Goal: Task Accomplishment & Management: Manage account settings

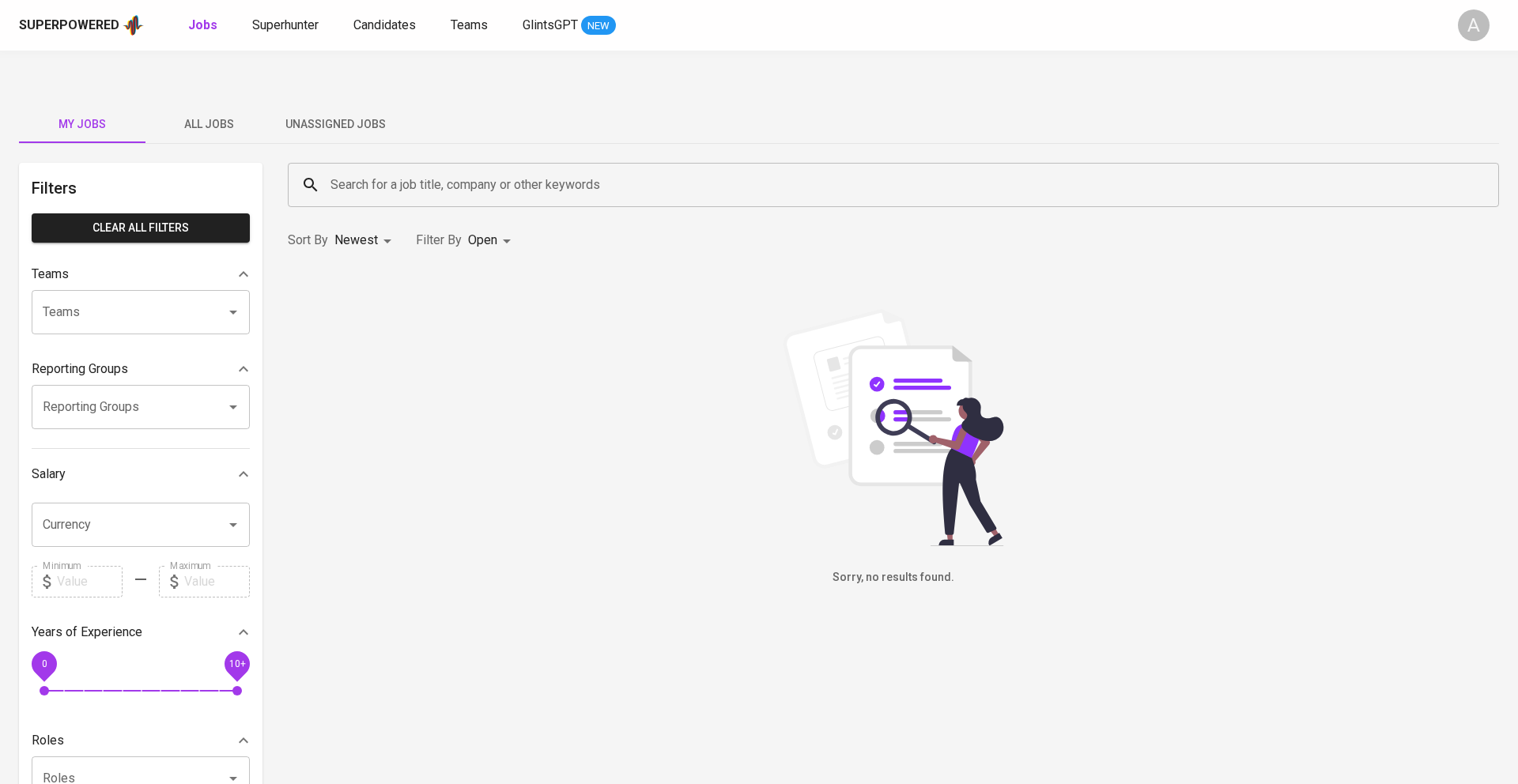
click at [212, 115] on span "All Jobs" at bounding box center [209, 124] width 108 height 19
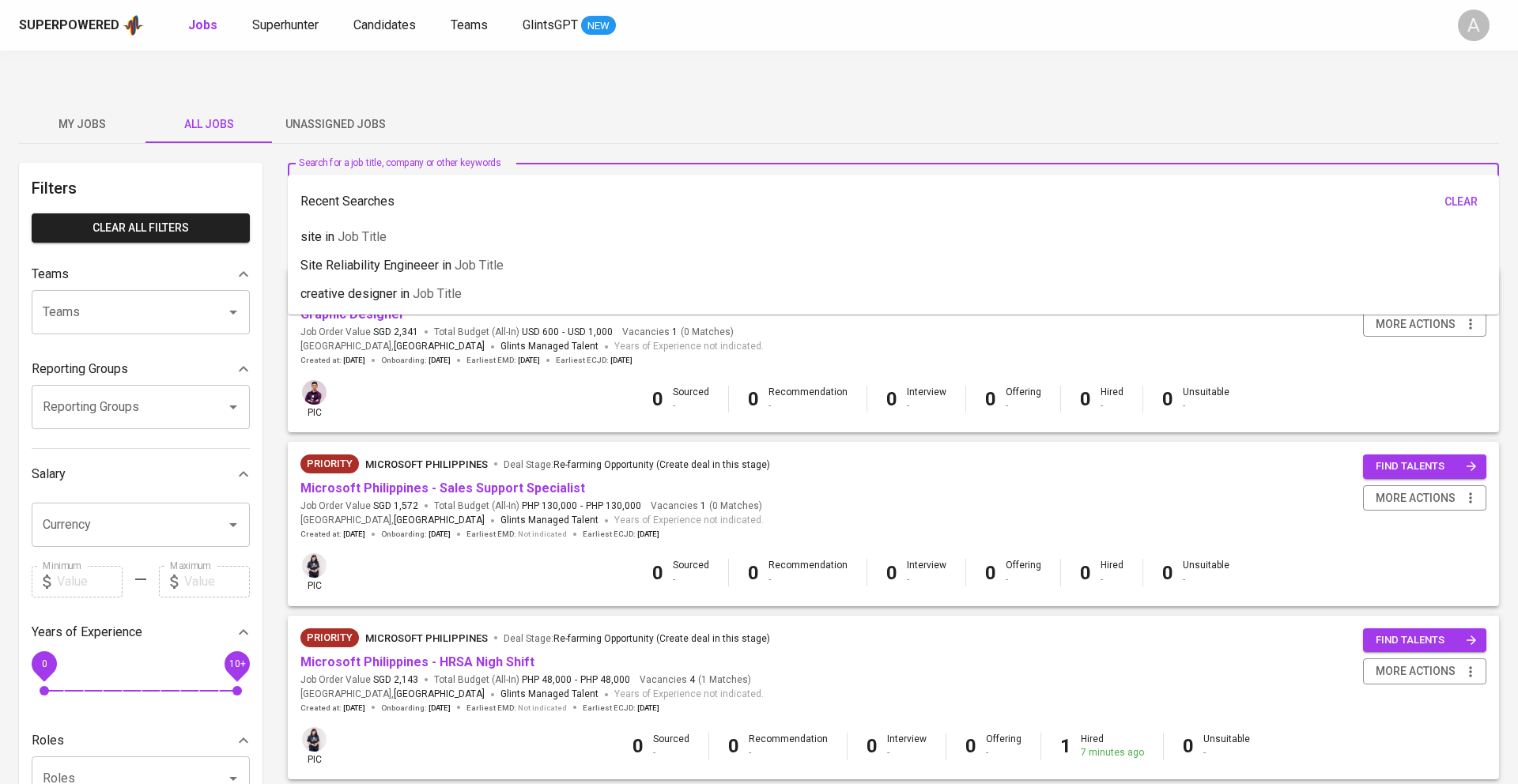
click at [553, 170] on input "Search for a job title, company or other keywords" at bounding box center [897, 185] width 1141 height 30
click at [1462, 490] on icon "button" at bounding box center [1470, 498] width 16 height 16
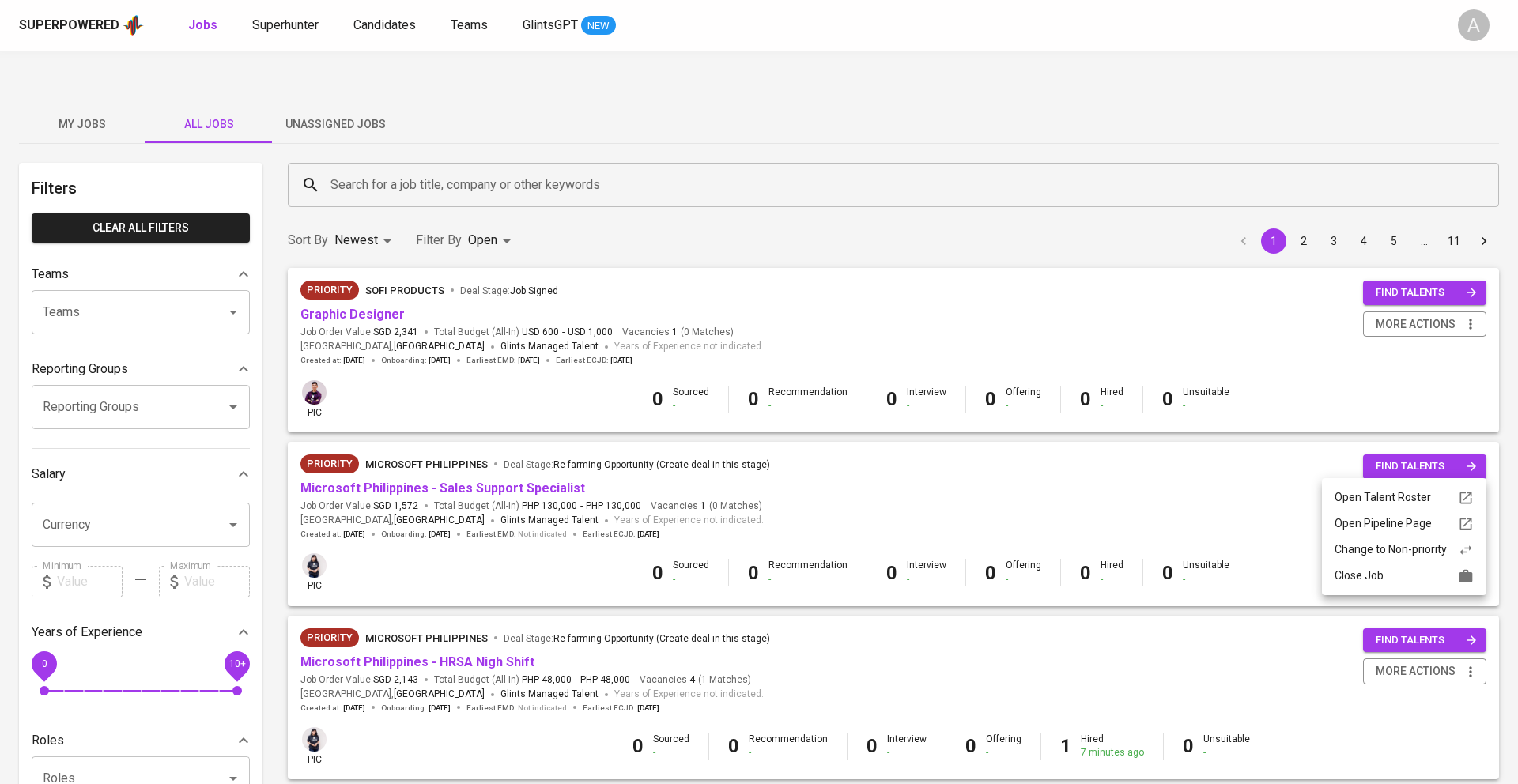
click at [1430, 498] on div "Open Talent Roster" at bounding box center [1403, 498] width 139 height 17
click at [443, 165] on div "Search for a job title, company or other keywords" at bounding box center [894, 184] width 1211 height 45
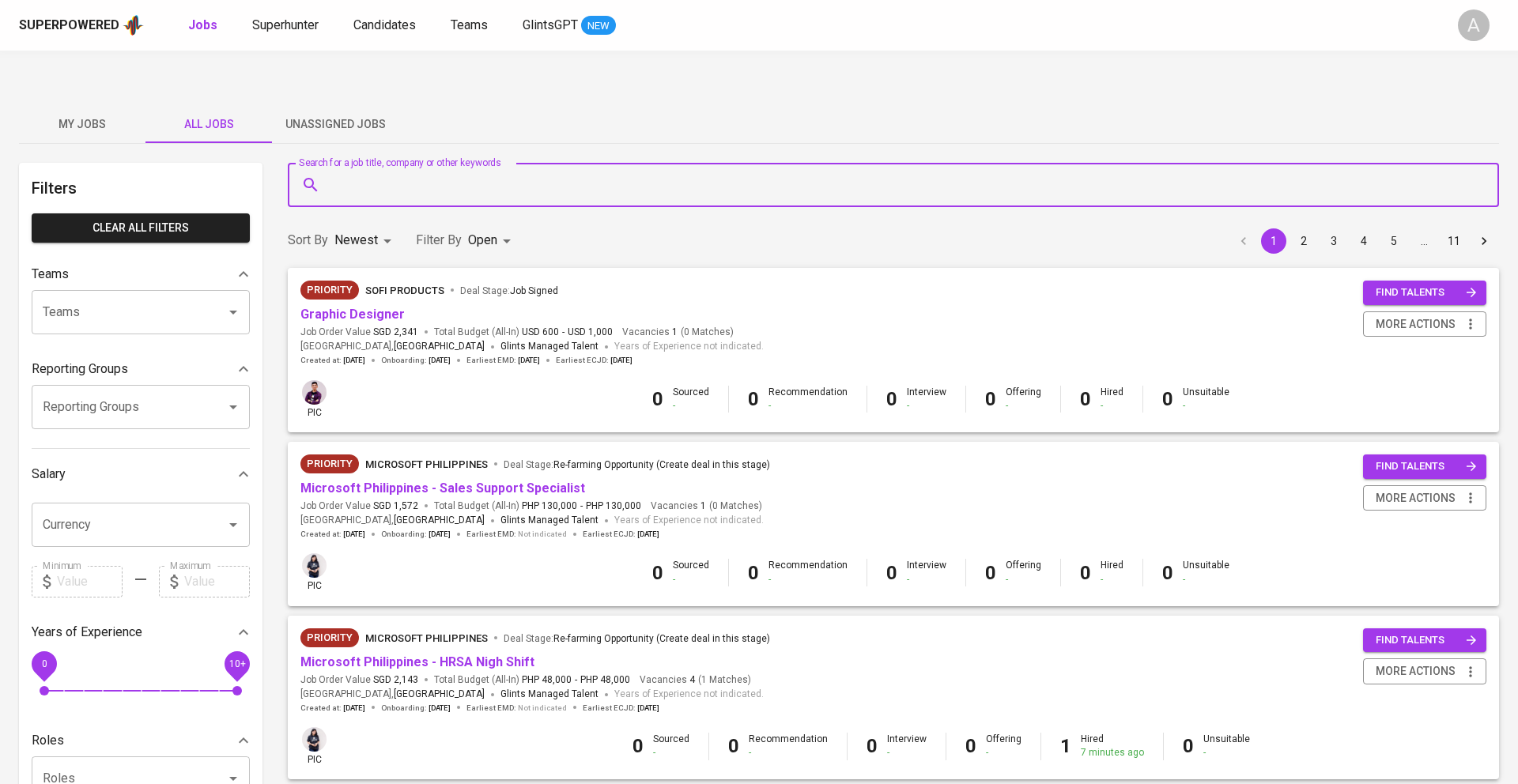
click at [515, 170] on input "Search for a job title, company or other keywords" at bounding box center [897, 185] width 1141 height 30
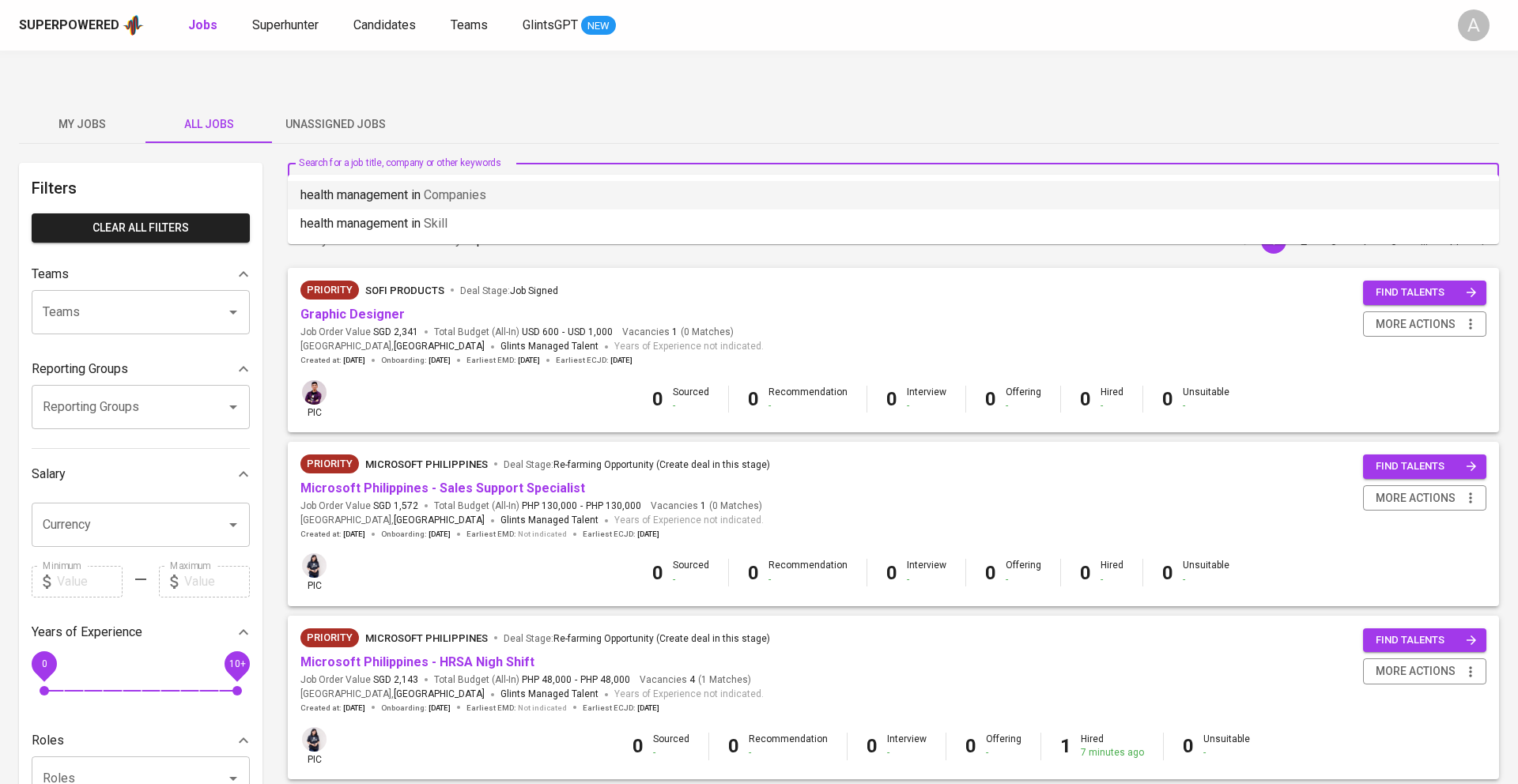
click at [456, 197] on span "Companies" at bounding box center [455, 195] width 62 height 15
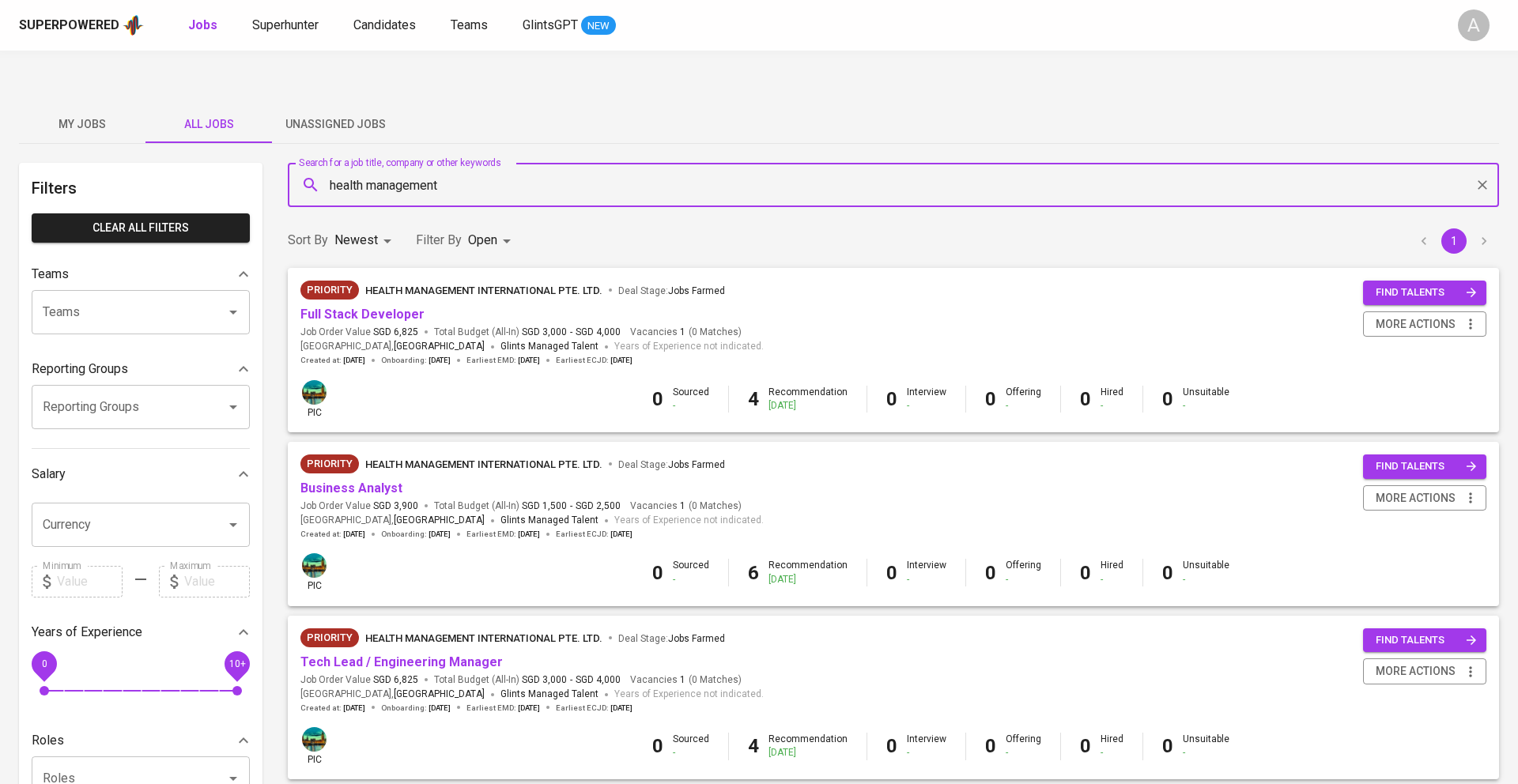
type input "health management"
click at [1455, 314] on span "more actions" at bounding box center [1424, 323] width 108 height 19
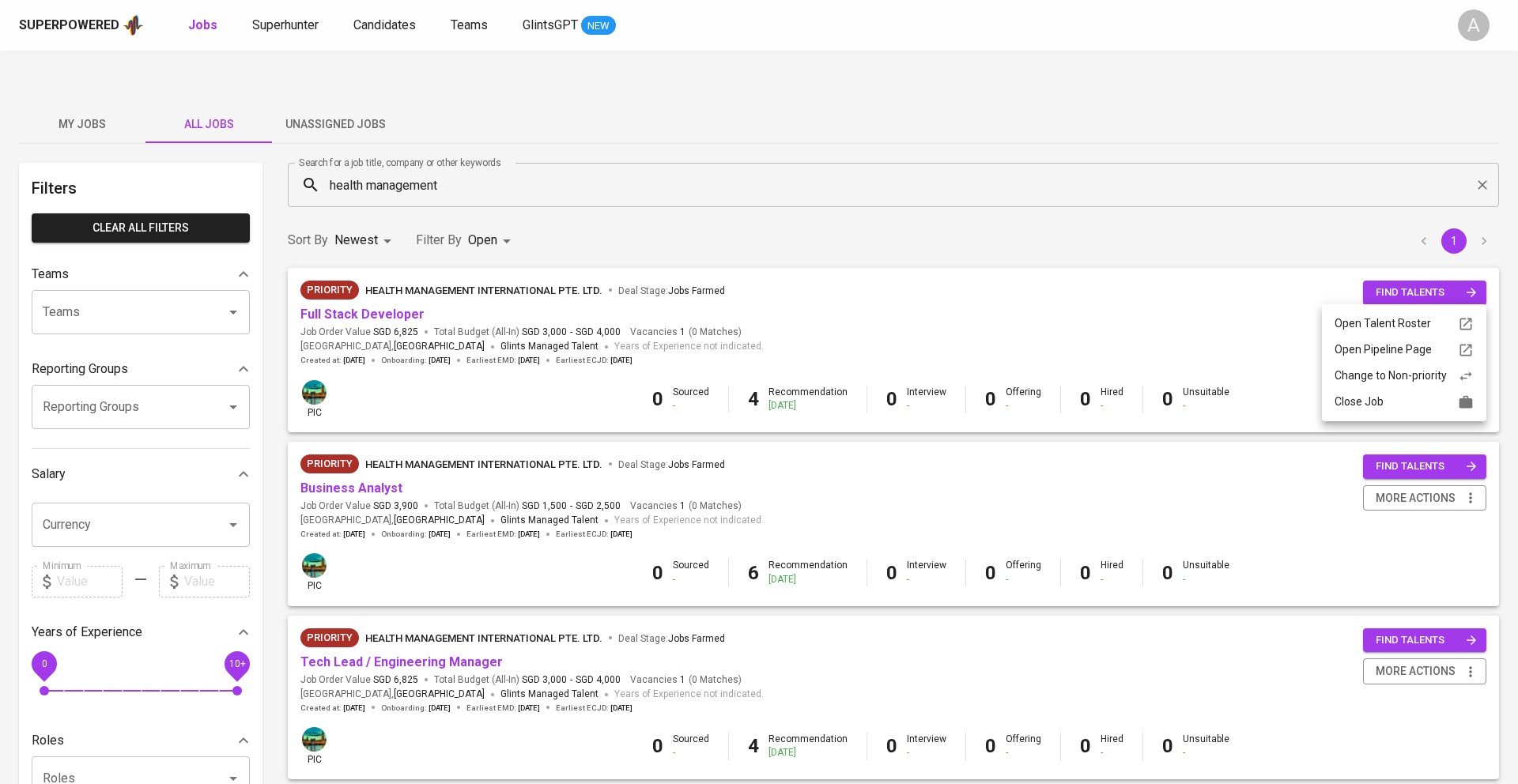
click at [1452, 323] on div "Open Talent Roster" at bounding box center [1403, 323] width 139 height 17
click at [1410, 314] on span "more actions" at bounding box center [1415, 323] width 80 height 19
click at [1397, 318] on div "Open Talent Roster" at bounding box center [1403, 323] width 139 height 17
click at [1437, 314] on span "more actions" at bounding box center [1415, 323] width 80 height 19
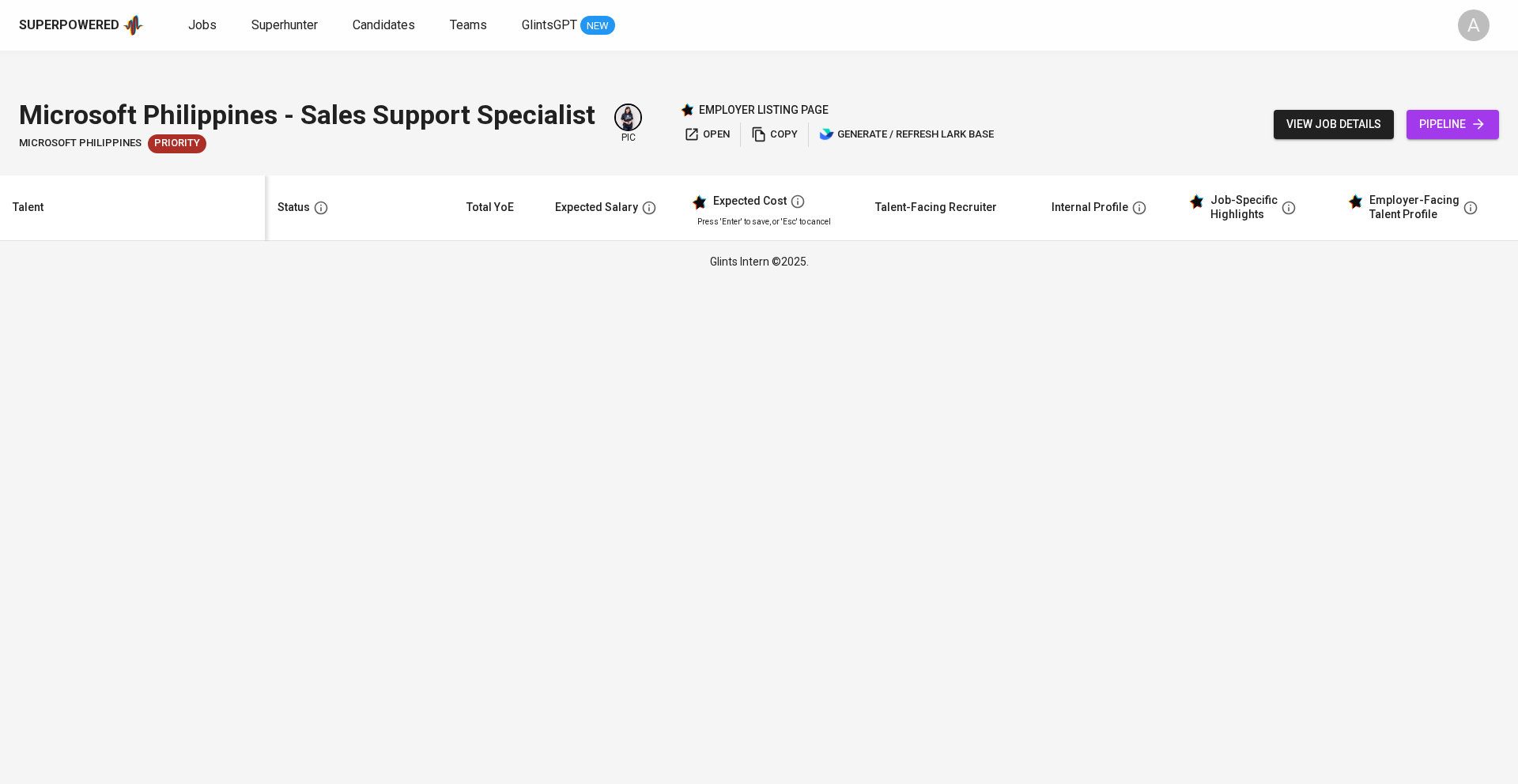
click at [311, 282] on html "Superpowered Jobs Superhunter Candidates Teams GlintsGPT NEW A Microsoft Philip…" at bounding box center [759, 141] width 1518 height 282
click at [1307, 115] on span "view job details" at bounding box center [1334, 124] width 95 height 19
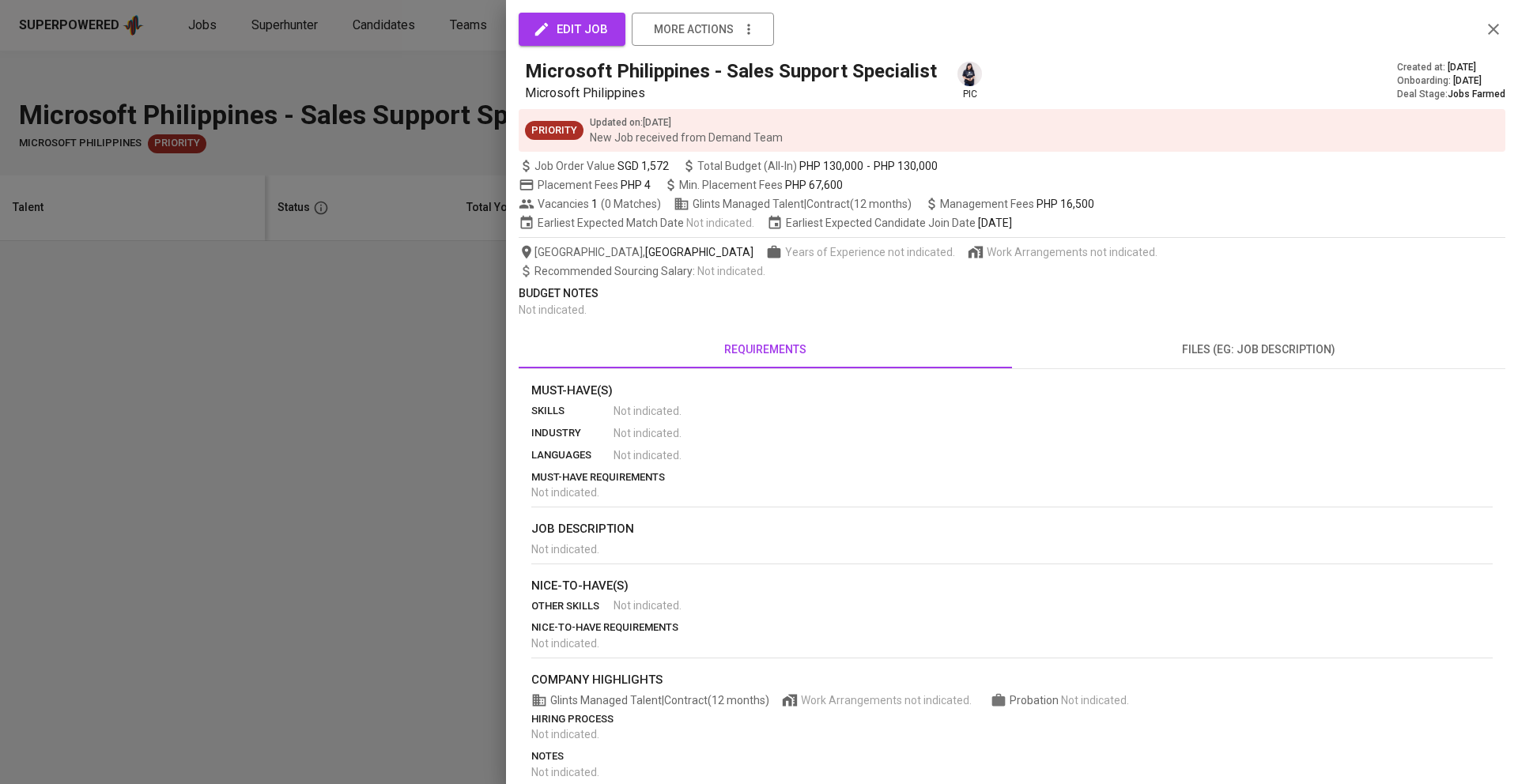
click at [1491, 31] on icon "button" at bounding box center [1493, 29] width 11 height 11
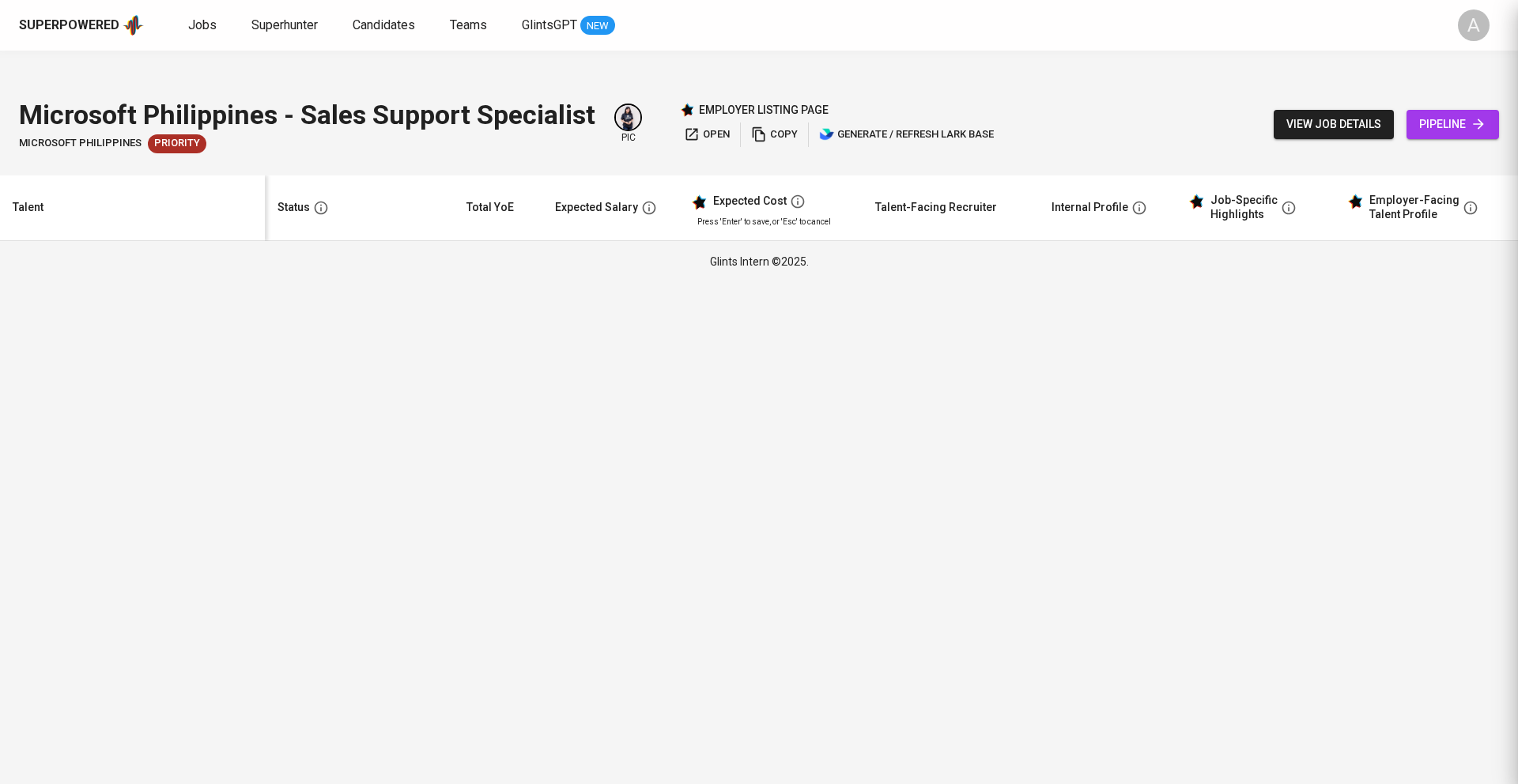
click at [1465, 115] on span "pipeline" at bounding box center [1452, 124] width 67 height 19
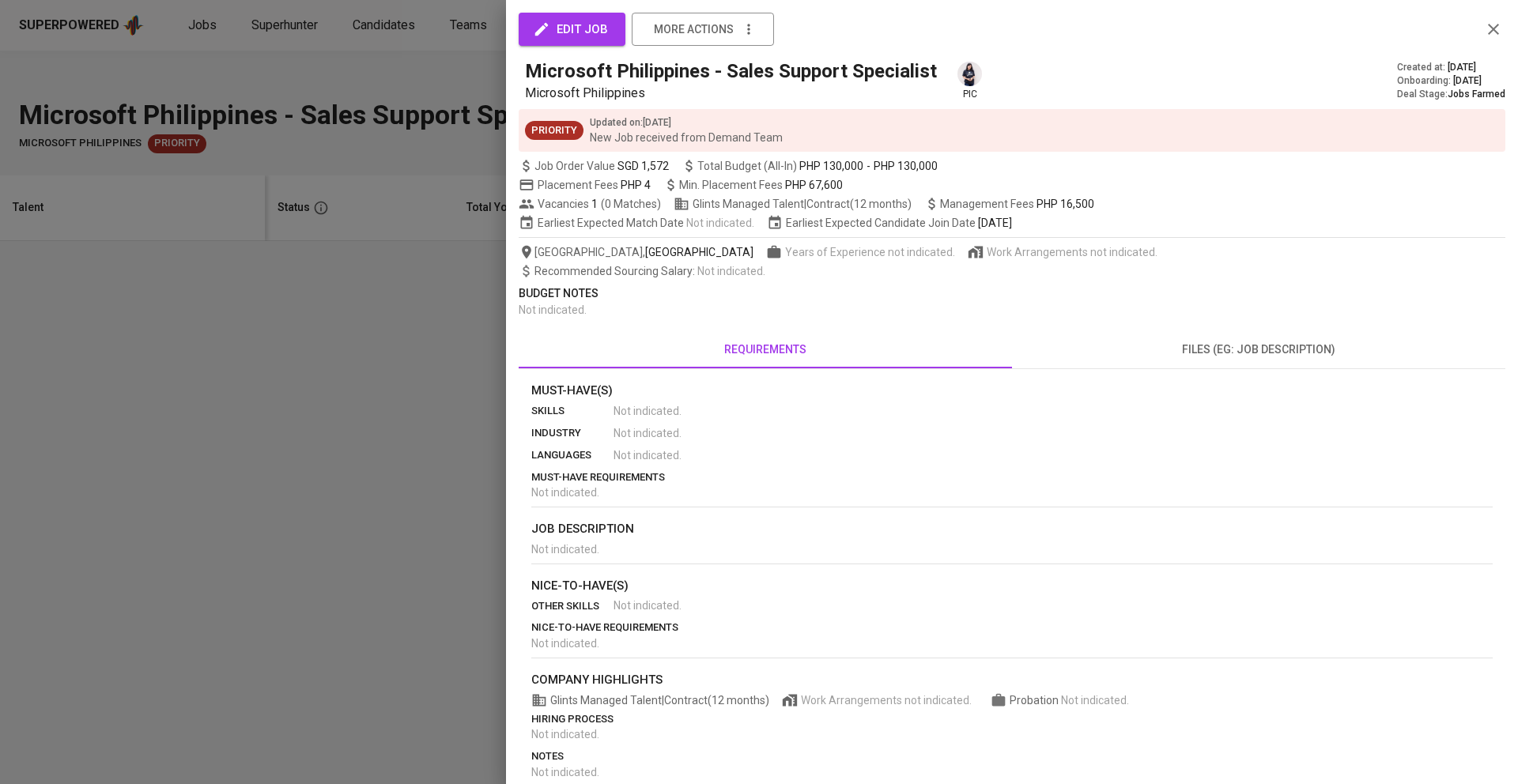
click at [358, 237] on div at bounding box center [759, 392] width 1518 height 784
click at [302, 23] on div at bounding box center [759, 392] width 1518 height 784
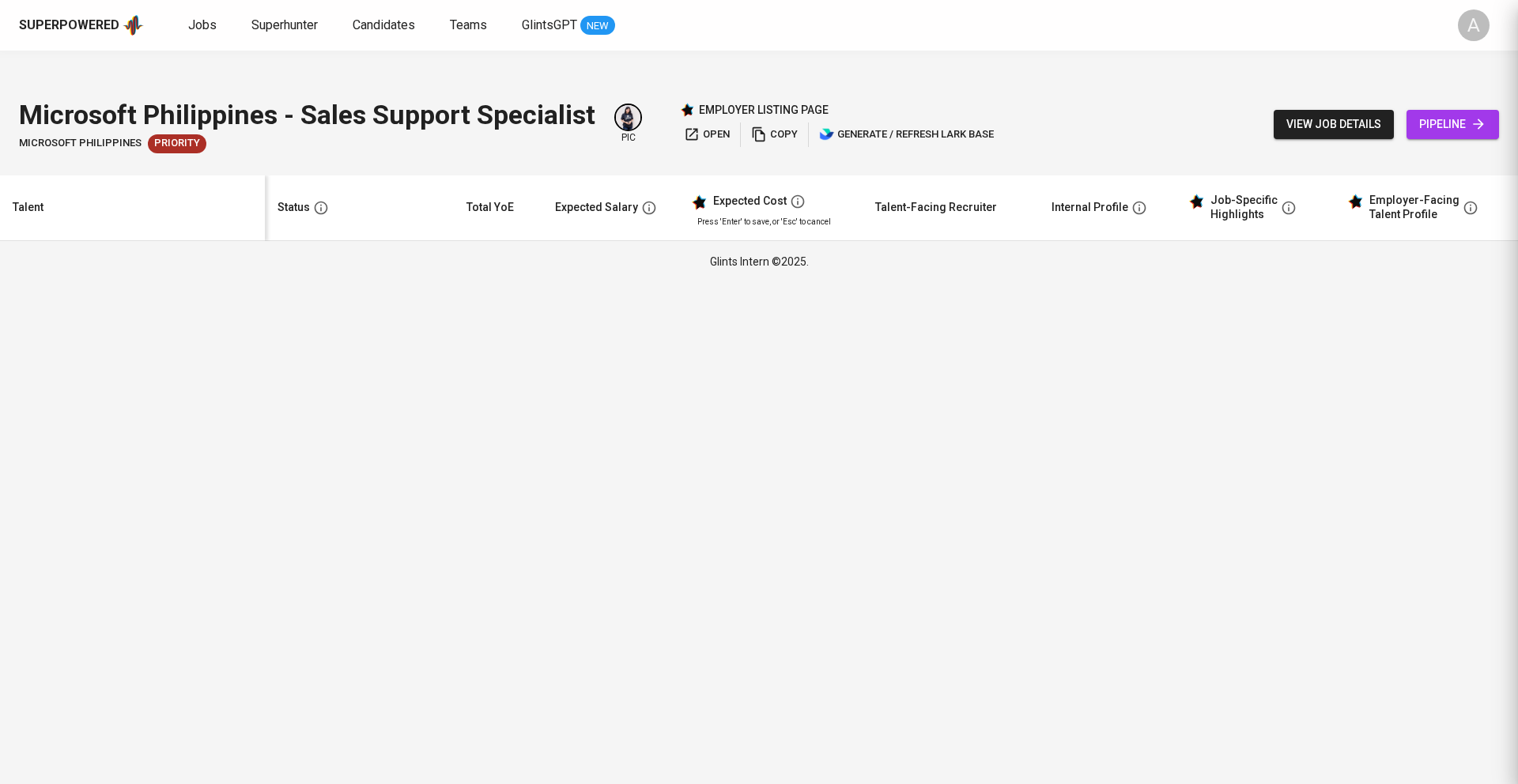
click at [302, 23] on span "Superhunter" at bounding box center [284, 25] width 67 height 15
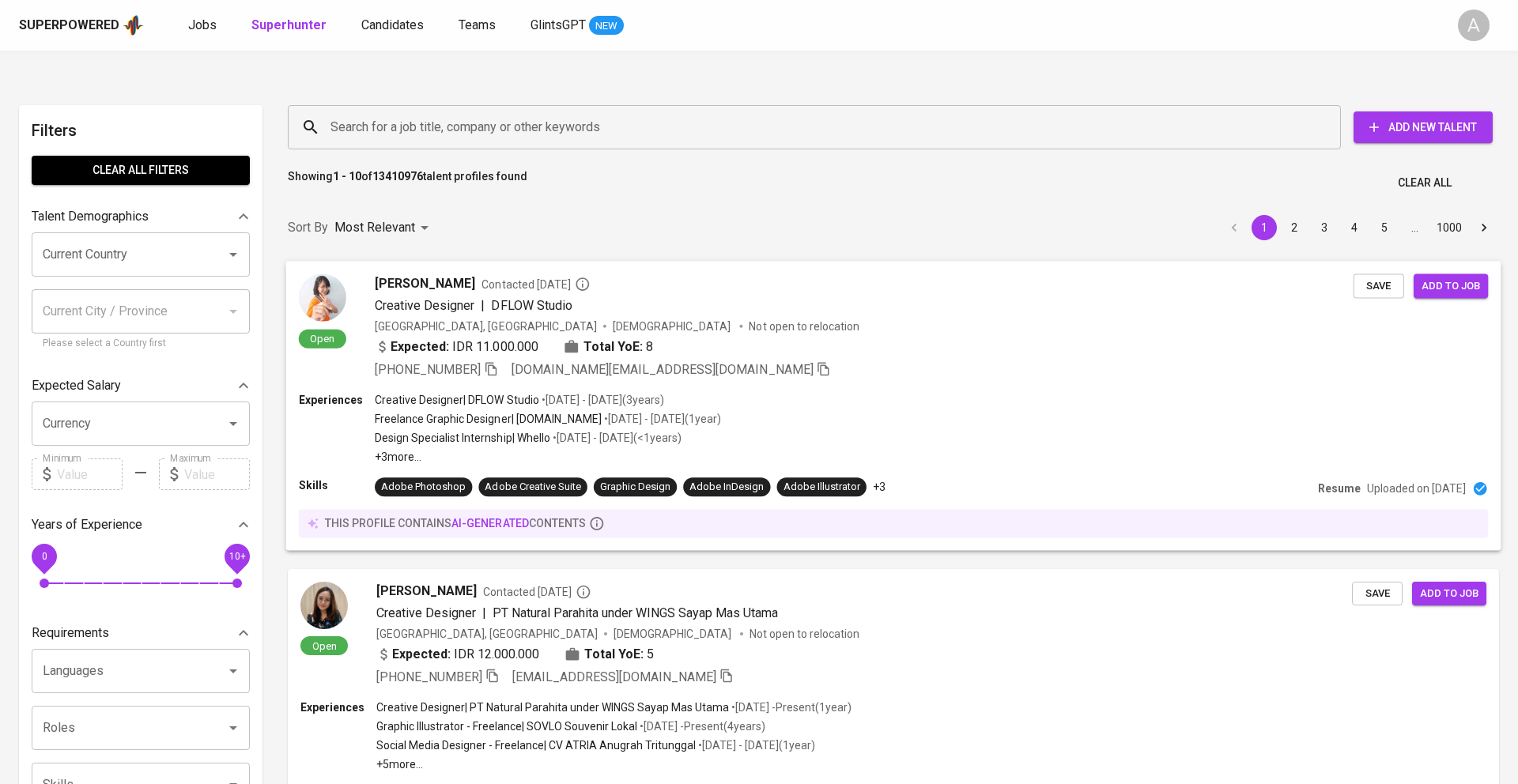
scroll to position [57, 0]
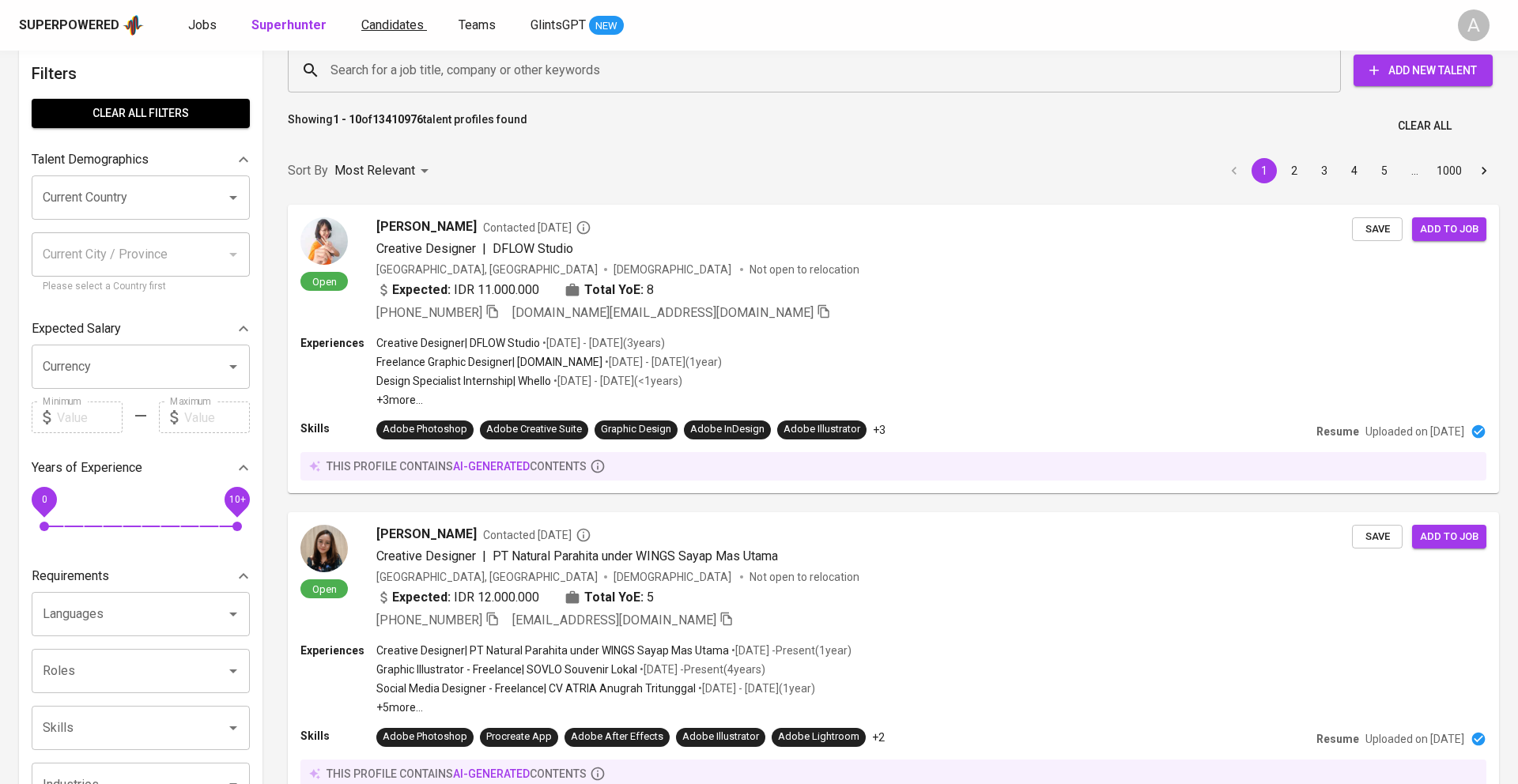
click at [387, 22] on span "Candidates" at bounding box center [393, 25] width 62 height 15
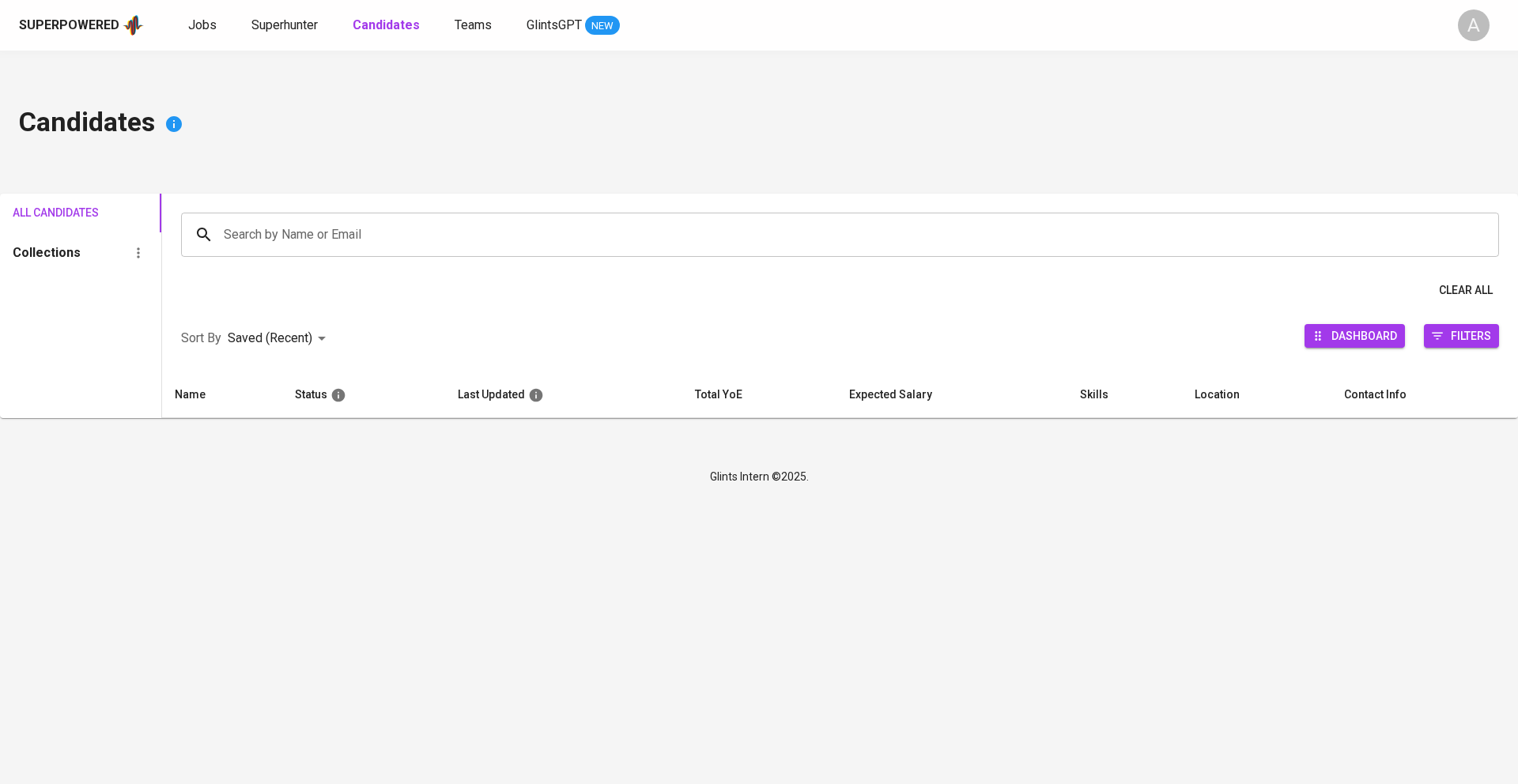
click at [72, 242] on h6 "Collections" at bounding box center [46, 253] width 68 height 22
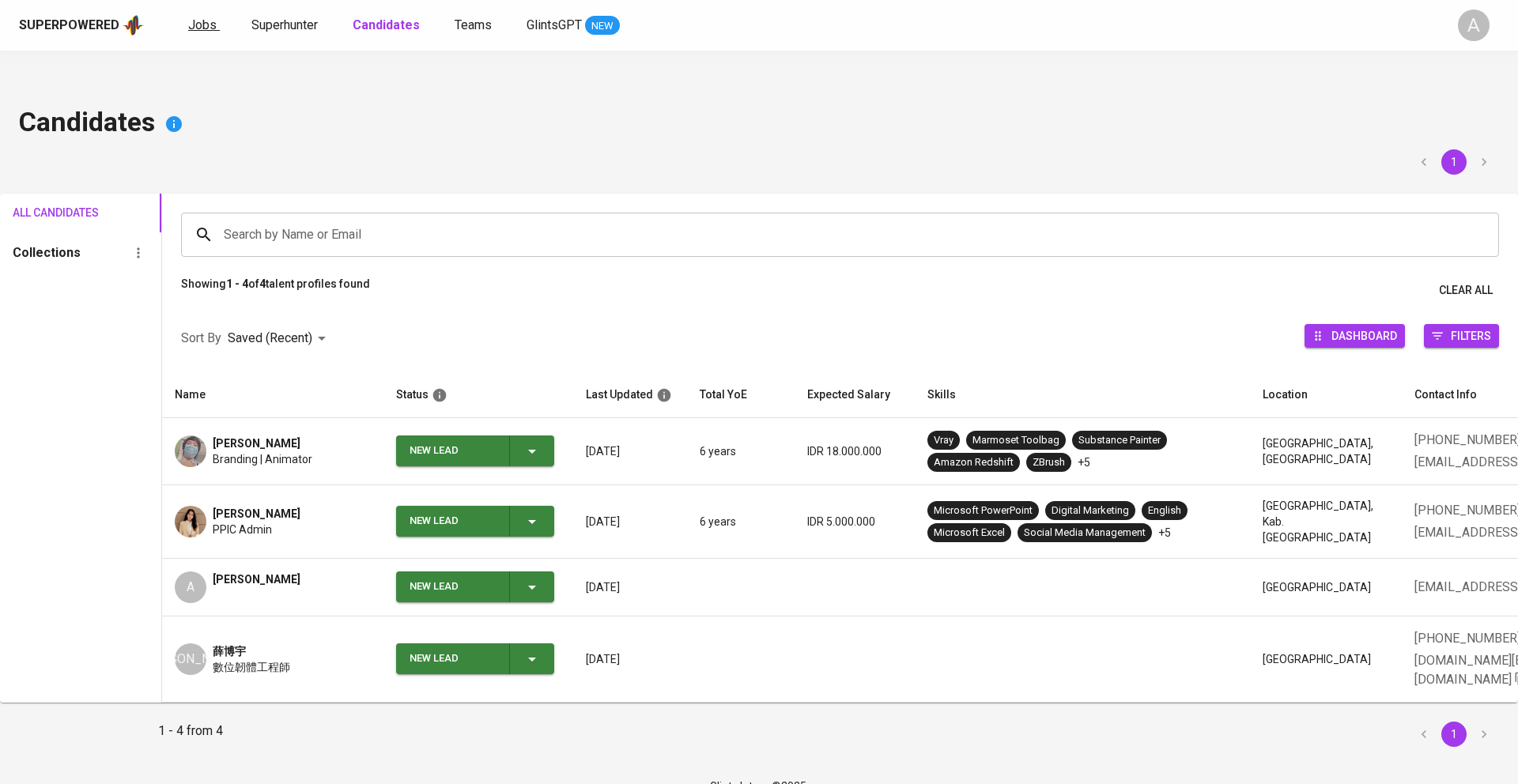
click at [200, 25] on span "Jobs" at bounding box center [202, 25] width 29 height 15
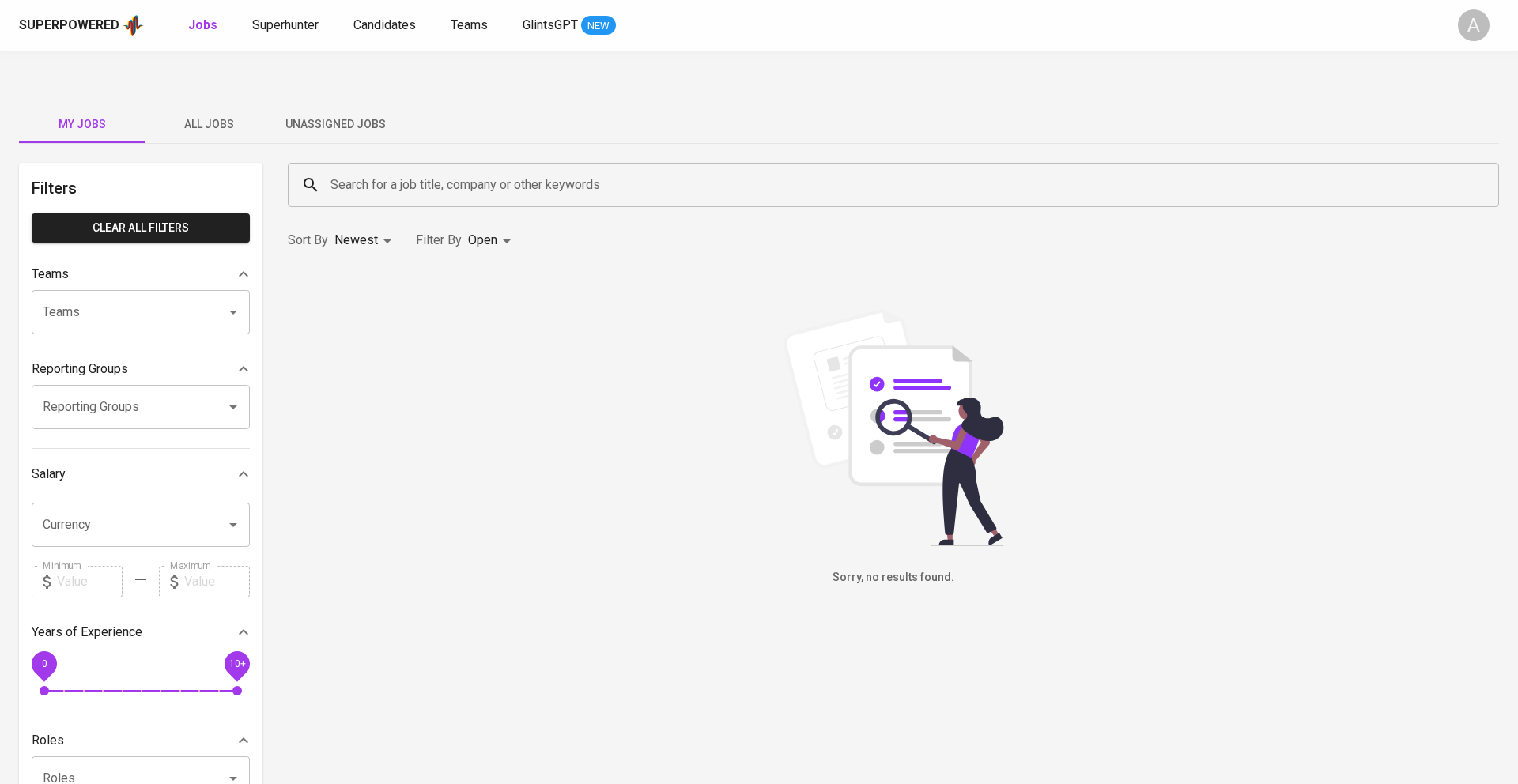
click at [343, 115] on span "Unassigned Jobs" at bounding box center [335, 124] width 108 height 19
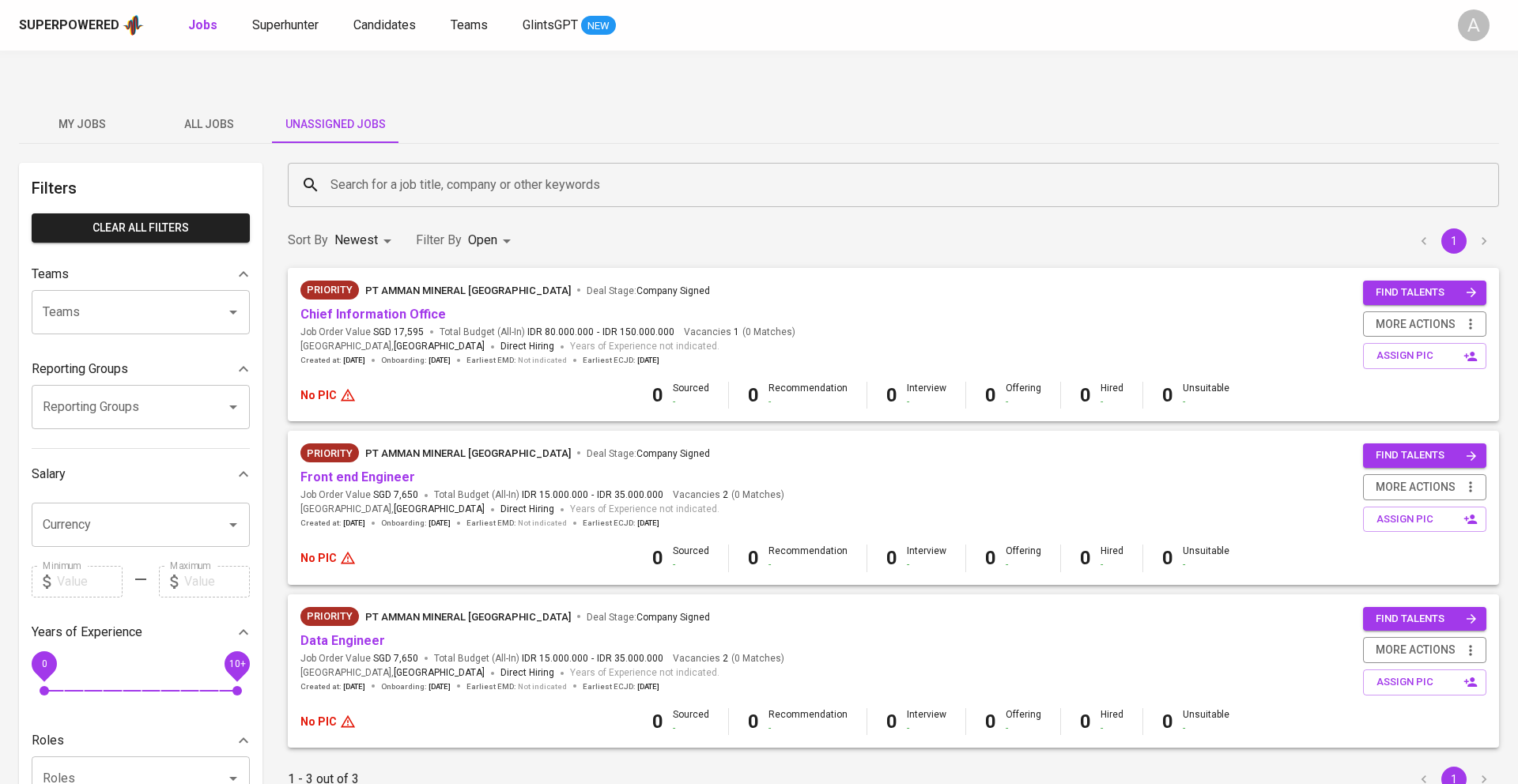
click at [342, 282] on span "Priority" at bounding box center [329, 290] width 58 height 16
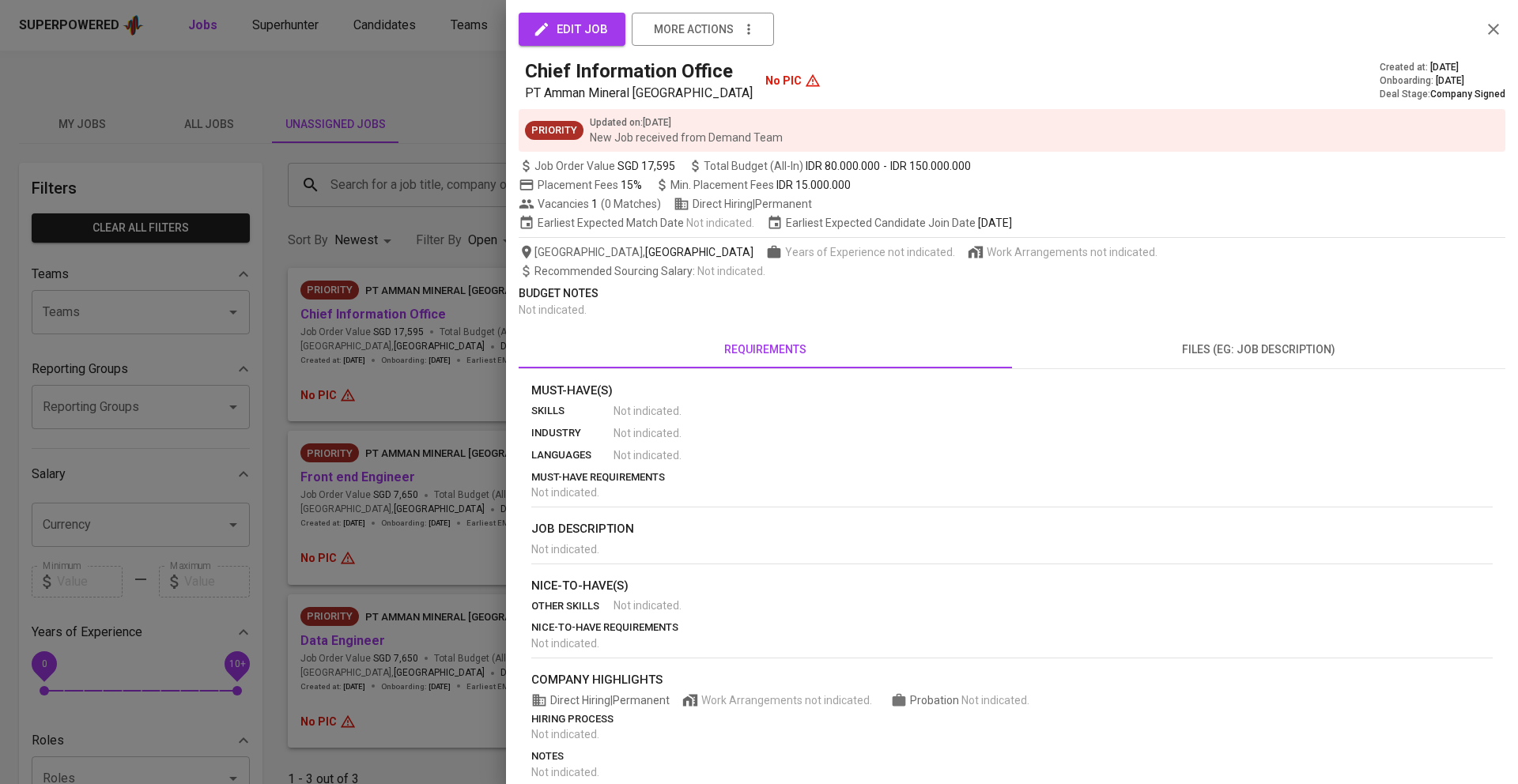
click at [563, 131] on span "Priority" at bounding box center [553, 131] width 58 height 15
click at [348, 387] on div at bounding box center [759, 392] width 1518 height 784
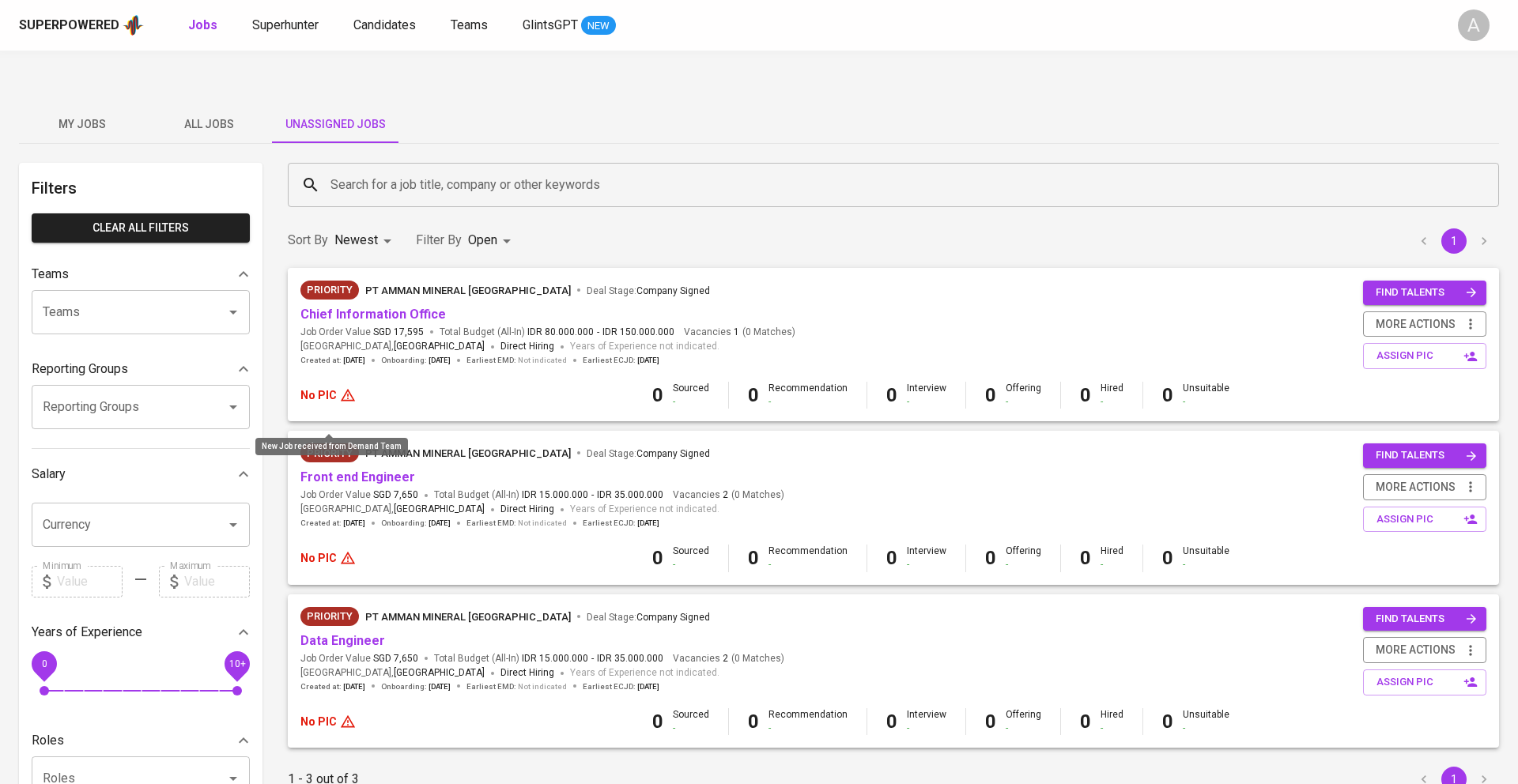
click at [329, 445] on span "Priority" at bounding box center [329, 453] width 58 height 16
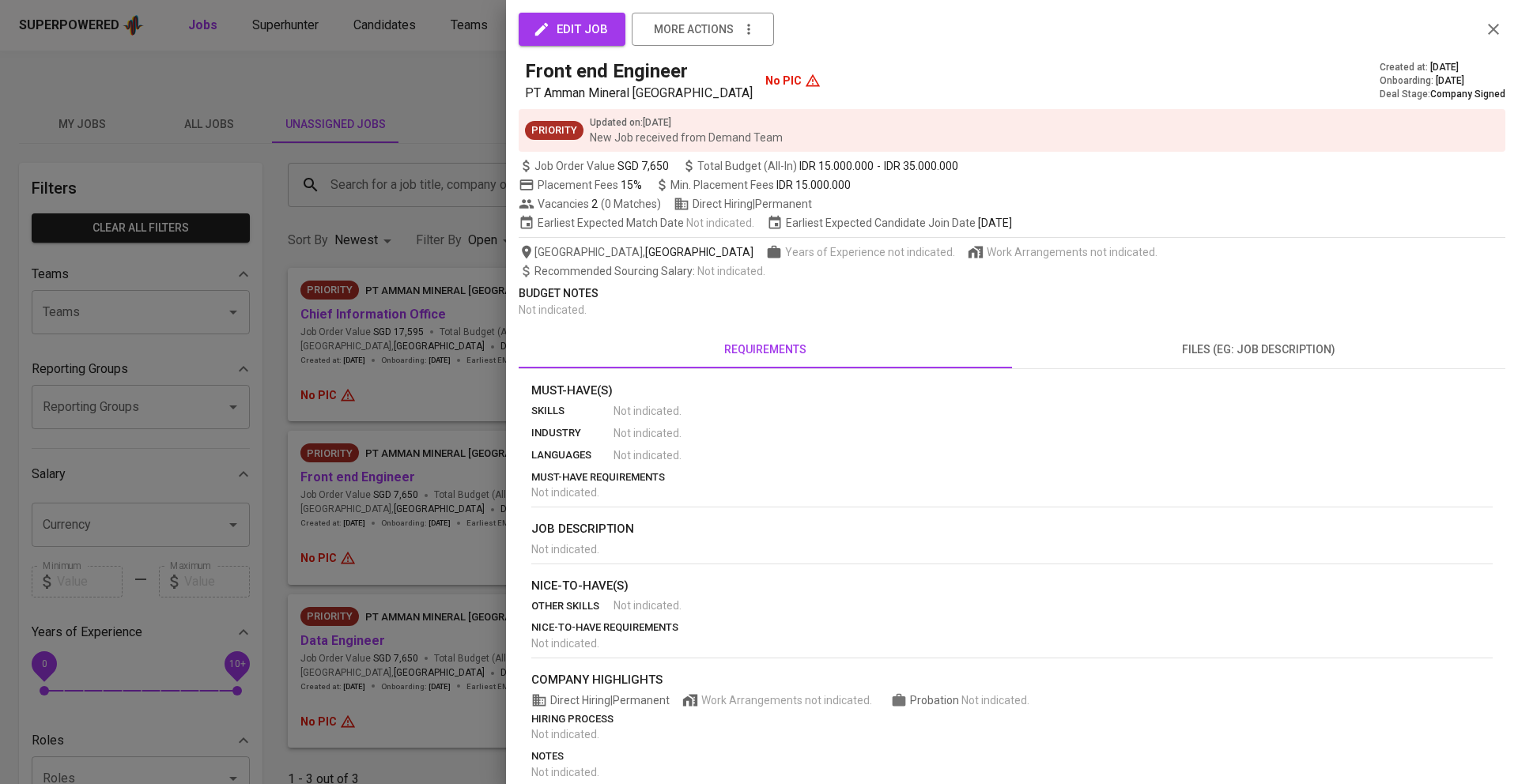
click at [804, 83] on icon at bounding box center [812, 80] width 16 height 16
click at [543, 129] on span "Priority" at bounding box center [553, 131] width 58 height 15
click at [1490, 29] on icon "button" at bounding box center [1493, 29] width 19 height 19
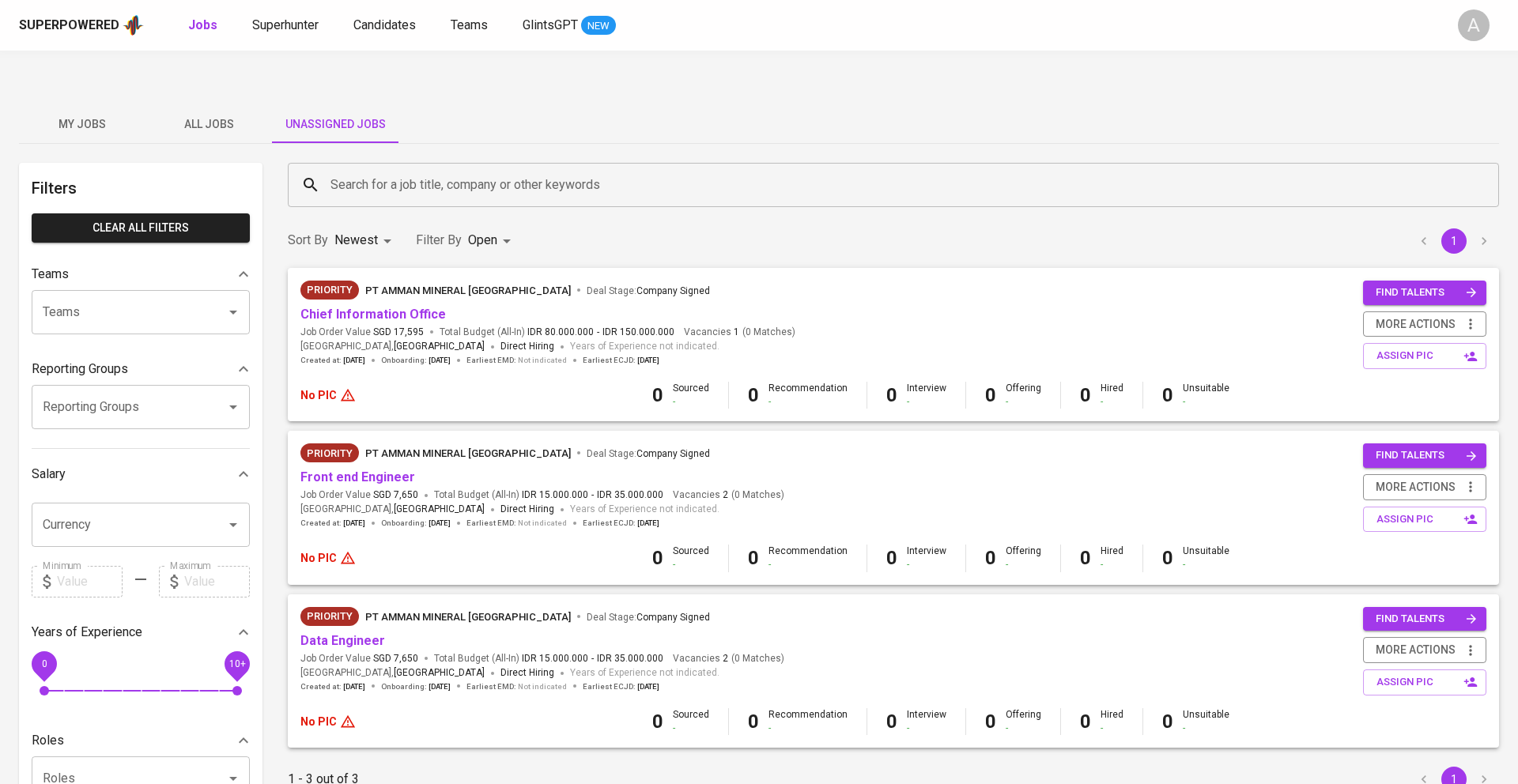
click at [211, 115] on span "All Jobs" at bounding box center [209, 124] width 108 height 19
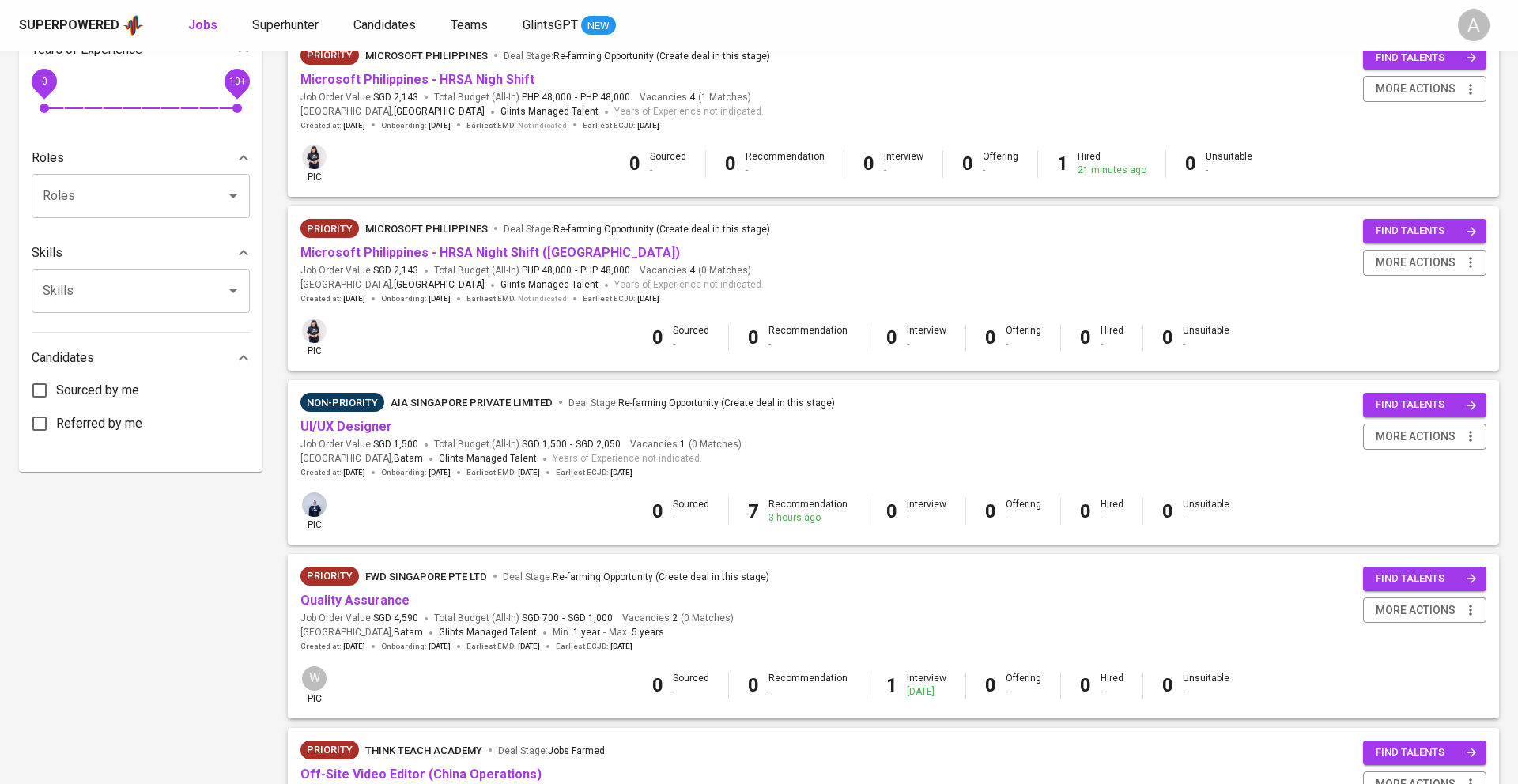
scroll to position [582, 0]
click at [355, 396] on span "Non-Priority" at bounding box center [342, 403] width 83 height 16
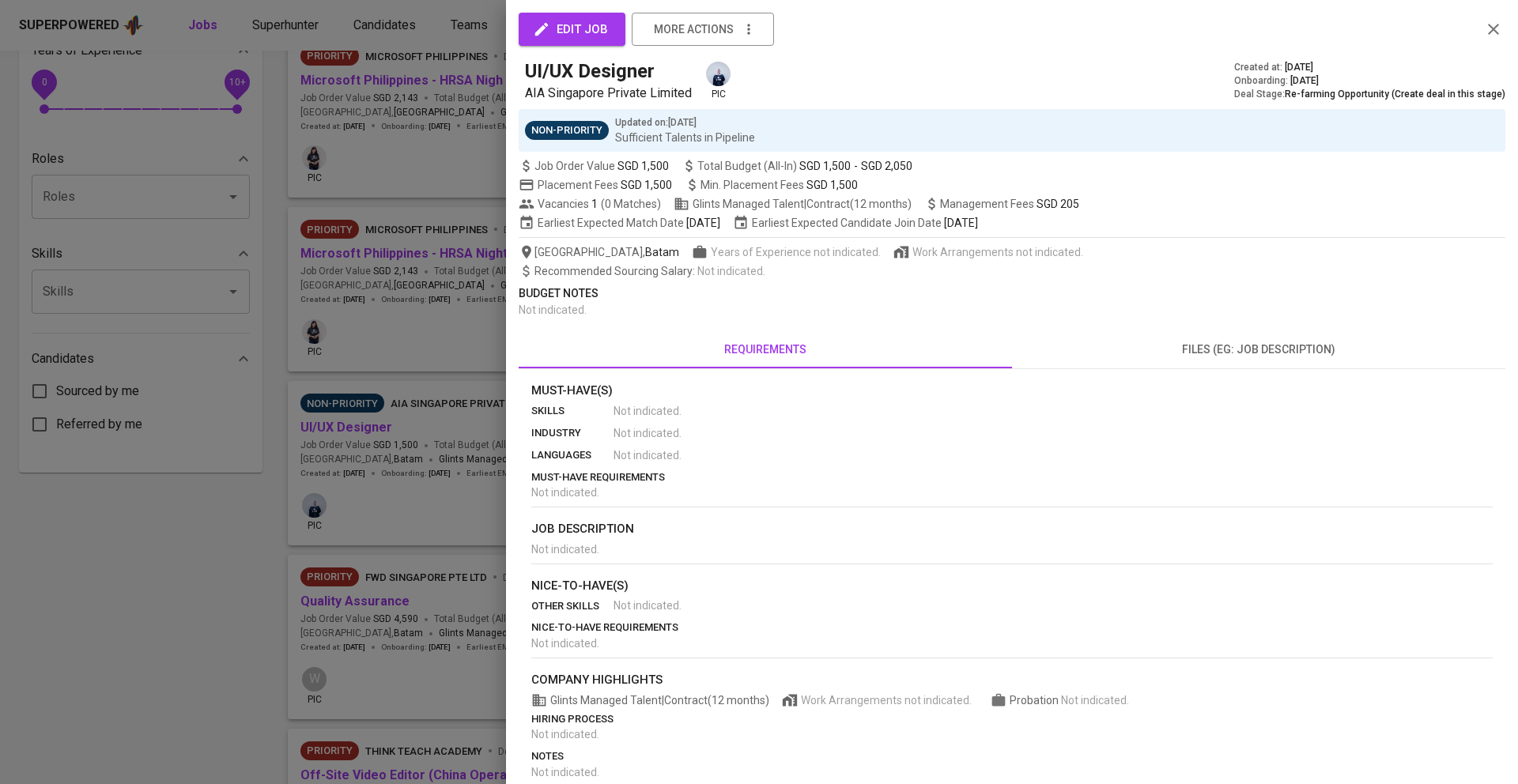
click at [567, 127] on span "Non-Priority" at bounding box center [566, 131] width 83 height 15
click at [1493, 29] on icon "button" at bounding box center [1493, 29] width 11 height 11
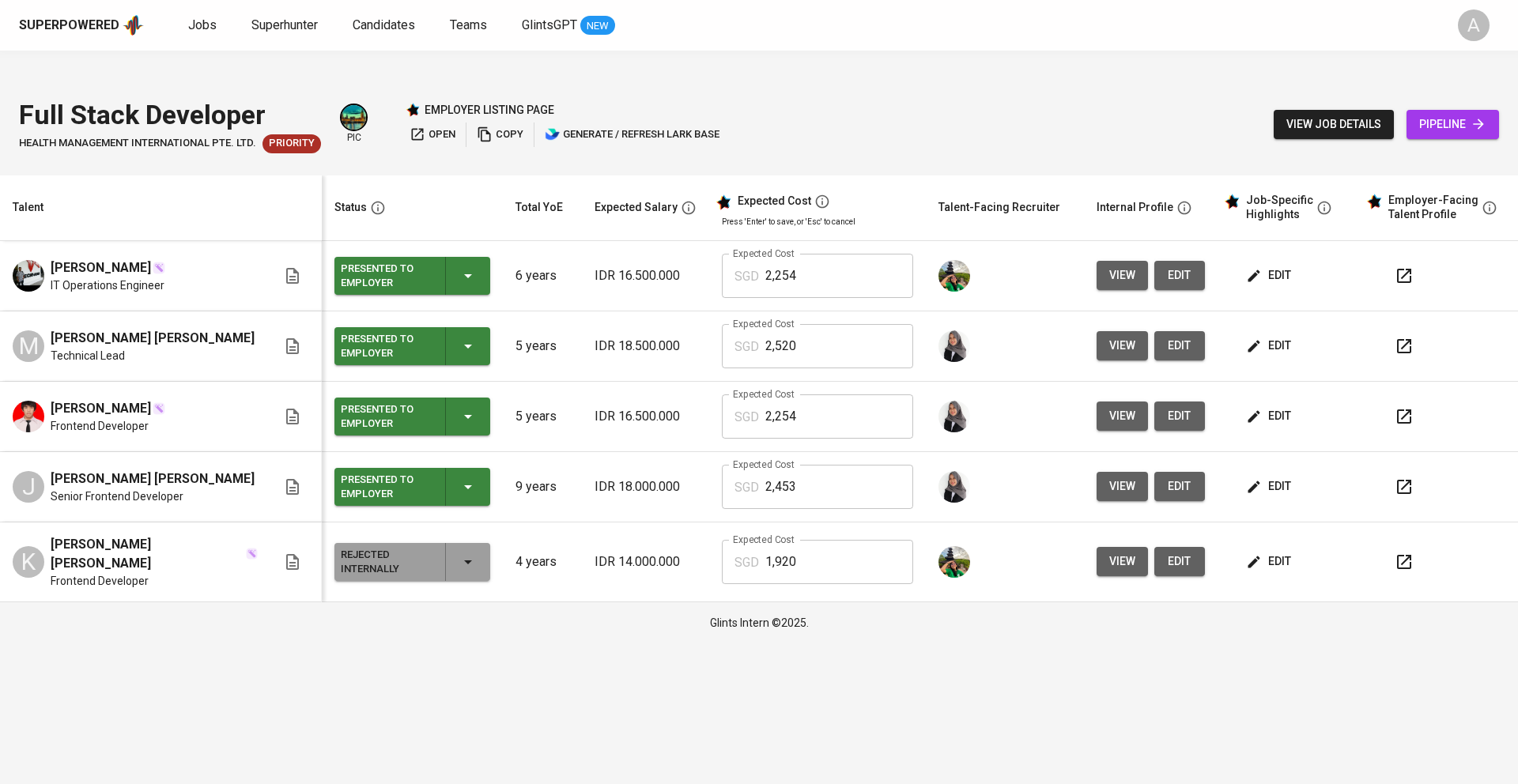
click at [932, 86] on div "Full Stack Developer HEALTH MANAGEMENT INTERNATIONAL PTE. LTD. Priority pic emp…" at bounding box center [759, 124] width 1518 height 77
click at [435, 125] on span "open" at bounding box center [432, 135] width 45 height 19
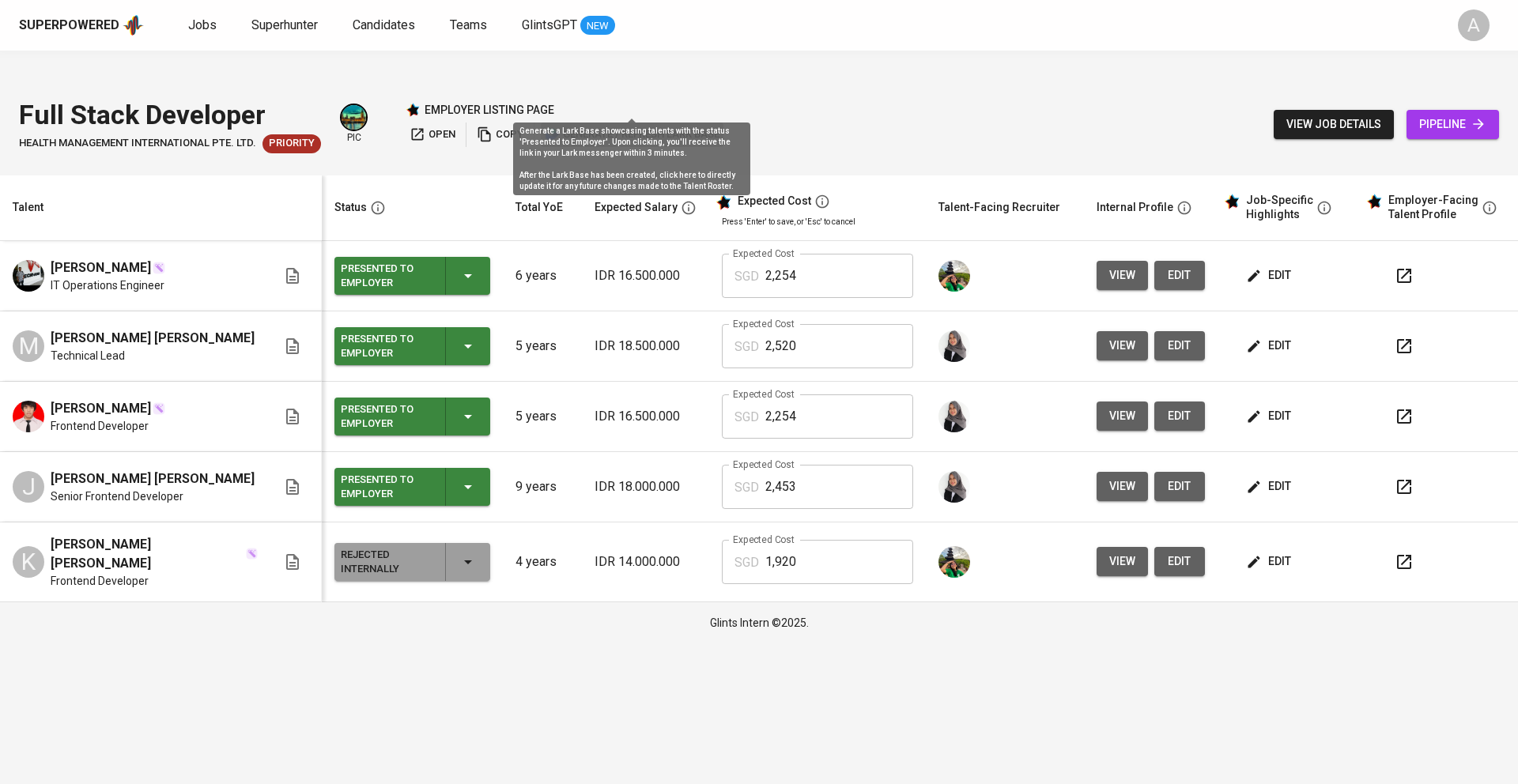
click at [644, 125] on span "generate / refresh lark base" at bounding box center [632, 135] width 174 height 19
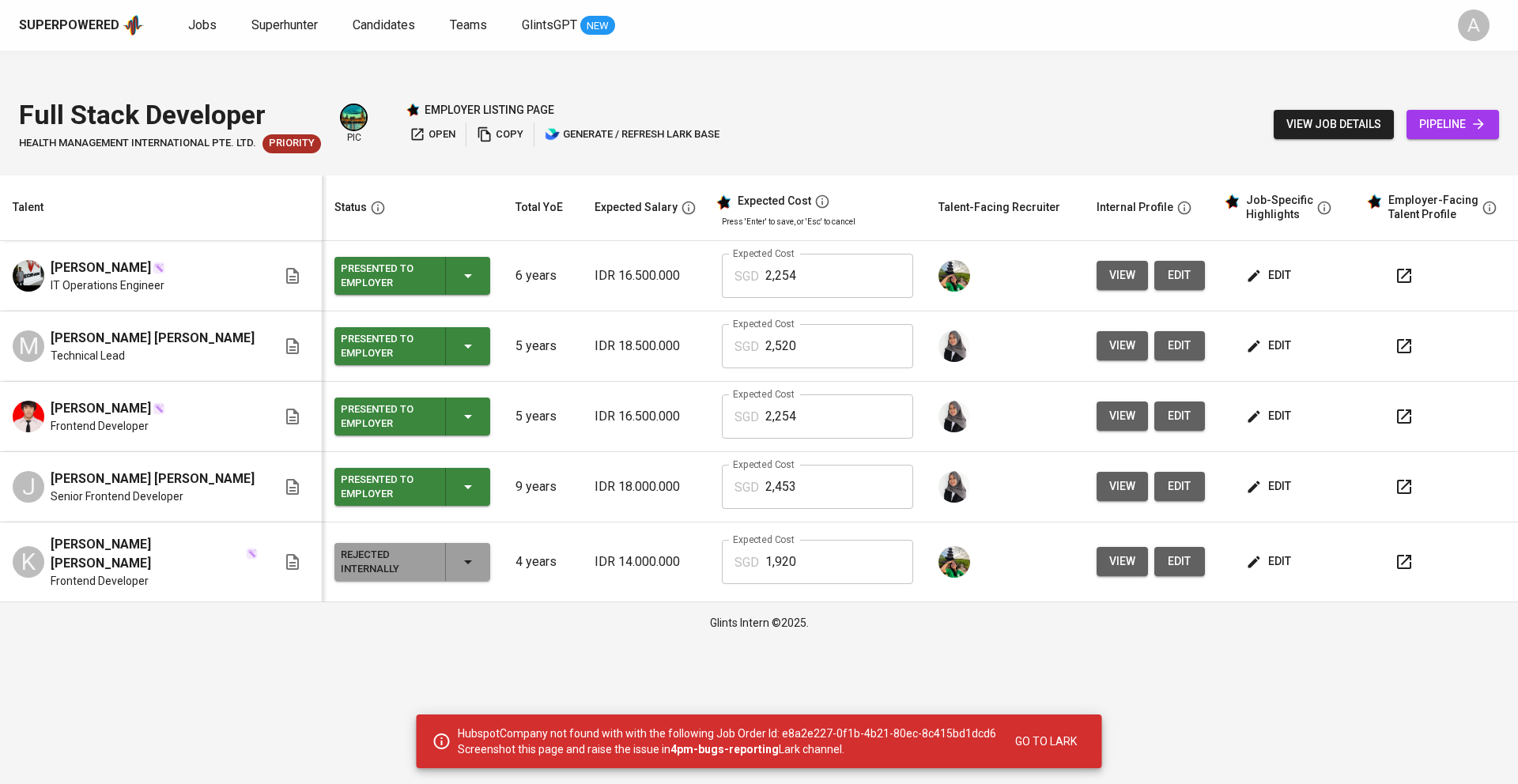
click at [905, 86] on div "Full Stack Developer HEALTH MANAGEMENT INTERNATIONAL PTE. LTD. Priority pic emp…" at bounding box center [759, 124] width 1518 height 77
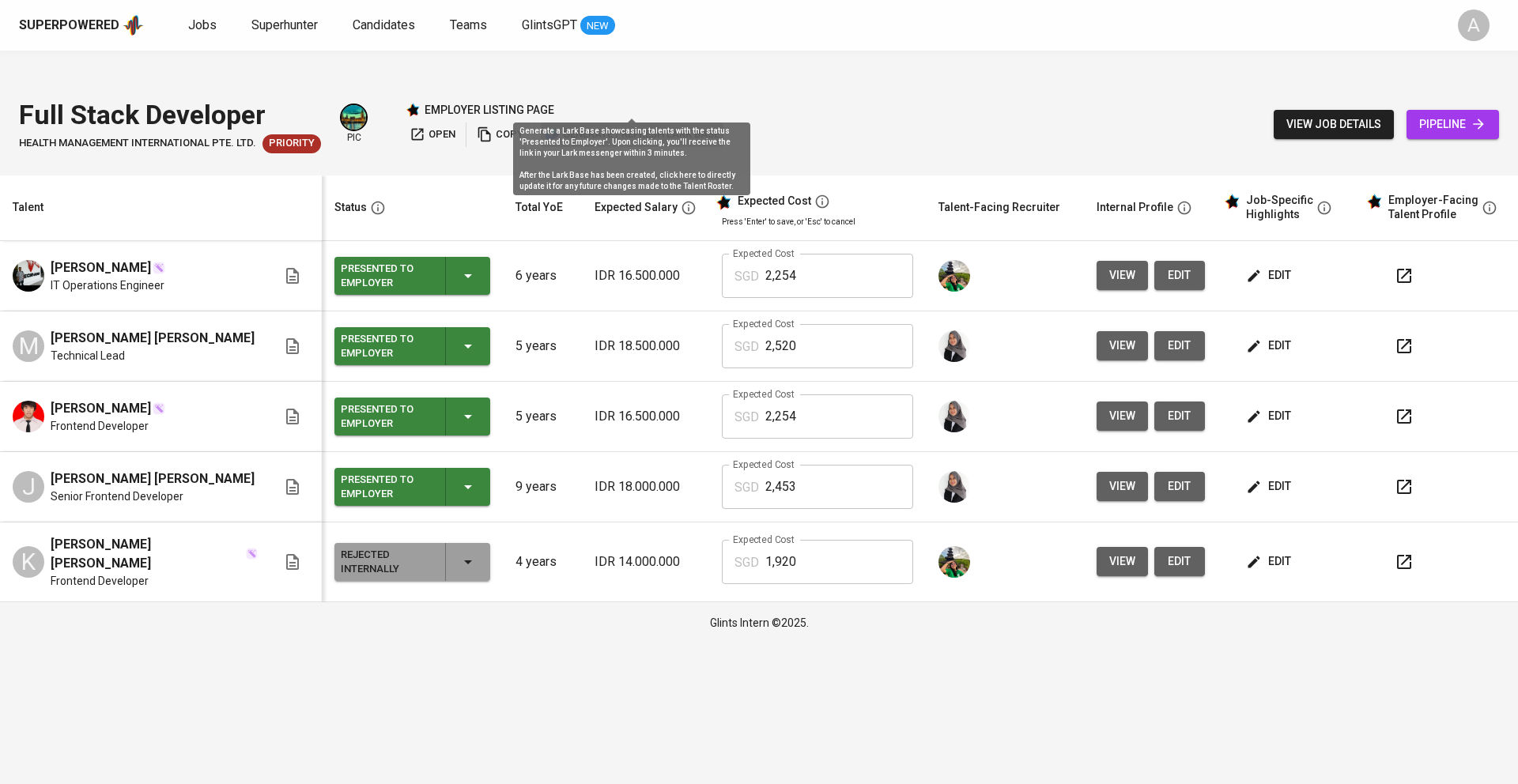
click at [633, 125] on span "generate / refresh lark base" at bounding box center [632, 135] width 174 height 19
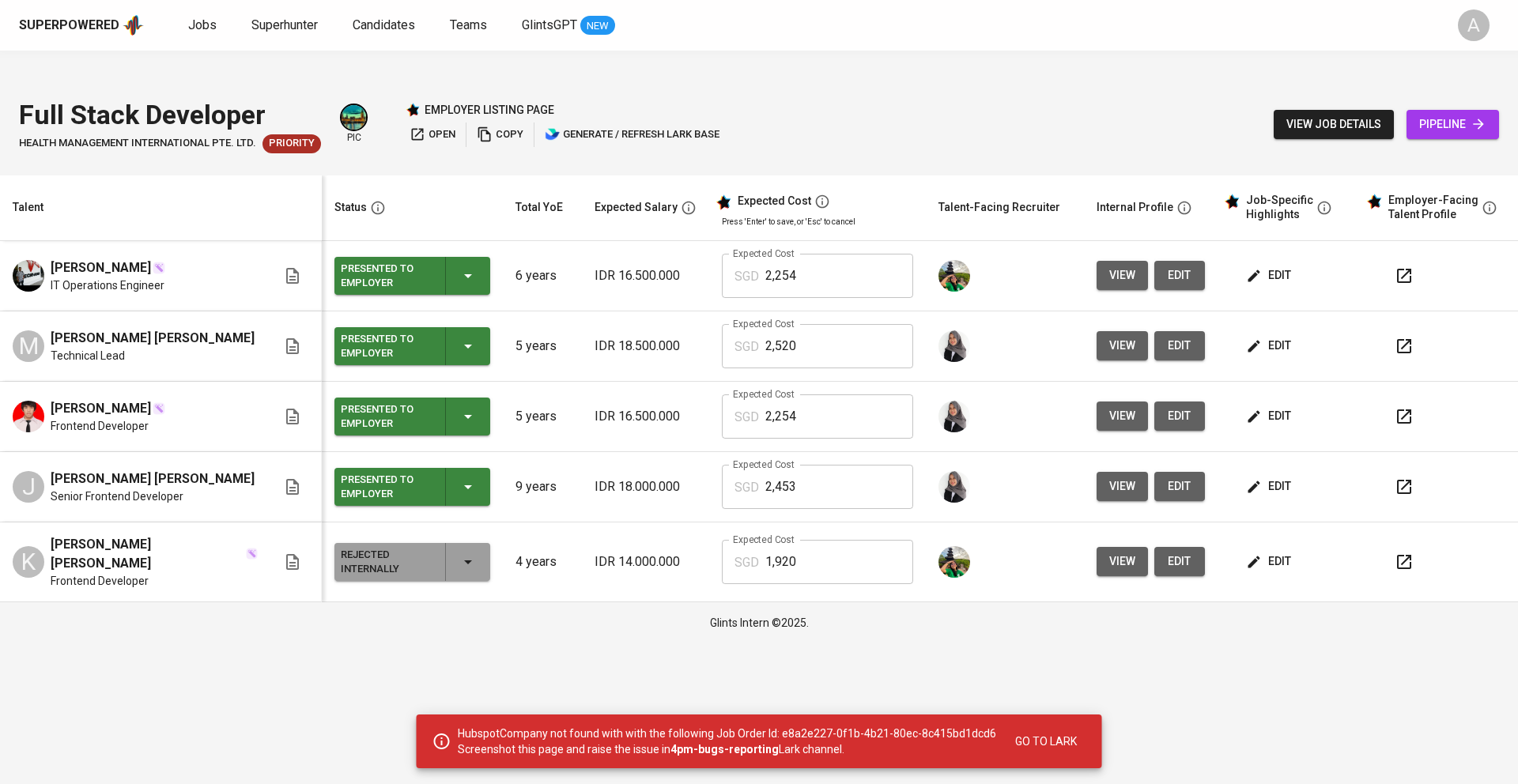
click at [1324, 115] on span "view job details" at bounding box center [1334, 124] width 95 height 19
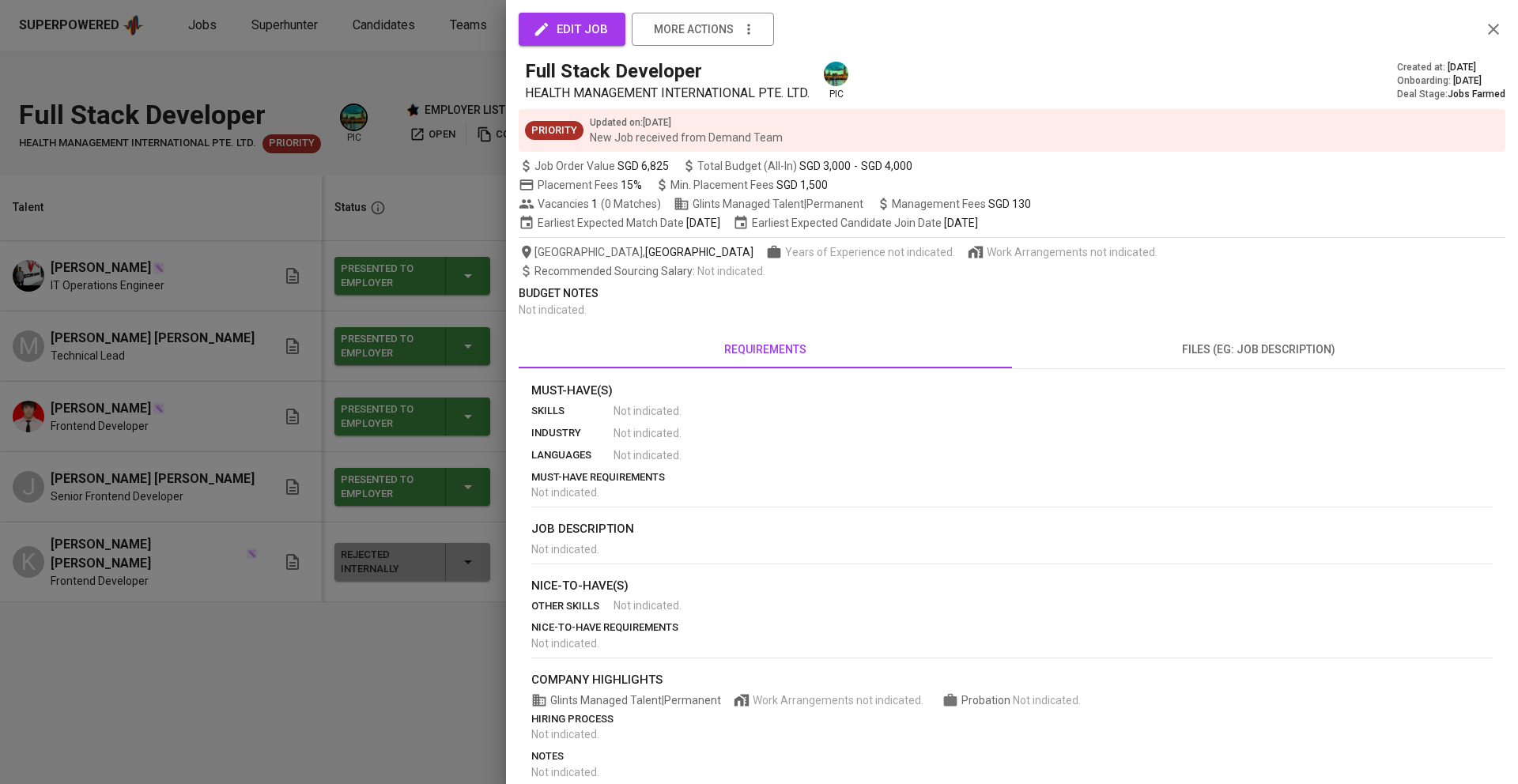
click at [553, 27] on span "edit job" at bounding box center [571, 29] width 72 height 20
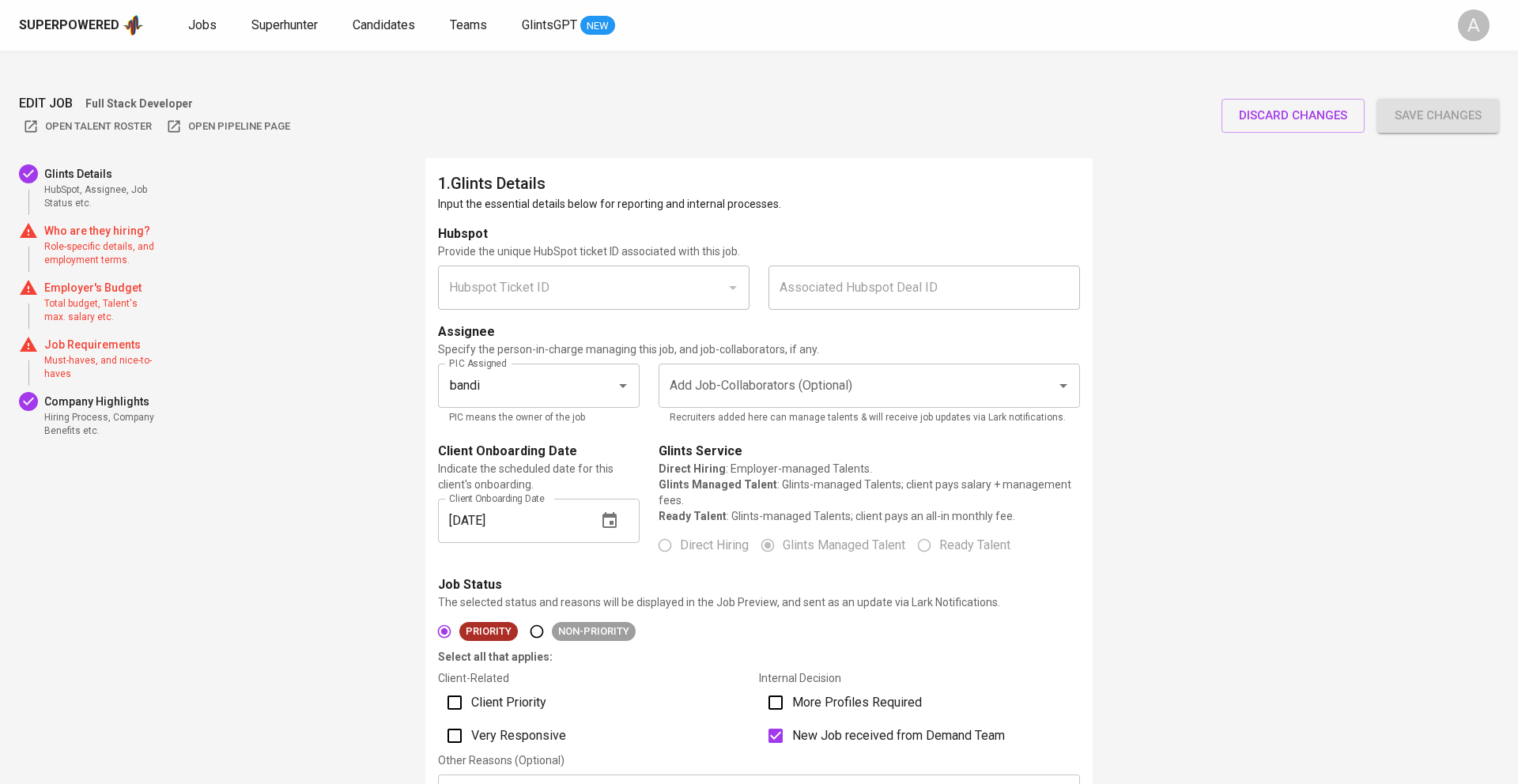
click at [879, 323] on div "Assignee" at bounding box center [759, 332] width 642 height 19
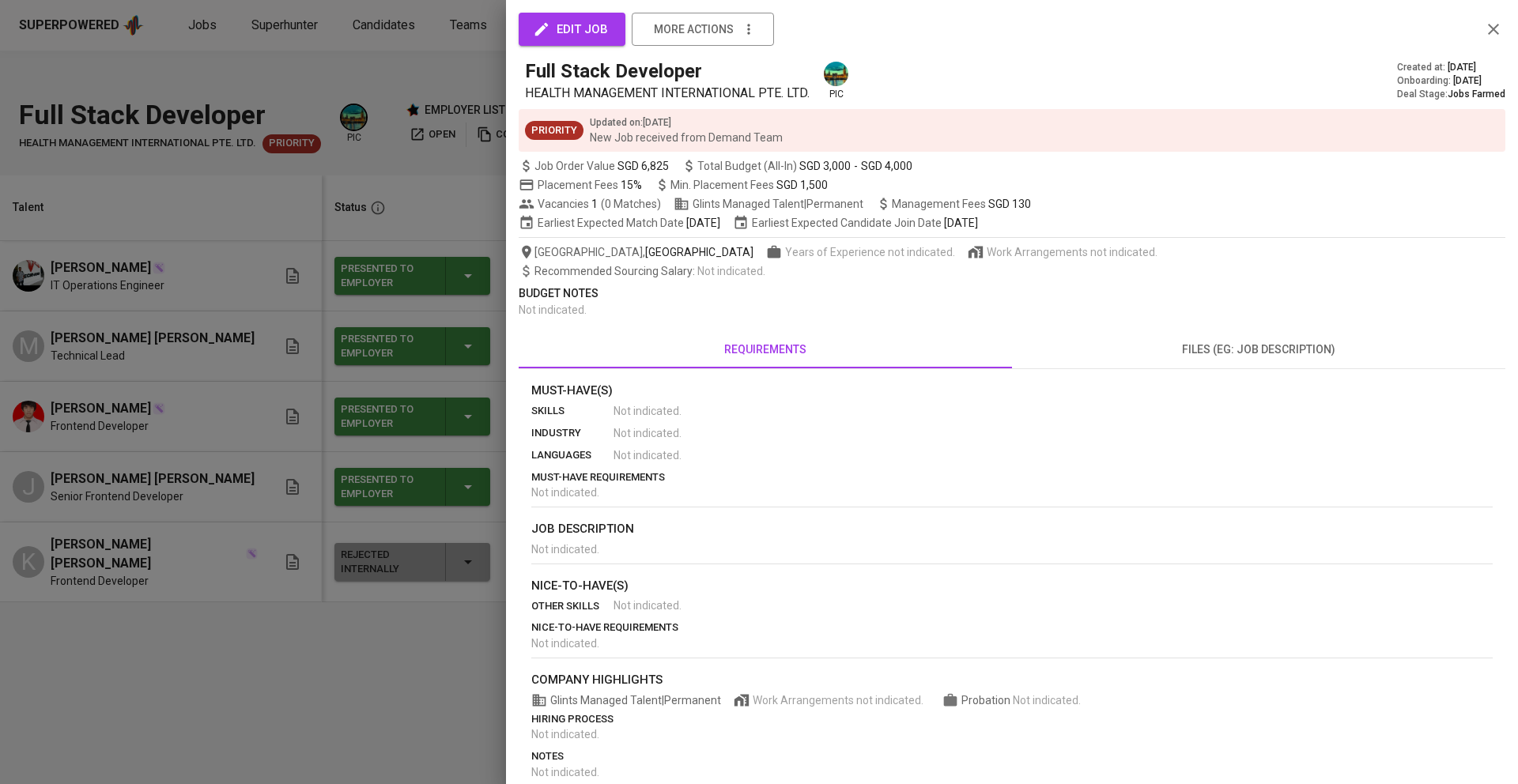
click at [496, 675] on div at bounding box center [759, 392] width 1518 height 784
click at [1494, 27] on icon "button" at bounding box center [1493, 29] width 11 height 11
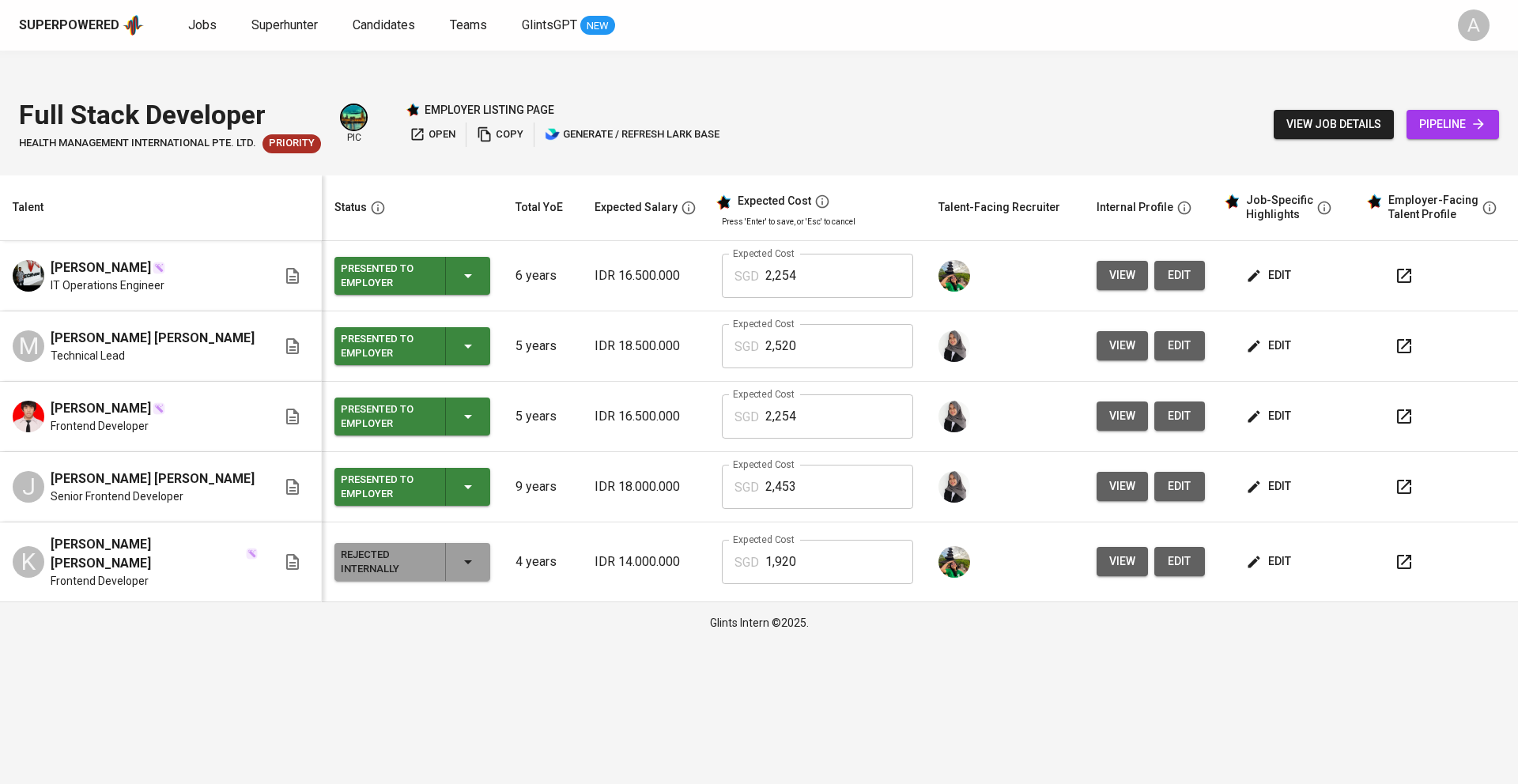
click at [53, 19] on div "Superpowered" at bounding box center [69, 26] width 100 height 19
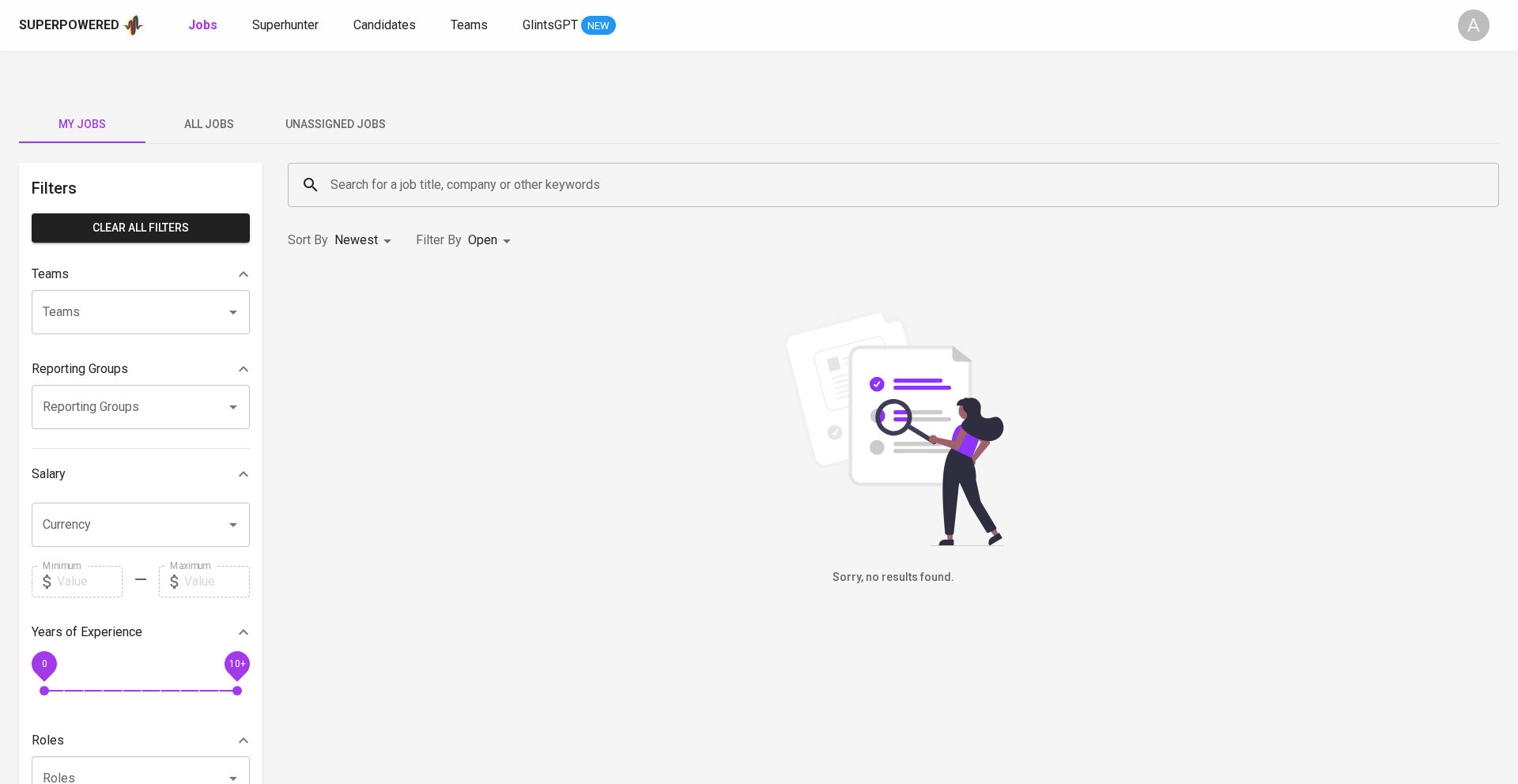
click at [213, 115] on span "All Jobs" at bounding box center [209, 124] width 108 height 19
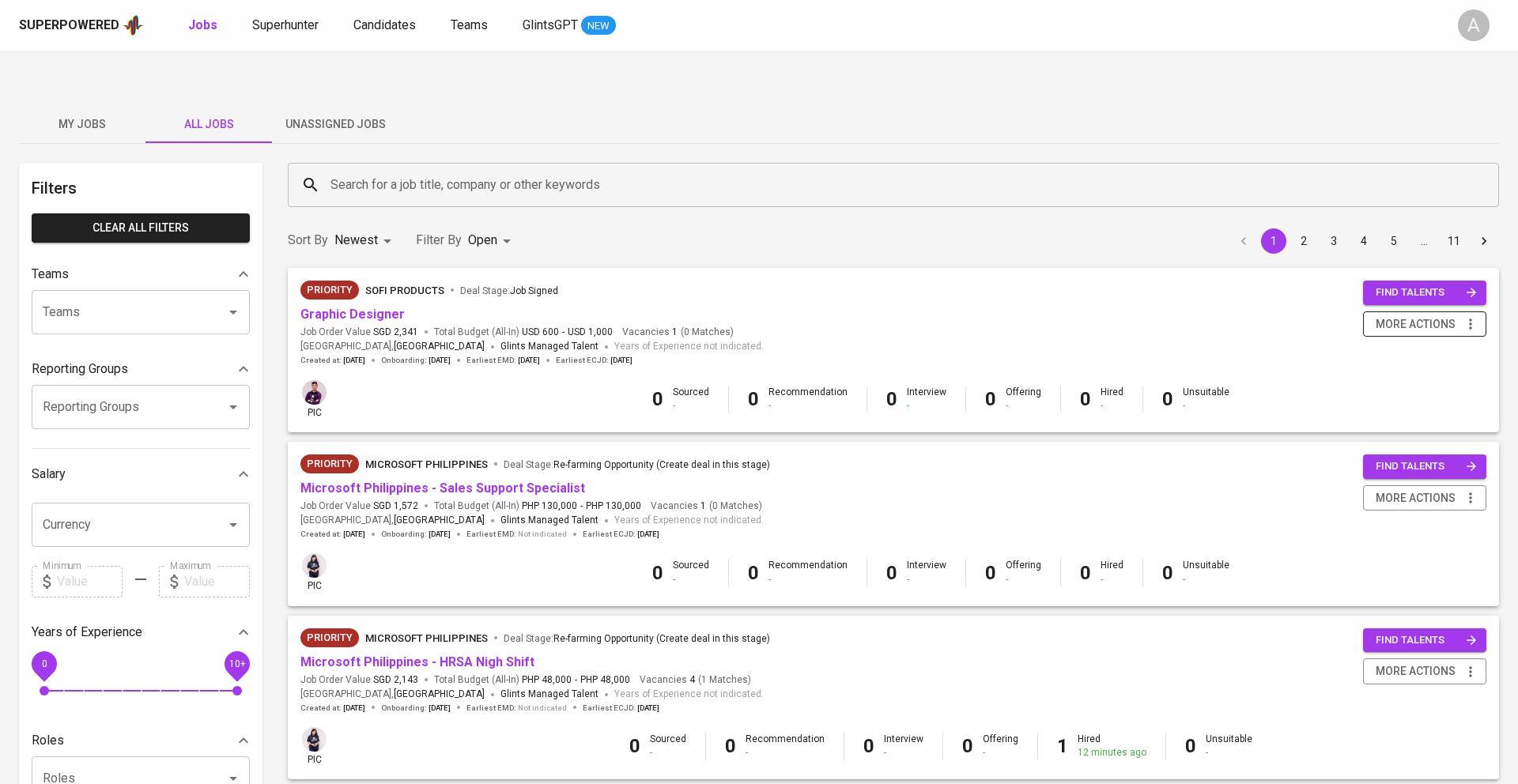
click at [1476, 316] on icon "button" at bounding box center [1470, 323] width 16 height 16
click at [1403, 323] on div "Open Talent Roster" at bounding box center [1403, 323] width 139 height 17
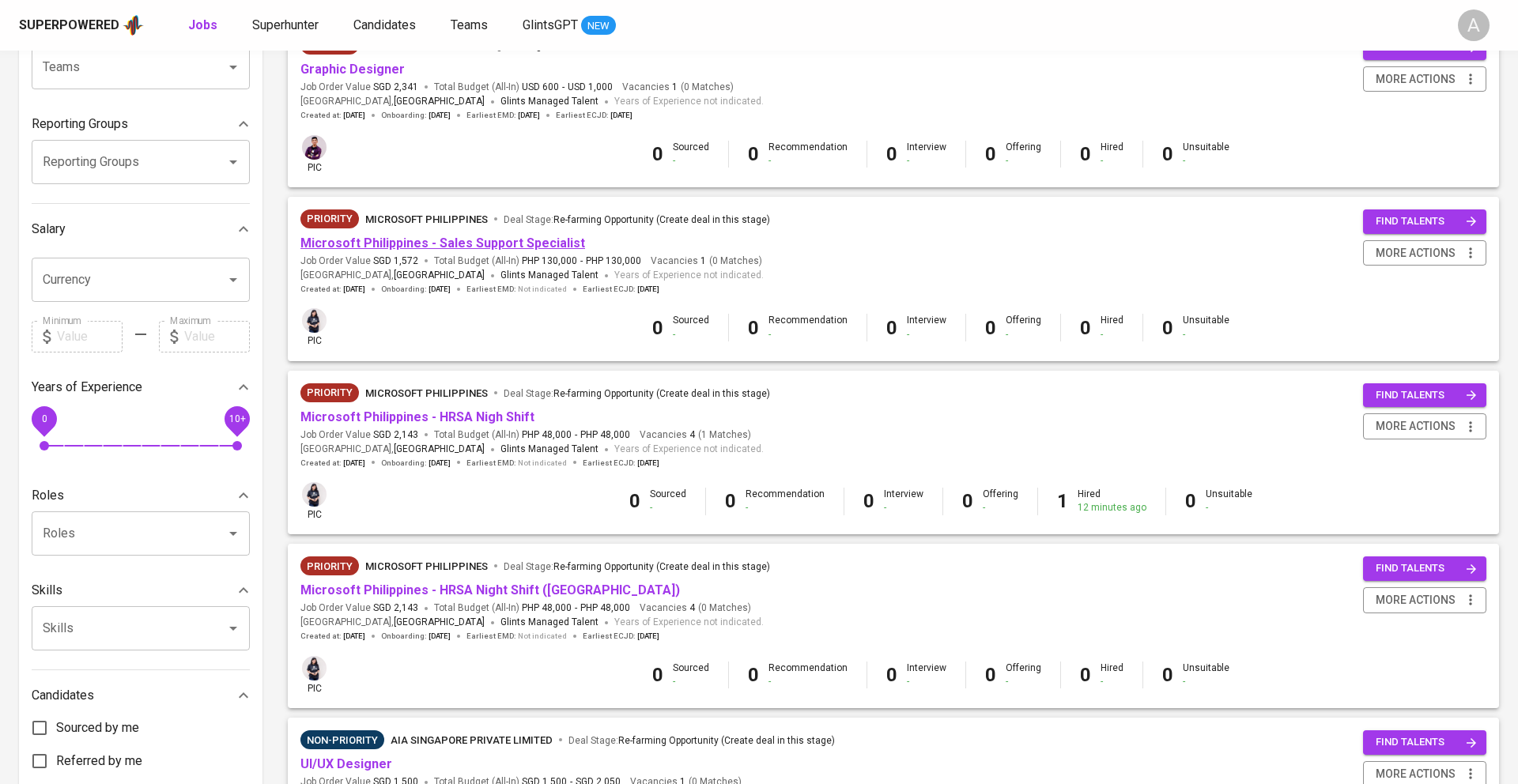
scroll to position [248, 0]
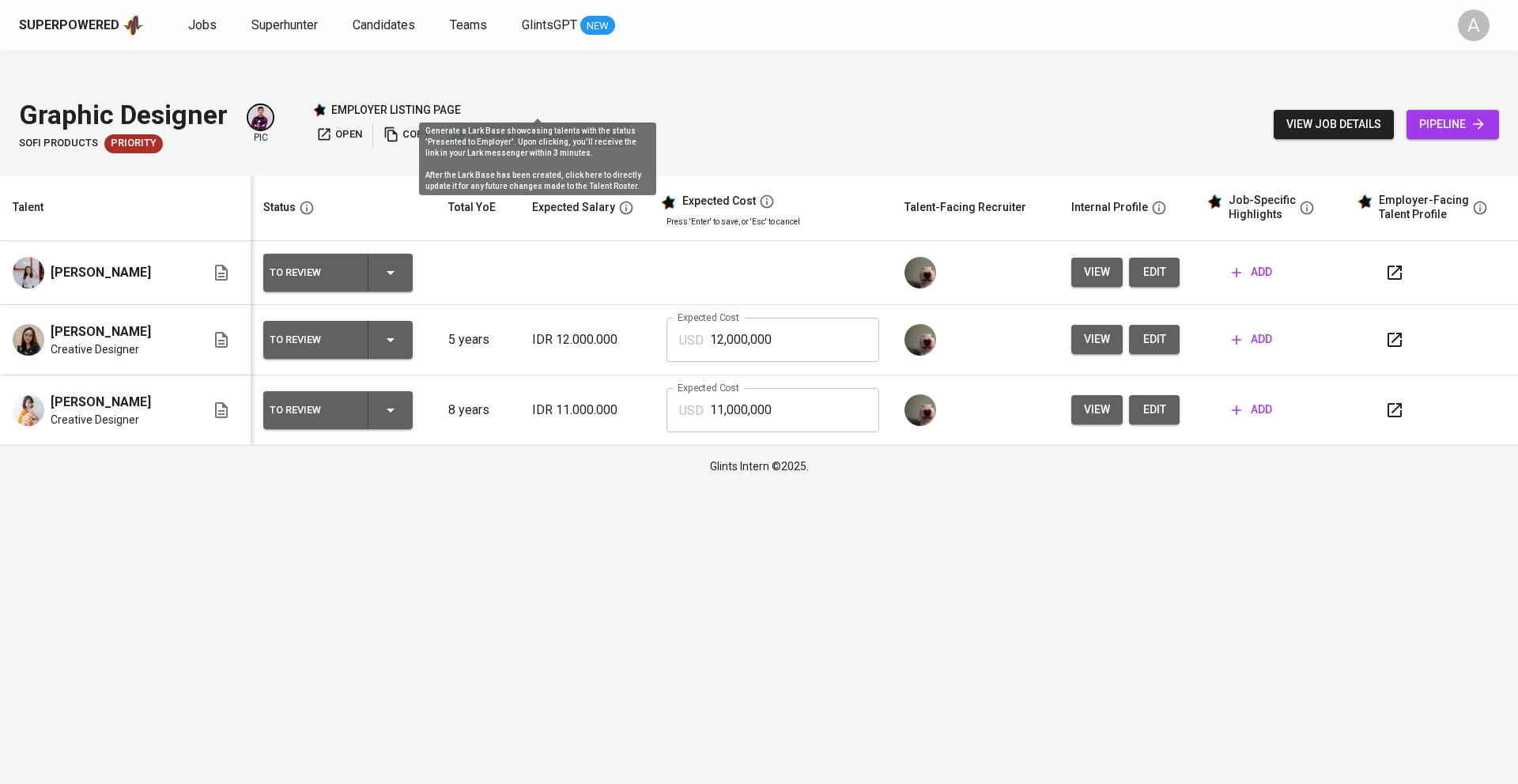
click at [522, 125] on span "generate / refresh lark base" at bounding box center [538, 135] width 174 height 19
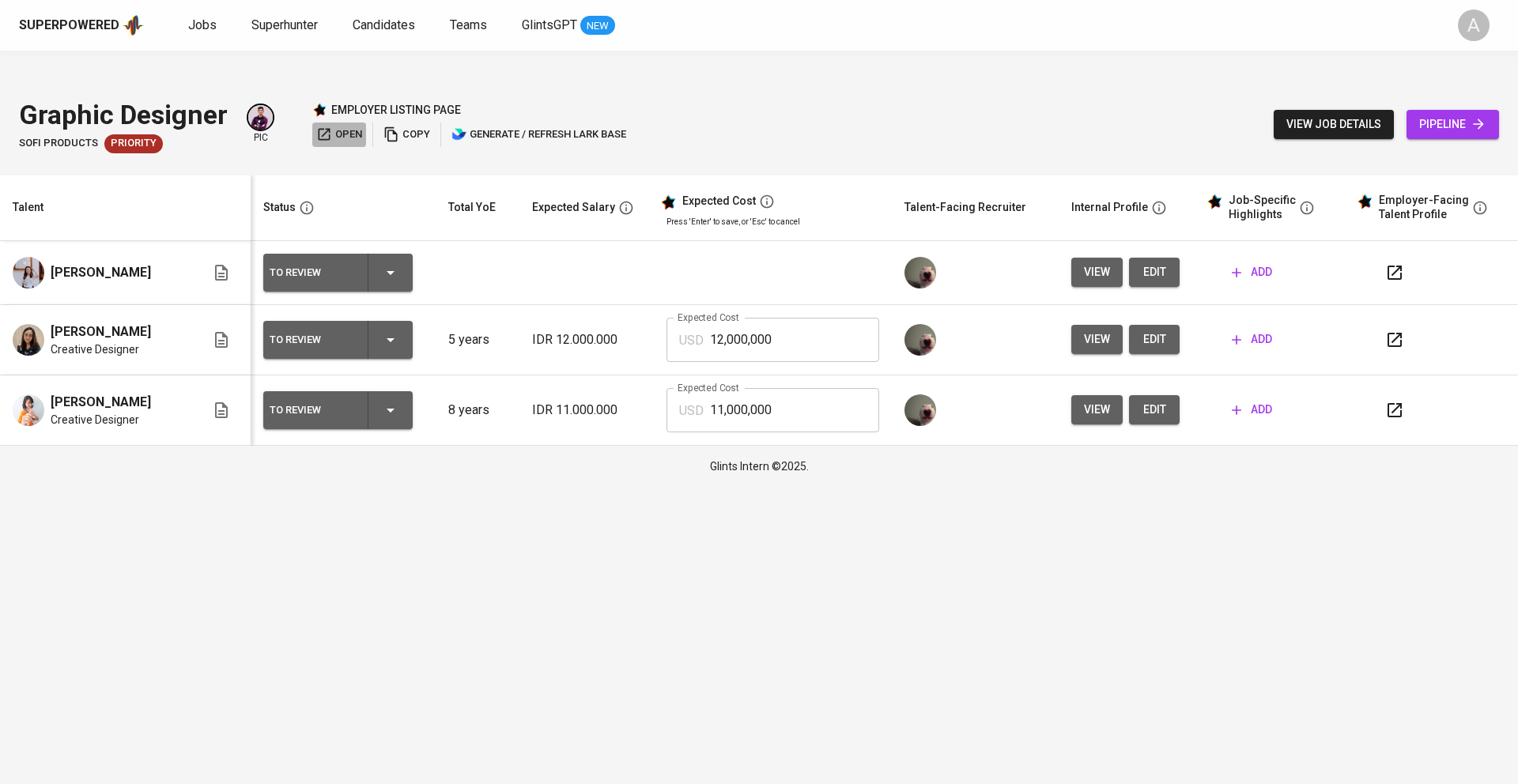
click at [330, 126] on icon "button" at bounding box center [323, 134] width 16 height 16
click at [338, 125] on span "open" at bounding box center [339, 135] width 45 height 19
click at [1393, 263] on icon "button" at bounding box center [1394, 272] width 19 height 19
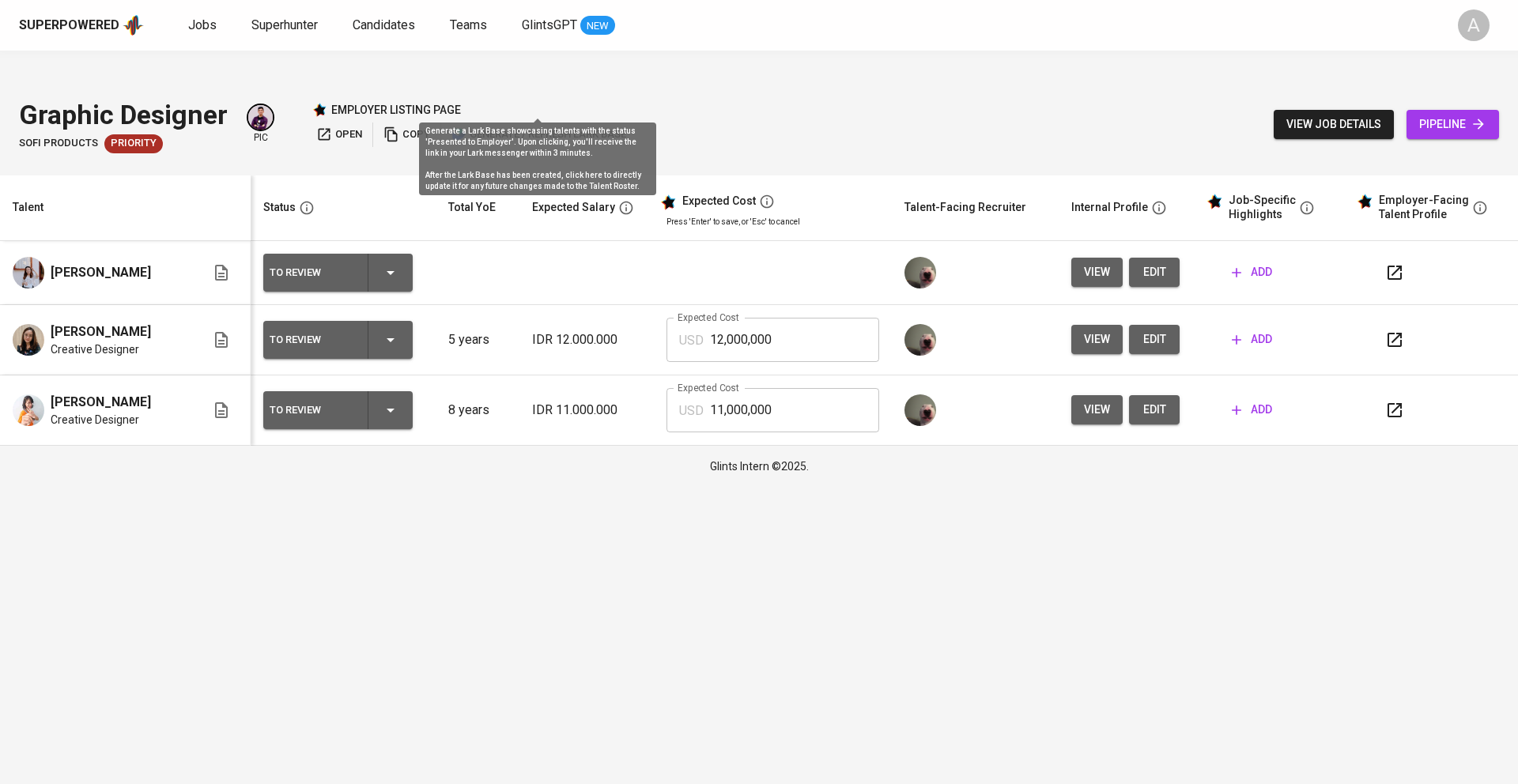
click at [521, 125] on span "generate / refresh lark base" at bounding box center [538, 135] width 174 height 19
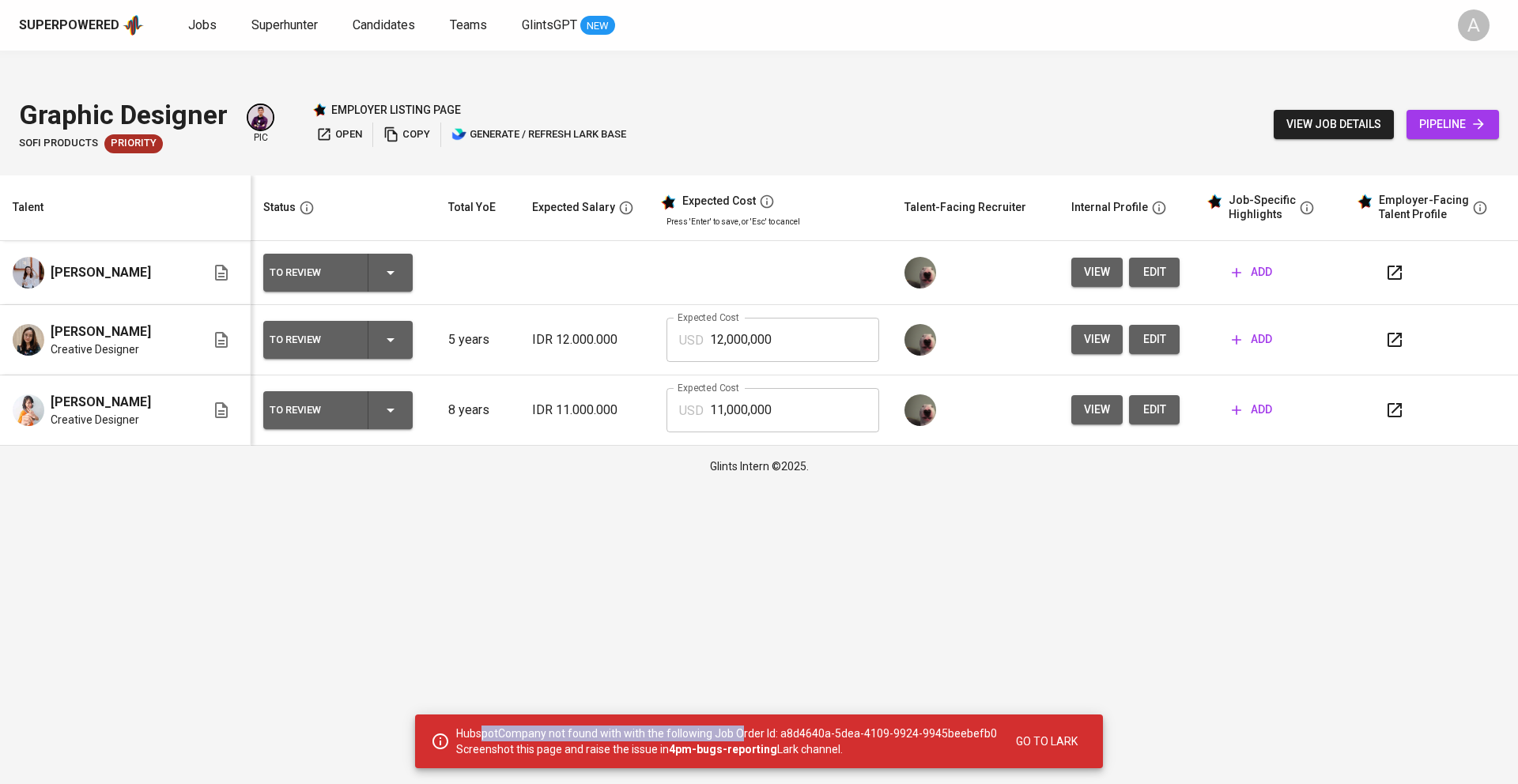
drag, startPoint x: 487, startPoint y: 726, endPoint x: 743, endPoint y: 725, distance: 256.0
click at [743, 725] on p "HubspotCompany not found with with the following Job Order Id: a8d4640a-5dea-41…" at bounding box center [726, 741] width 541 height 32
click at [876, 751] on p "HubspotCompany not found with with the following Job Order Id: a8d4640a-5dea-41…" at bounding box center [726, 741] width 541 height 32
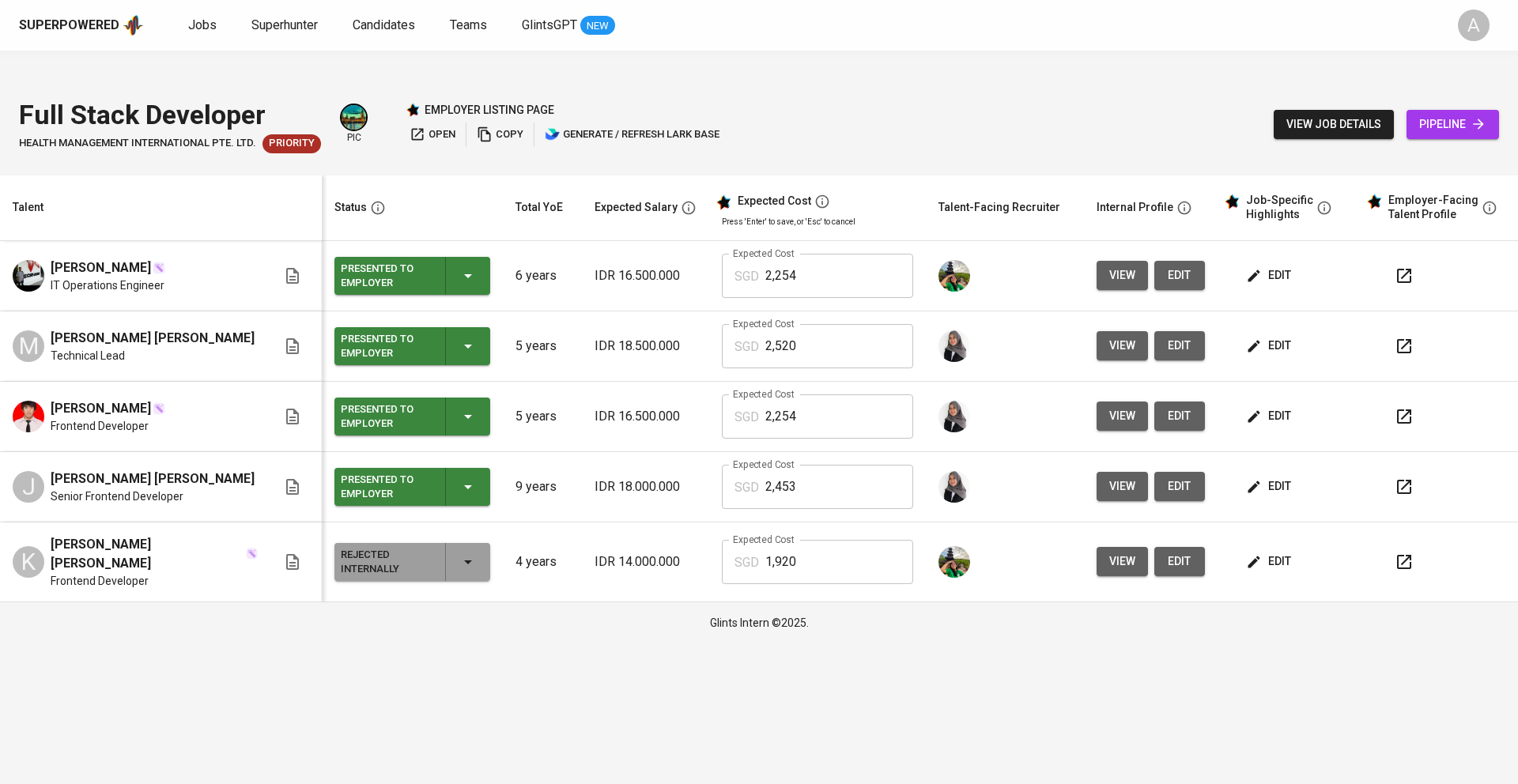
click at [441, 125] on span "open" at bounding box center [432, 135] width 45 height 19
click at [500, 125] on span "copy" at bounding box center [500, 135] width 46 height 19
click at [1482, 200] on icon "button" at bounding box center [1489, 207] width 16 height 16
click at [431, 257] on div "Presented to Employer" at bounding box center [412, 275] width 143 height 38
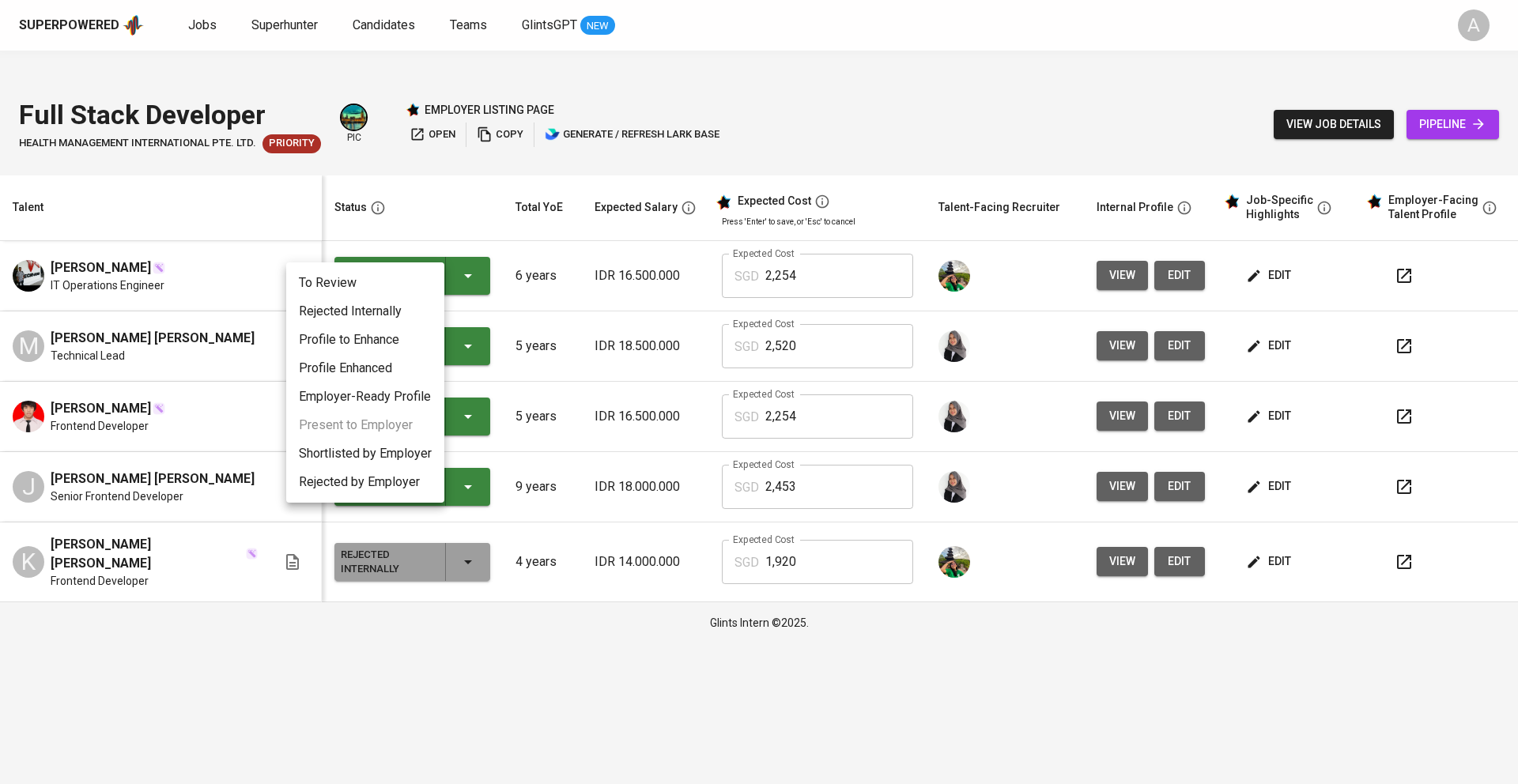
click at [451, 620] on div at bounding box center [759, 392] width 1518 height 784
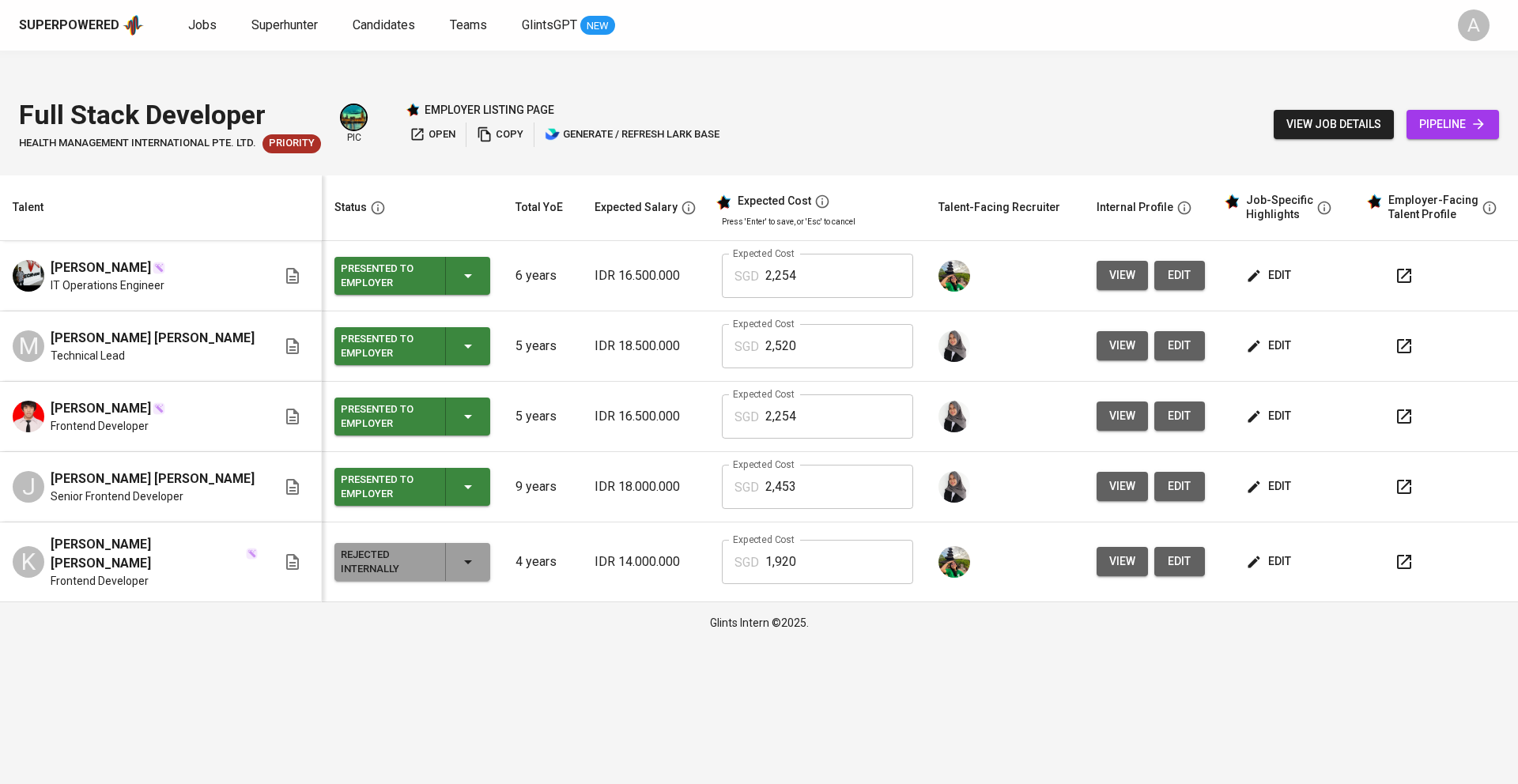
click at [458, 477] on icon "button" at bounding box center [468, 487] width 19 height 19
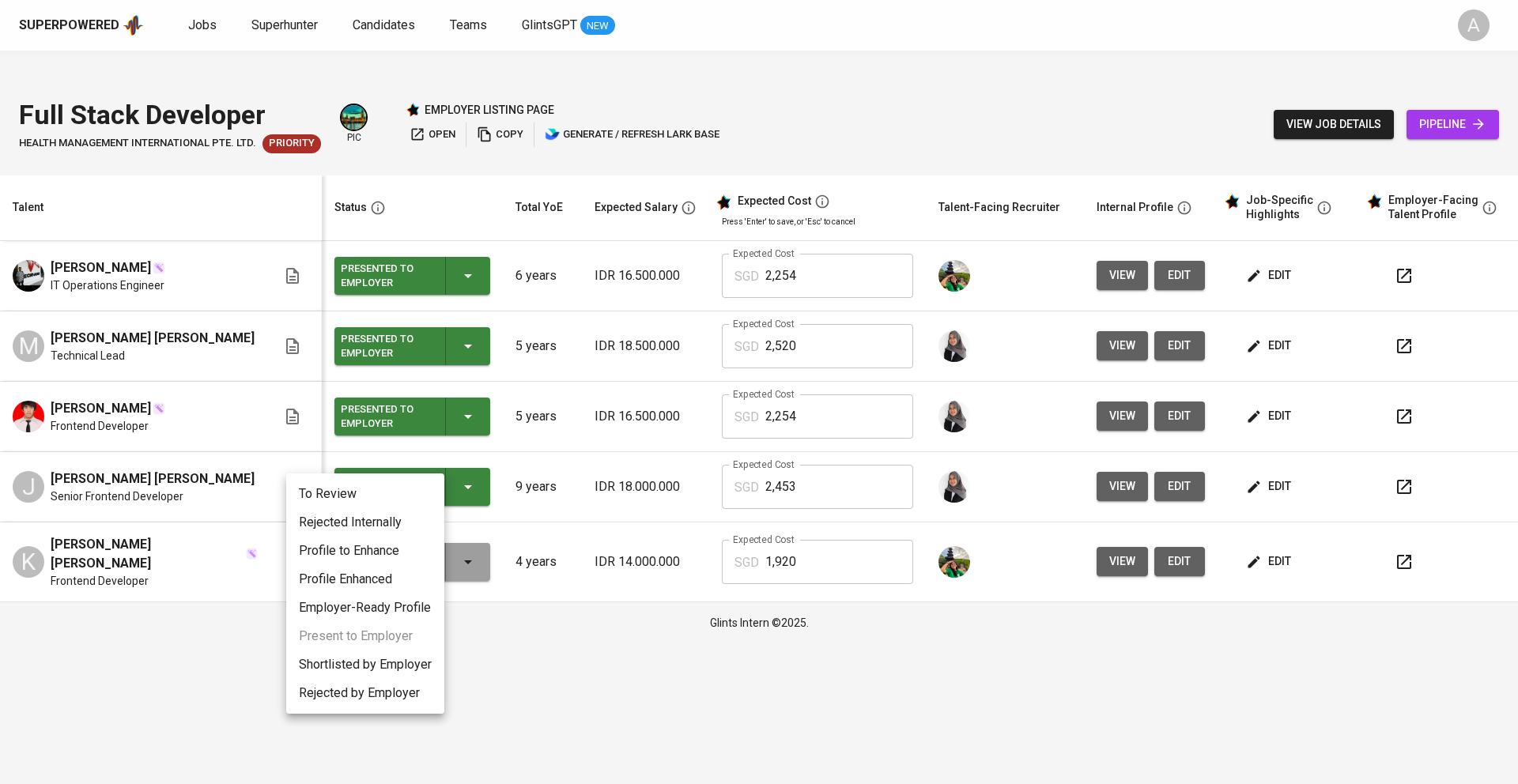
click at [585, 645] on div at bounding box center [759, 392] width 1518 height 784
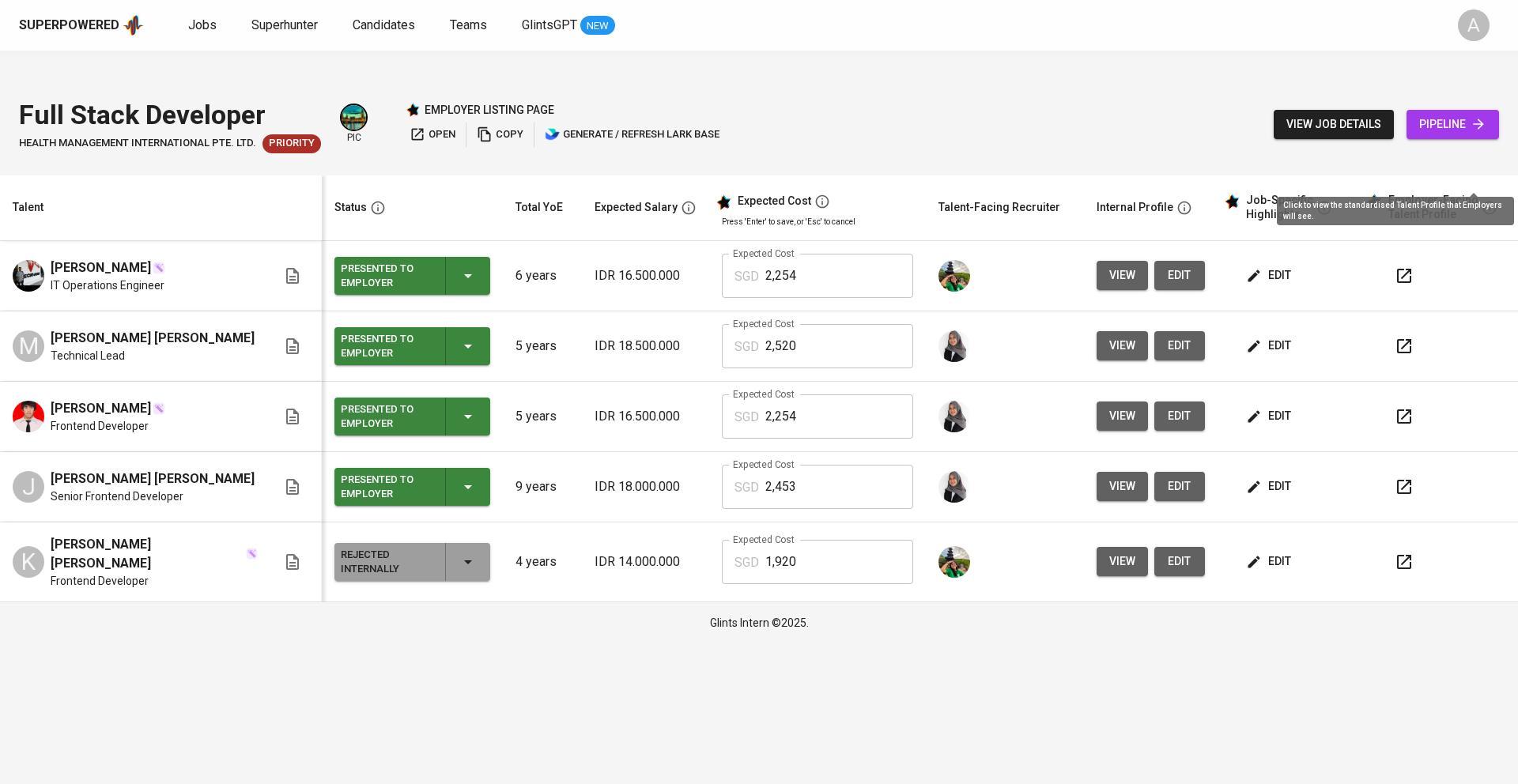
click at [1482, 200] on icon "button" at bounding box center [1489, 207] width 16 height 16
click at [1394, 266] on icon "button" at bounding box center [1403, 275] width 19 height 19
click at [1400, 337] on icon "button" at bounding box center [1403, 346] width 19 height 19
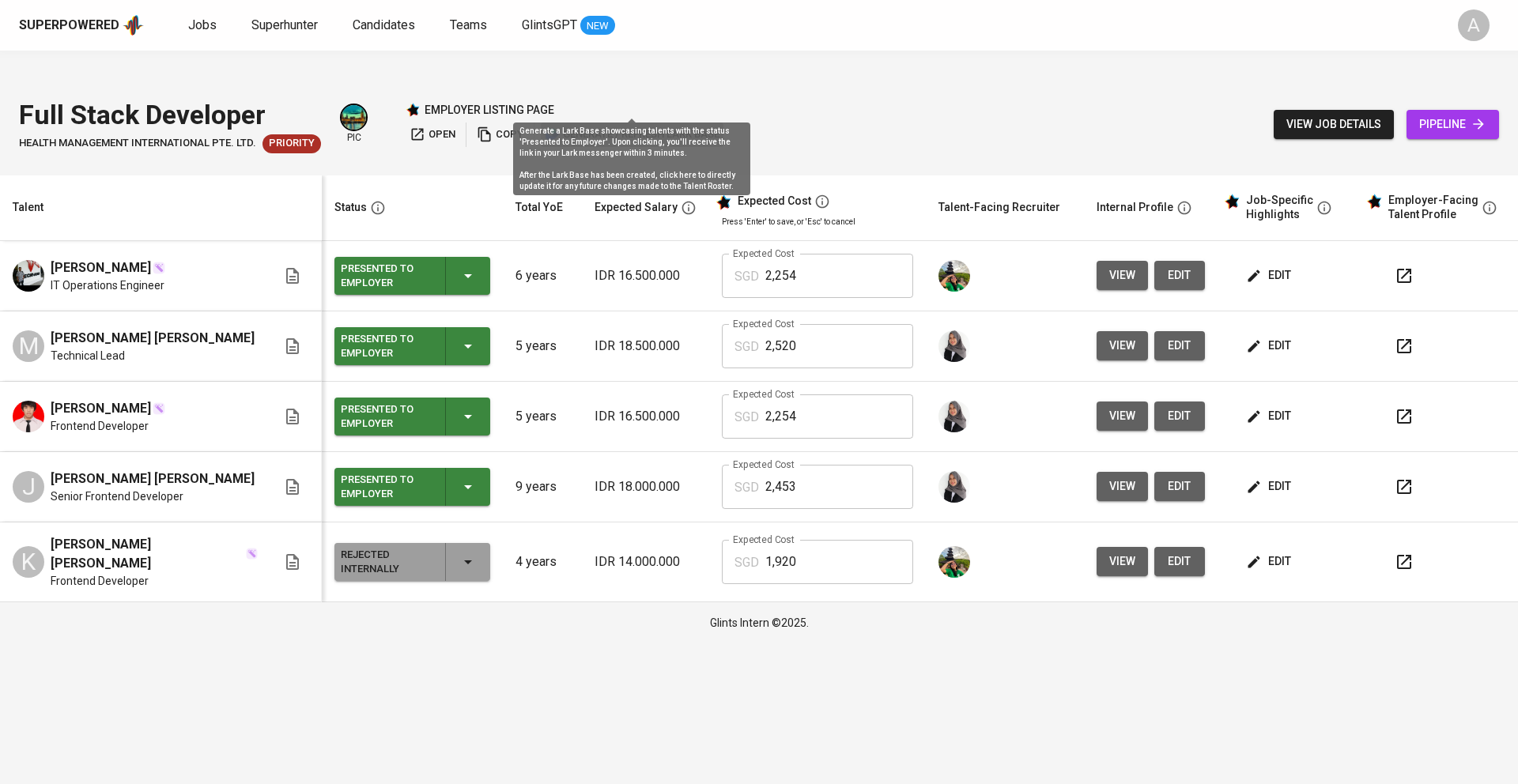
click at [617, 125] on span "generate / refresh lark base" at bounding box center [632, 135] width 174 height 19
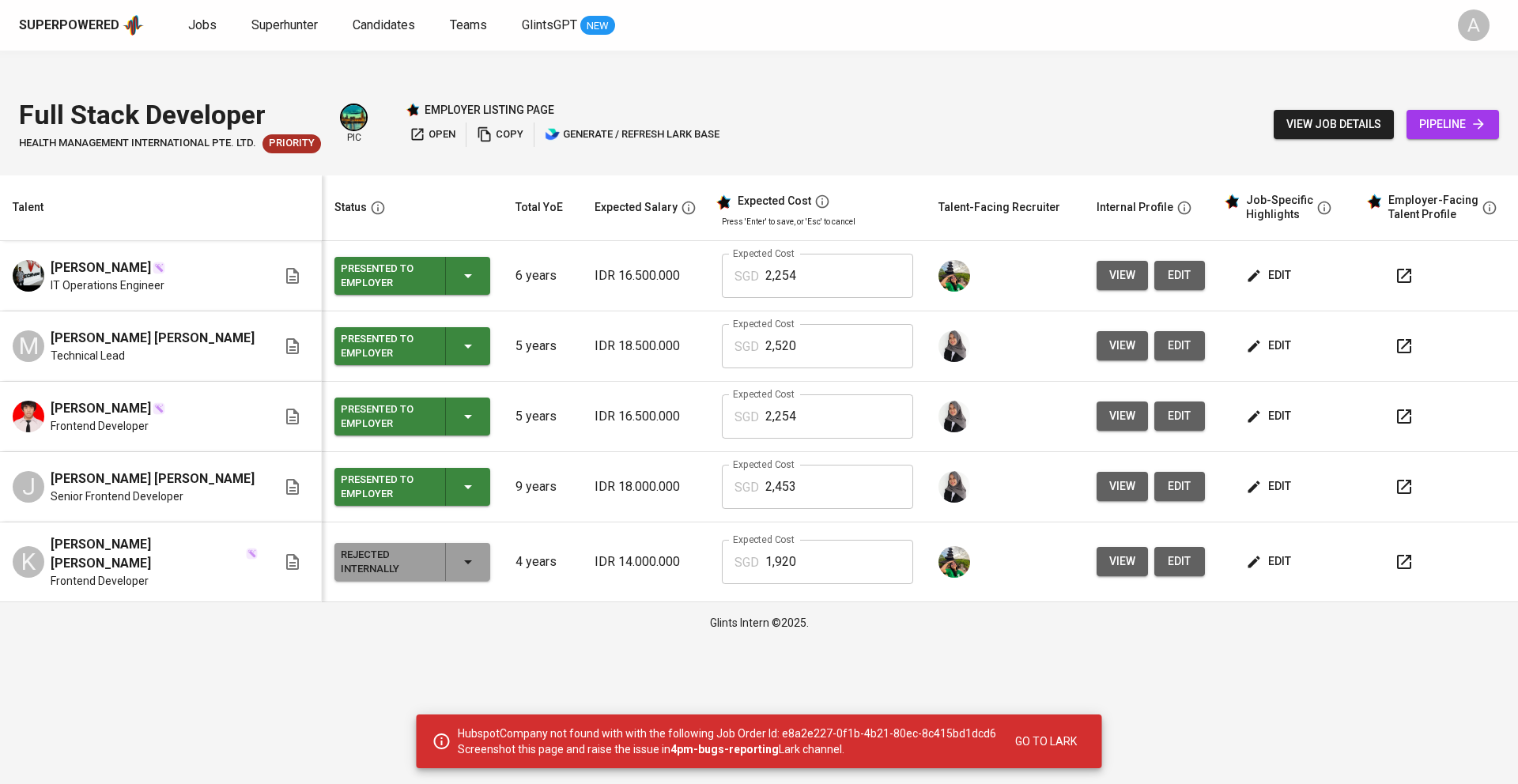
drag, startPoint x: 778, startPoint y: 747, endPoint x: 938, endPoint y: 747, distance: 160.0
click at [938, 747] on p "HubspotCompany not found with with the following Job Order Id: e8a2e227-0f1b-4b…" at bounding box center [726, 741] width 538 height 32
click at [496, 643] on html "Superpowered Jobs Superhunter Candidates Teams GlintsGPT NEW A Full Stack Devel…" at bounding box center [759, 322] width 1518 height 643
click at [413, 643] on html "Superpowered Jobs Superhunter Candidates Teams GlintsGPT NEW A Full Stack Devel…" at bounding box center [759, 322] width 1518 height 643
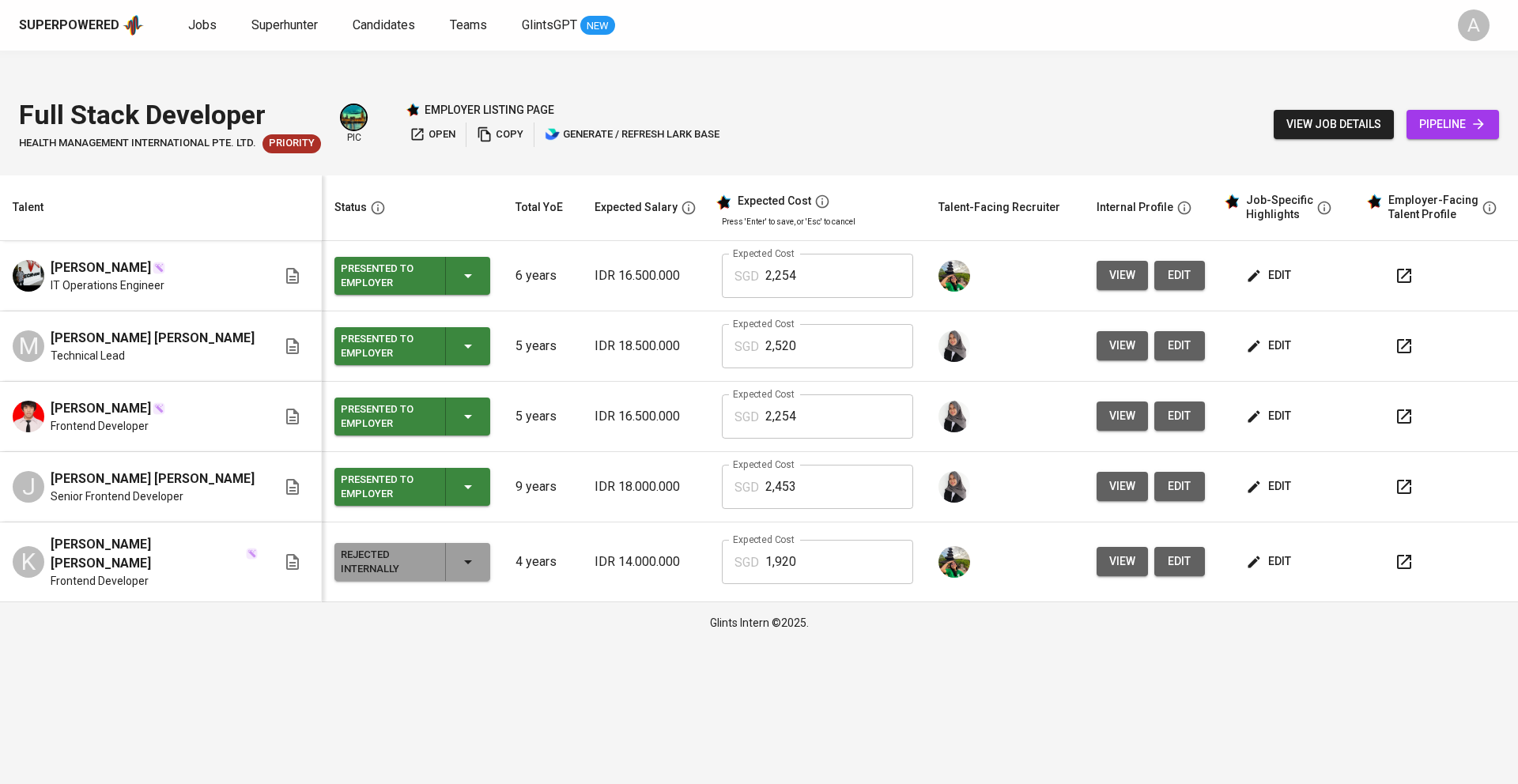
click at [1364, 115] on span "view job details" at bounding box center [1334, 124] width 95 height 19
click at [1333, 115] on span "view job details" at bounding box center [1334, 124] width 95 height 19
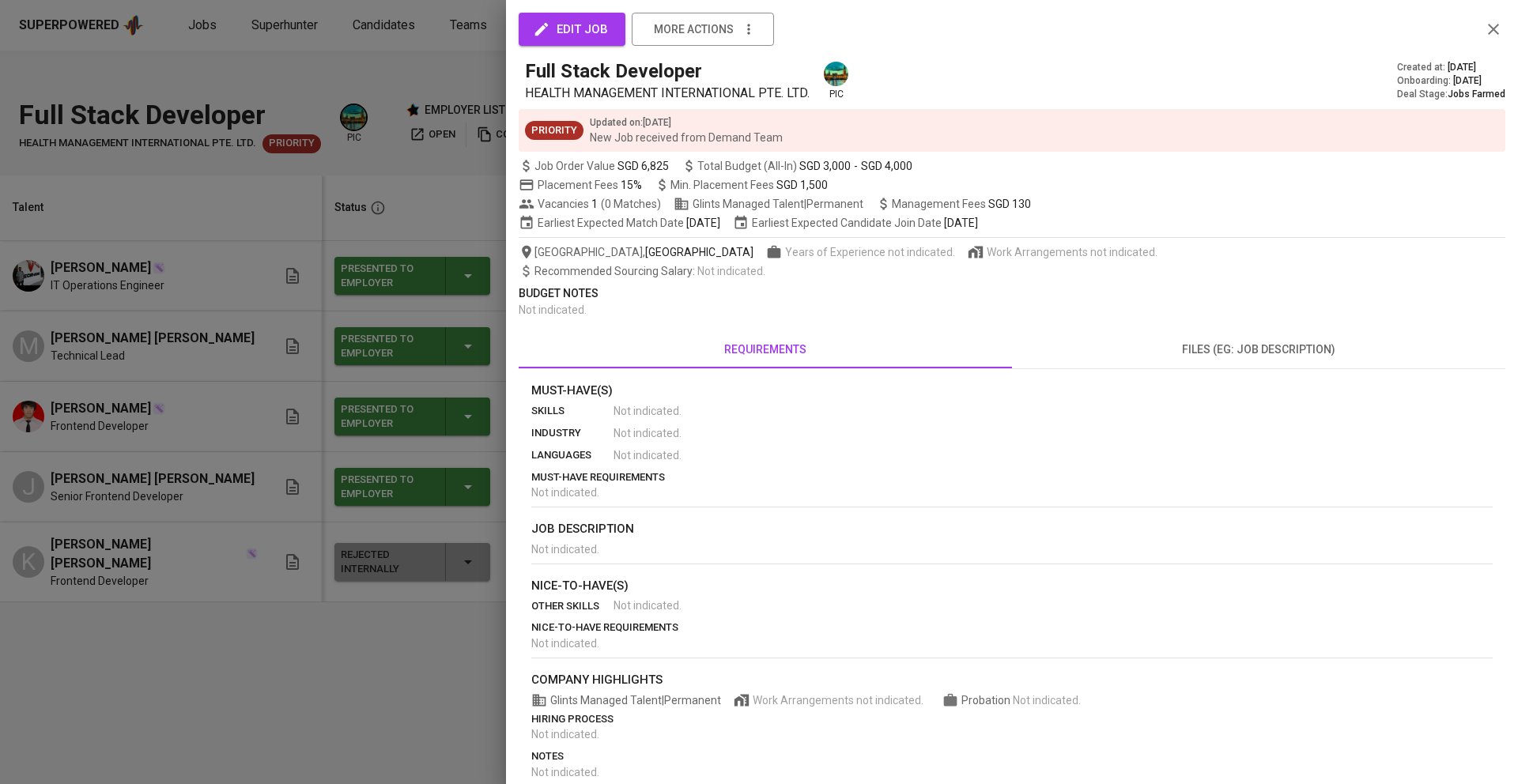
click at [1495, 30] on icon "button" at bounding box center [1493, 29] width 11 height 11
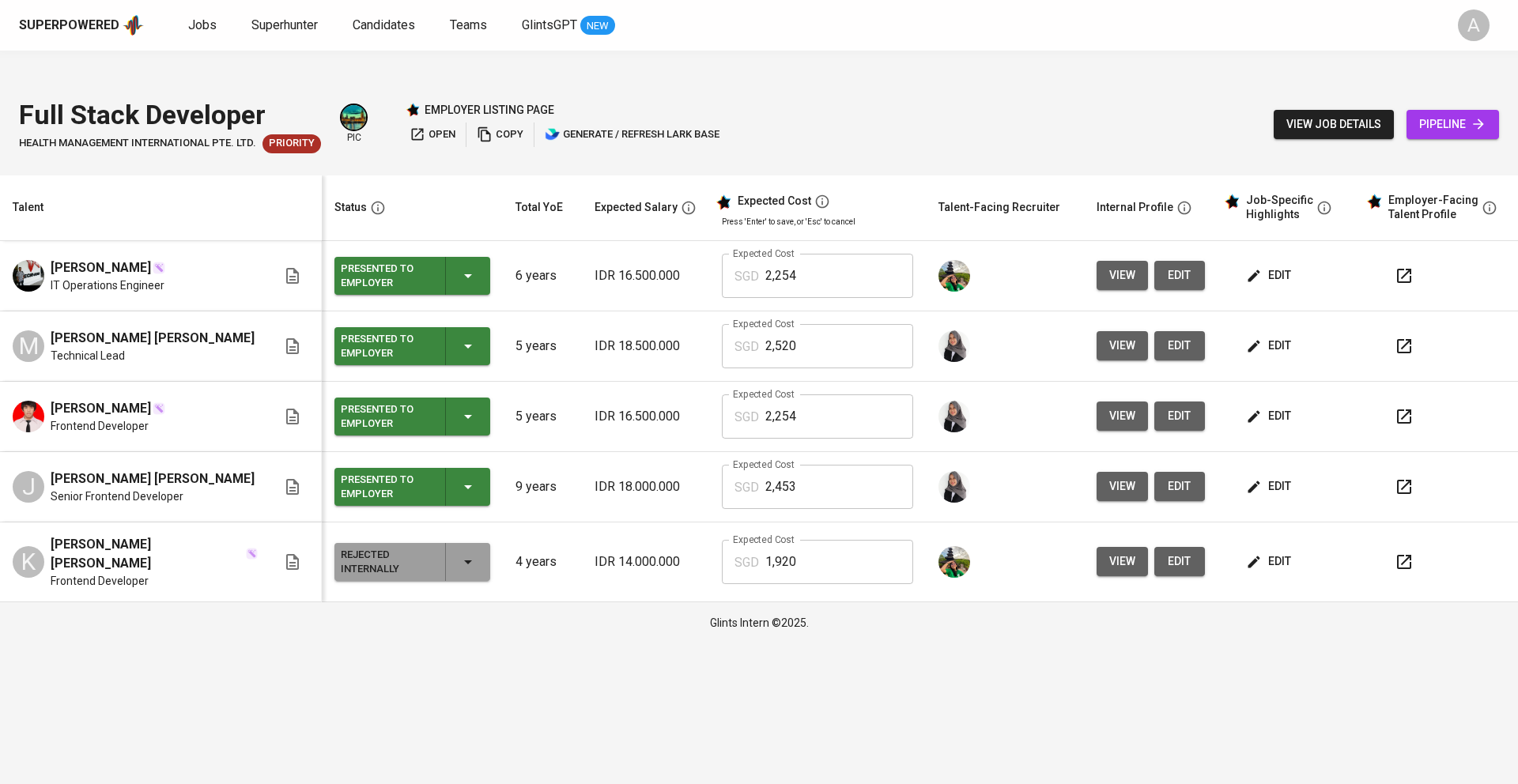
click at [916, 96] on div "Full Stack Developer HEALTH MANAGEMENT INTERNATIONAL PTE. LTD. Priority pic emp…" at bounding box center [759, 124] width 1518 height 77
click at [1341, 115] on span "view job details" at bounding box center [1334, 124] width 95 height 19
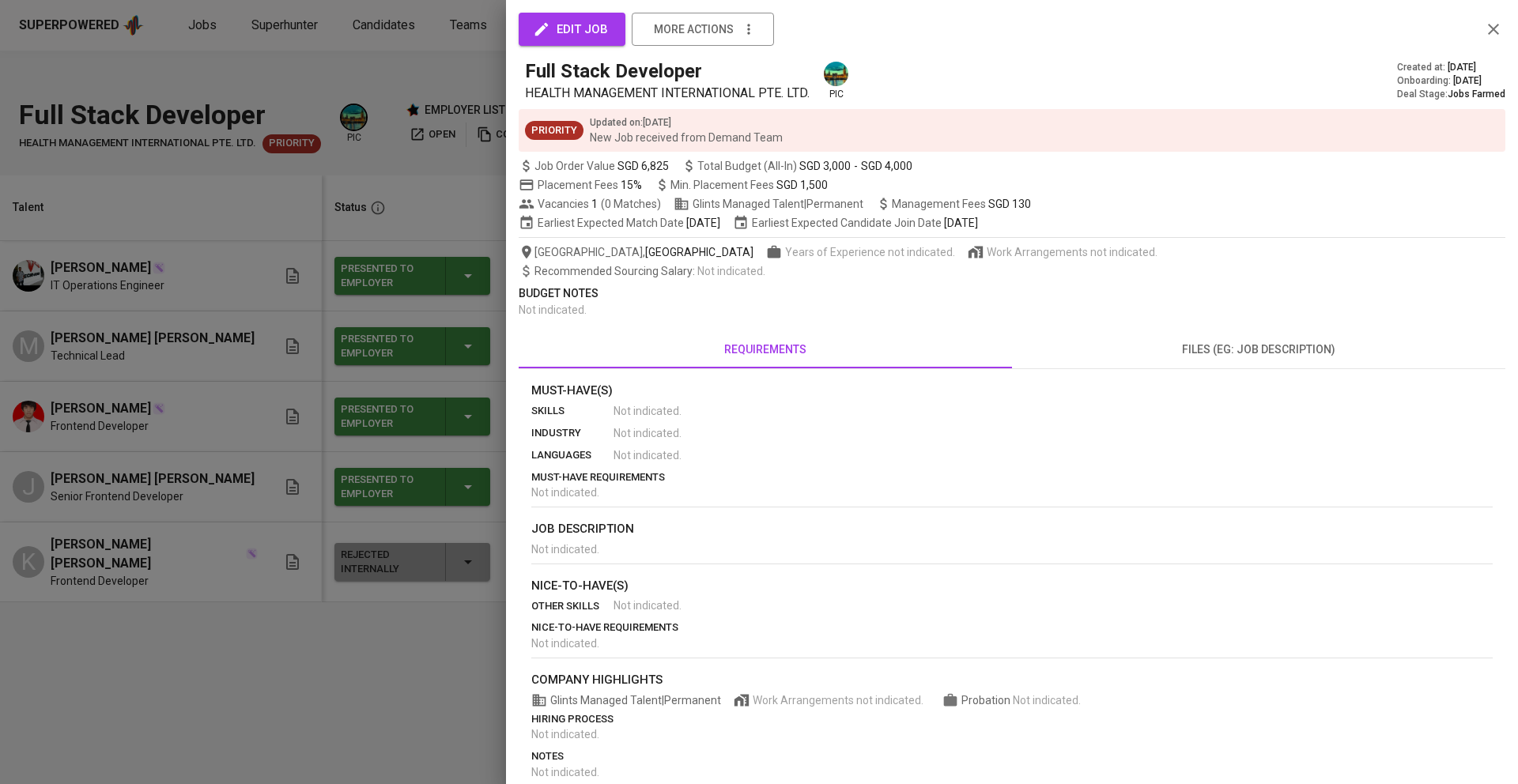
click at [584, 33] on span "edit job" at bounding box center [571, 29] width 72 height 20
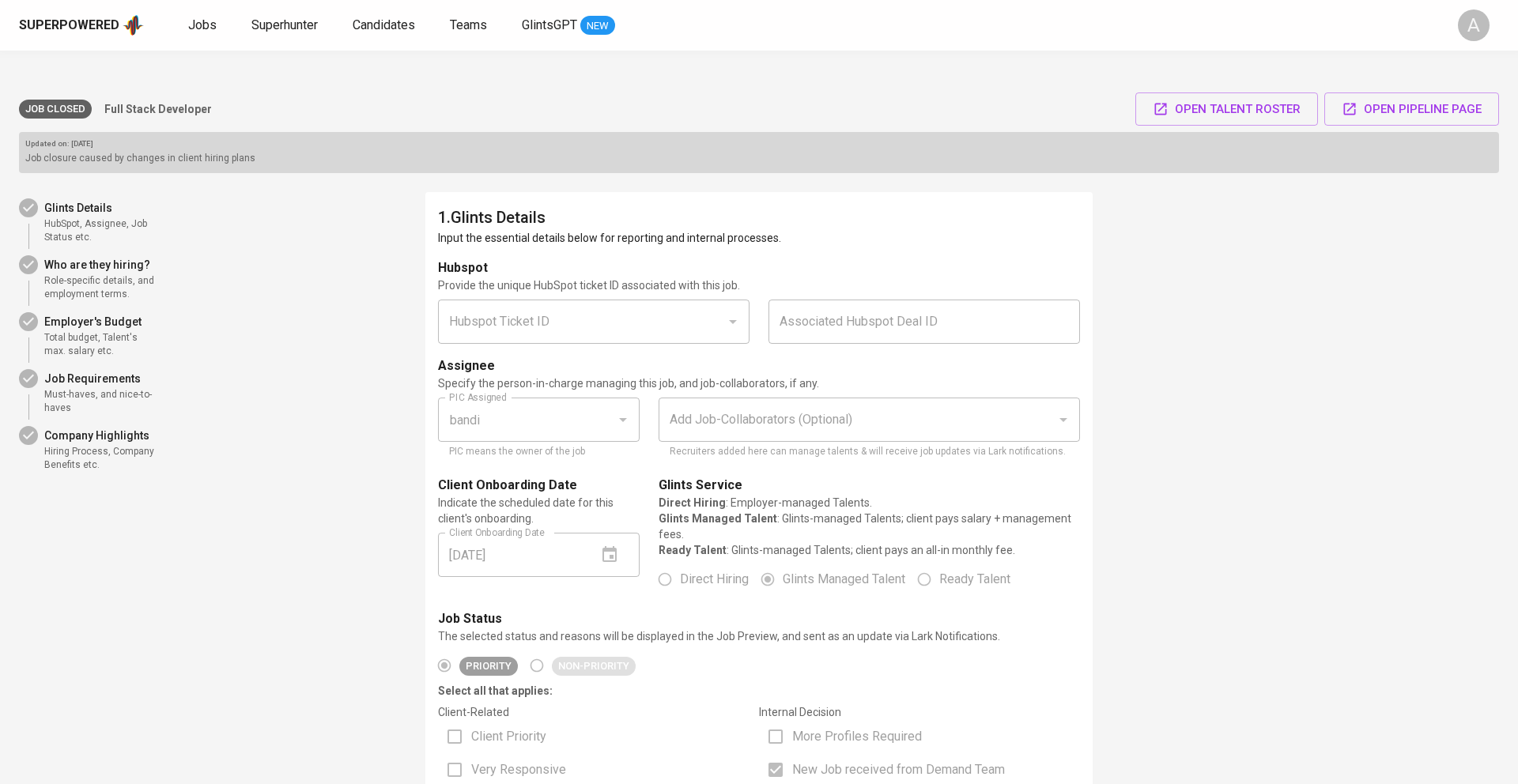
click at [728, 428] on div "Add Job-Collaborators (Optional) Add Job-Collaborators (Optional) Recruiters ad…" at bounding box center [869, 429] width 441 height 82
click at [727, 404] on div "Add Job-Collaborators (Optional)" at bounding box center [869, 419] width 421 height 45
click at [719, 404] on div "Add Job-Collaborators (Optional)" at bounding box center [869, 419] width 421 height 45
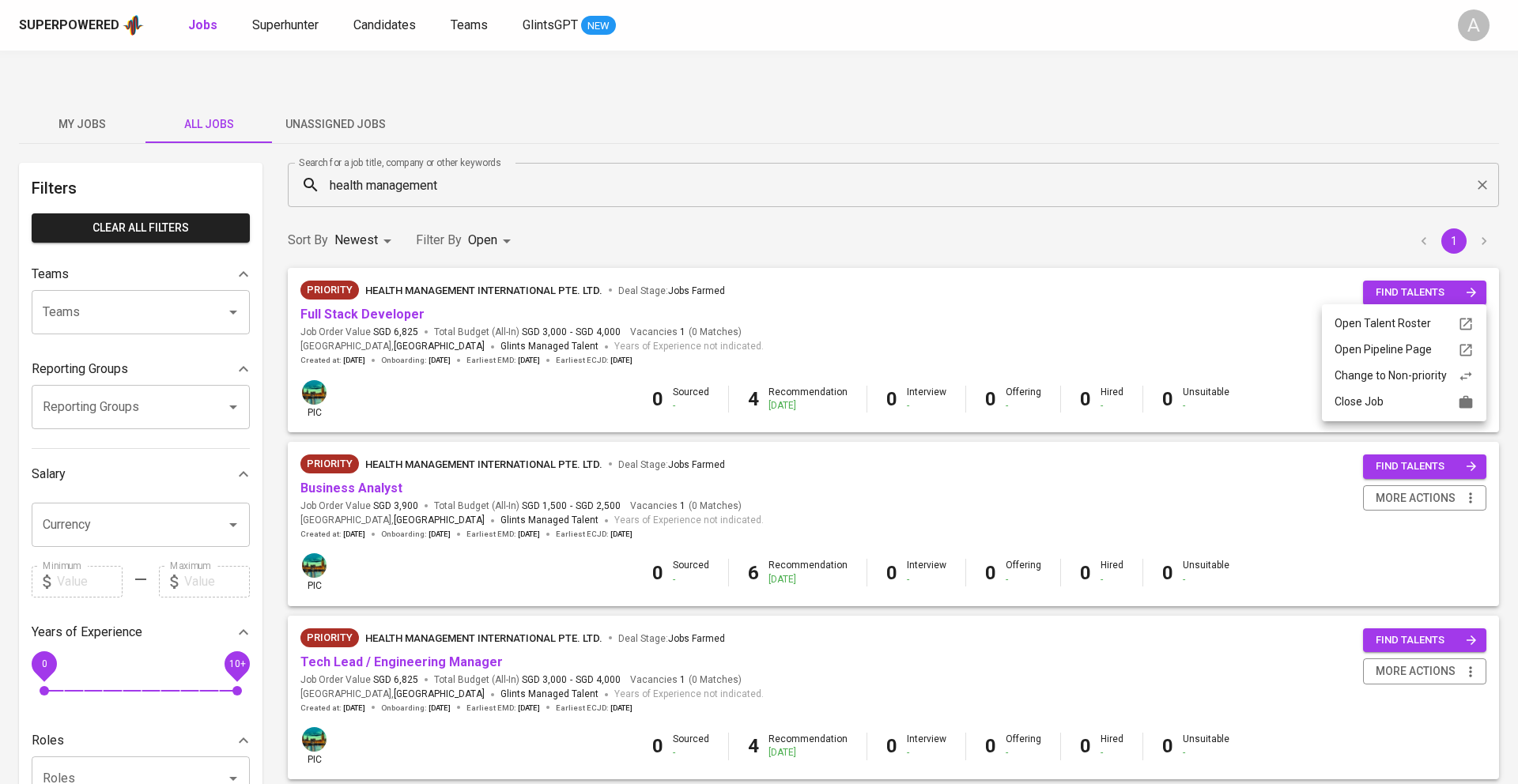
click at [872, 293] on div at bounding box center [759, 392] width 1518 height 784
click at [1419, 457] on span "find talents" at bounding box center [1426, 467] width 101 height 19
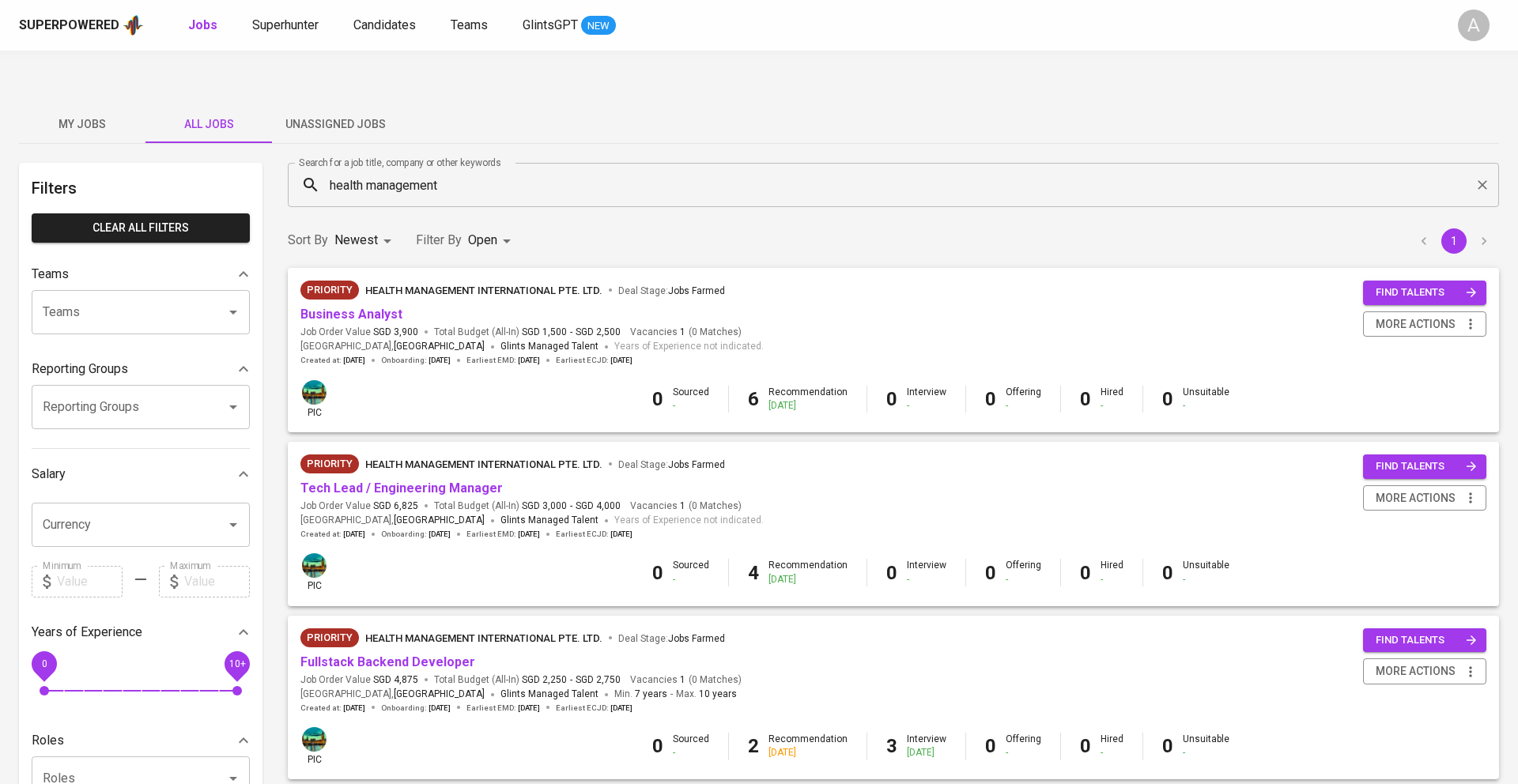
click at [521, 458] on span "HEALTH MANAGEMENT INTERNATIONAL PTE. LTD." at bounding box center [484, 464] width 238 height 12
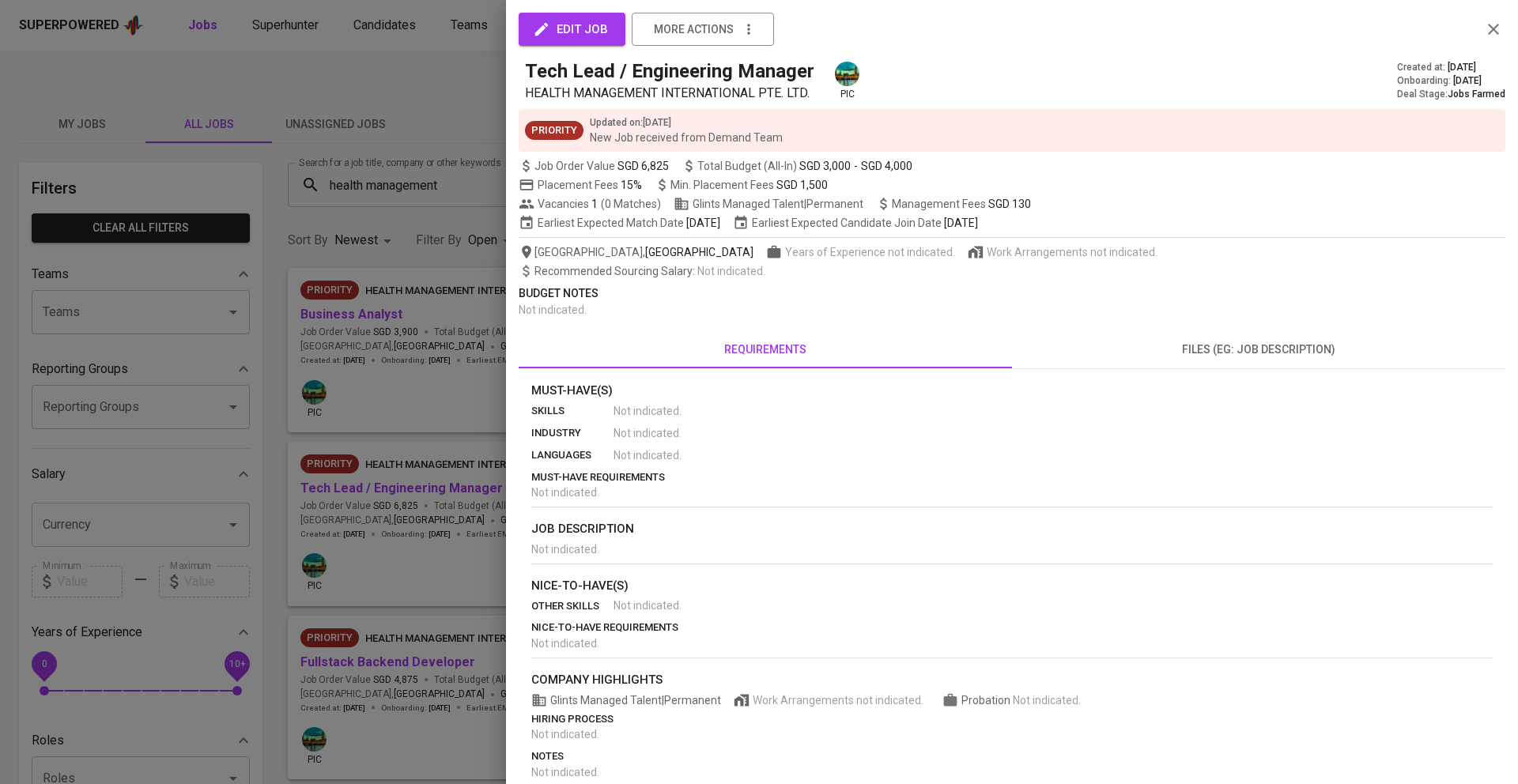
click at [545, 27] on icon "button" at bounding box center [542, 29] width 13 height 13
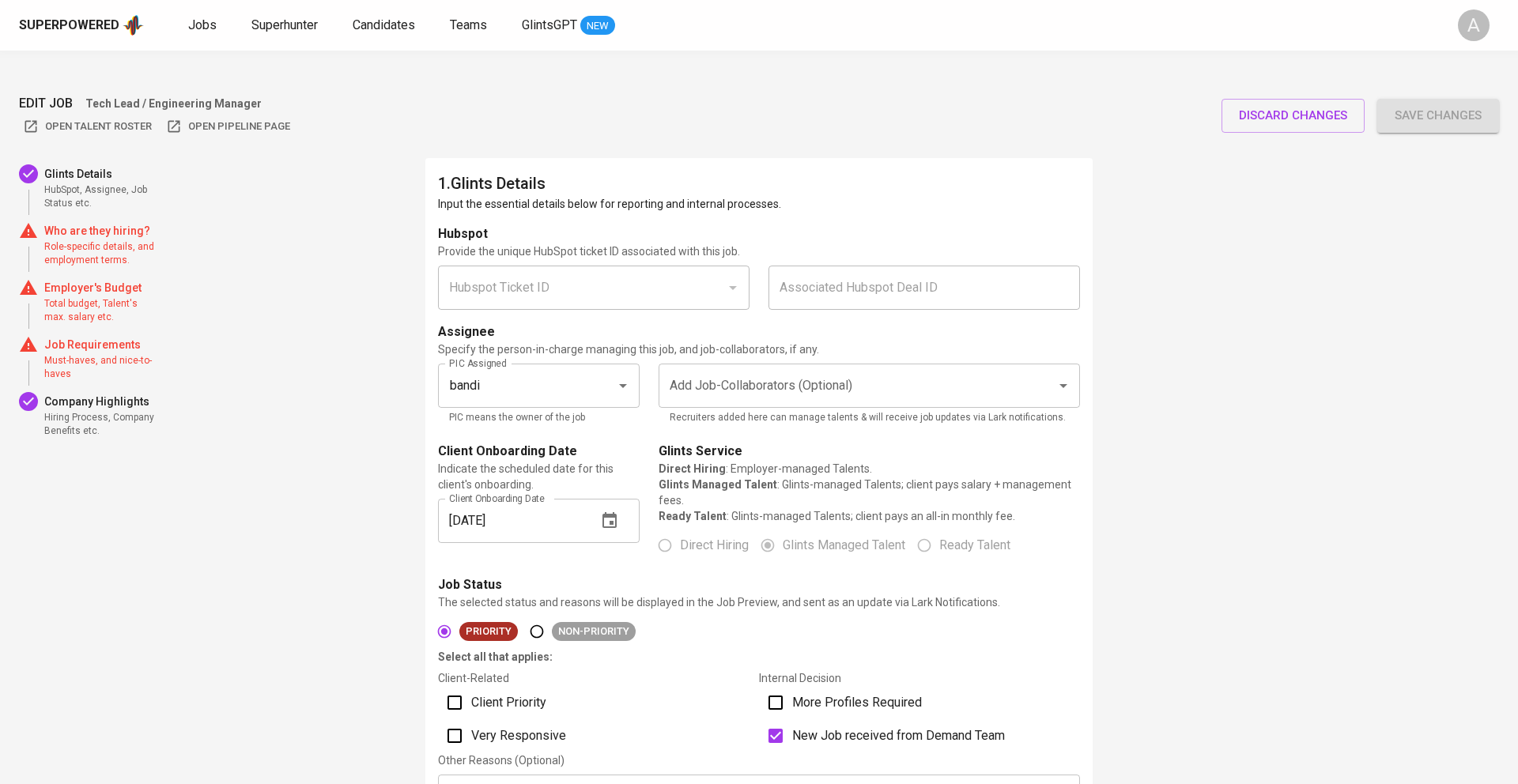
click at [671, 265] on div "Hubspot Ticket ID" at bounding box center [594, 287] width 312 height 45
click at [1271, 105] on span "discard changes" at bounding box center [1292, 115] width 109 height 20
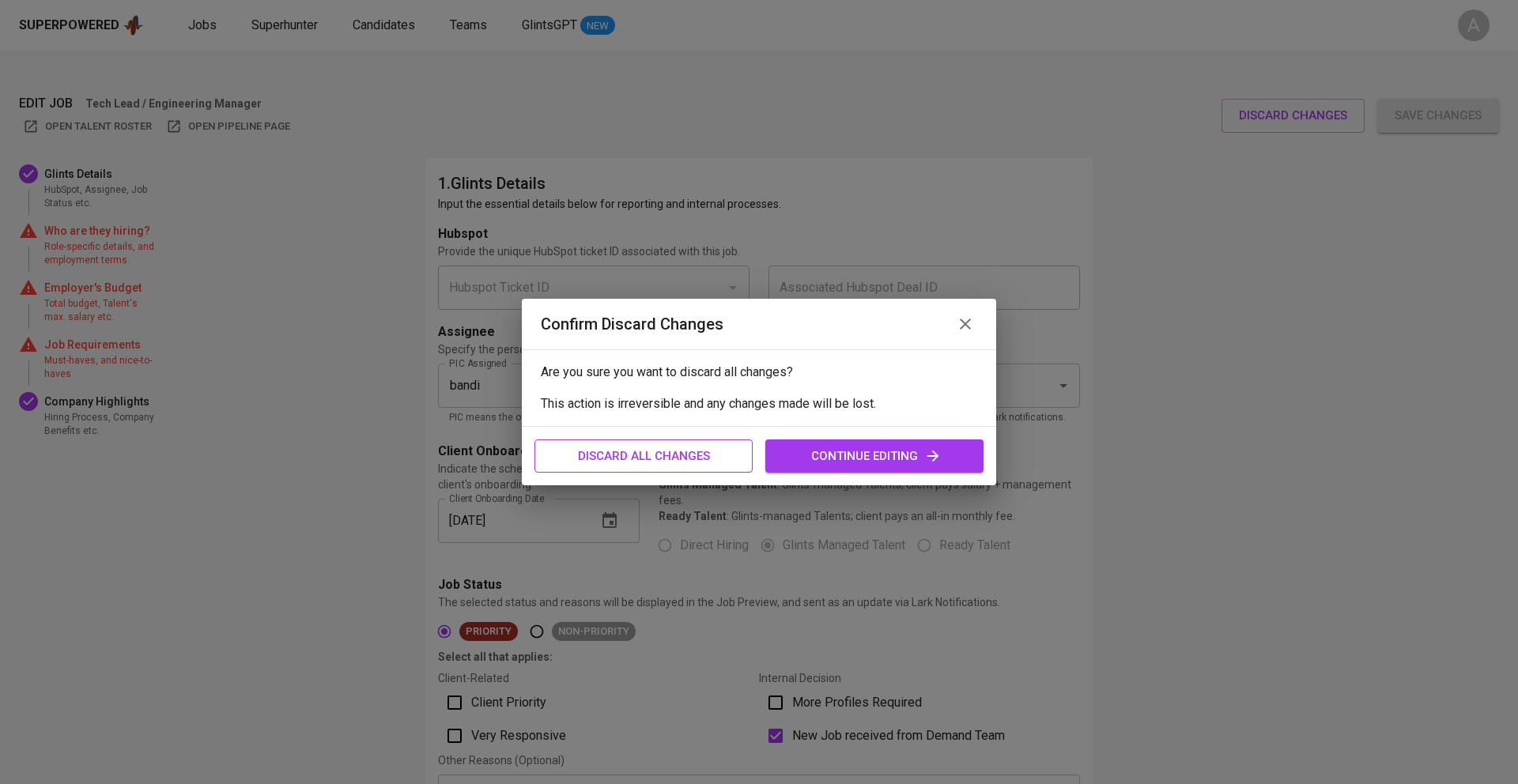
click at [703, 450] on span "discard all changes" at bounding box center [644, 456] width 184 height 20
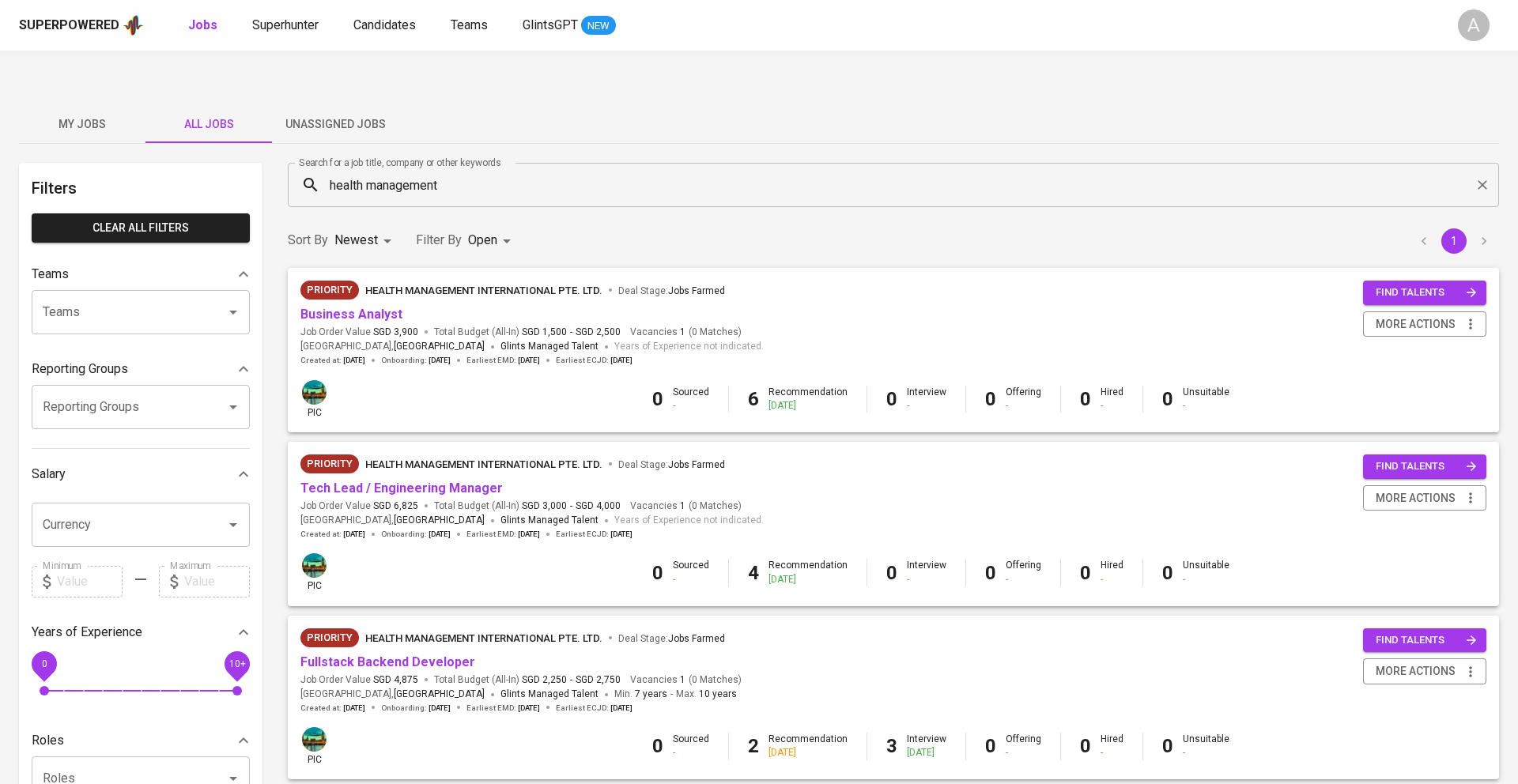
click at [774, 280] on div "Priority HEALTH MANAGEMENT INTERNATIONAL PTE. LTD. Deal Stage : Jobs Farmed Bus…" at bounding box center [894, 323] width 1186 height 85
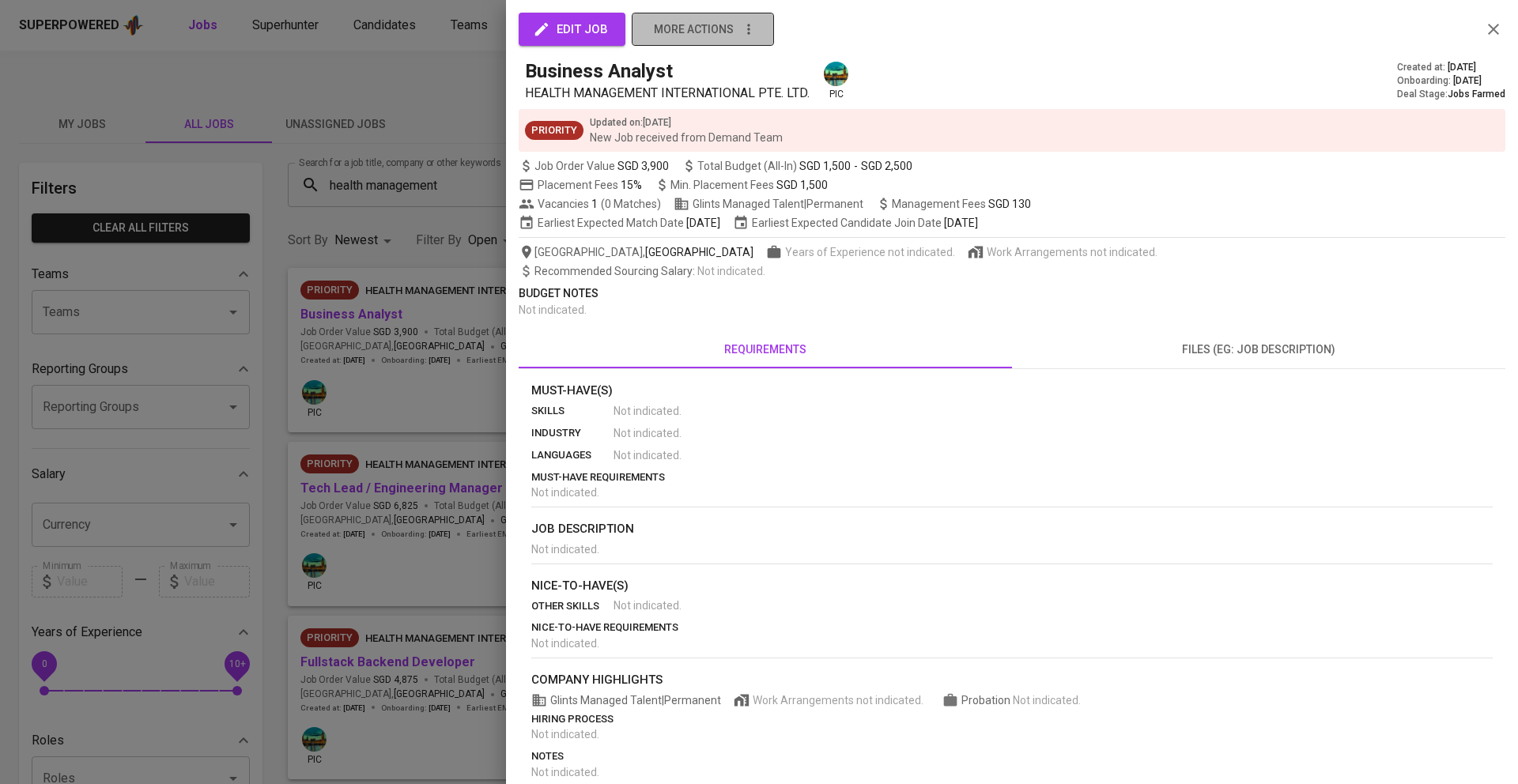
click at [706, 34] on span "more actions" at bounding box center [693, 29] width 80 height 19
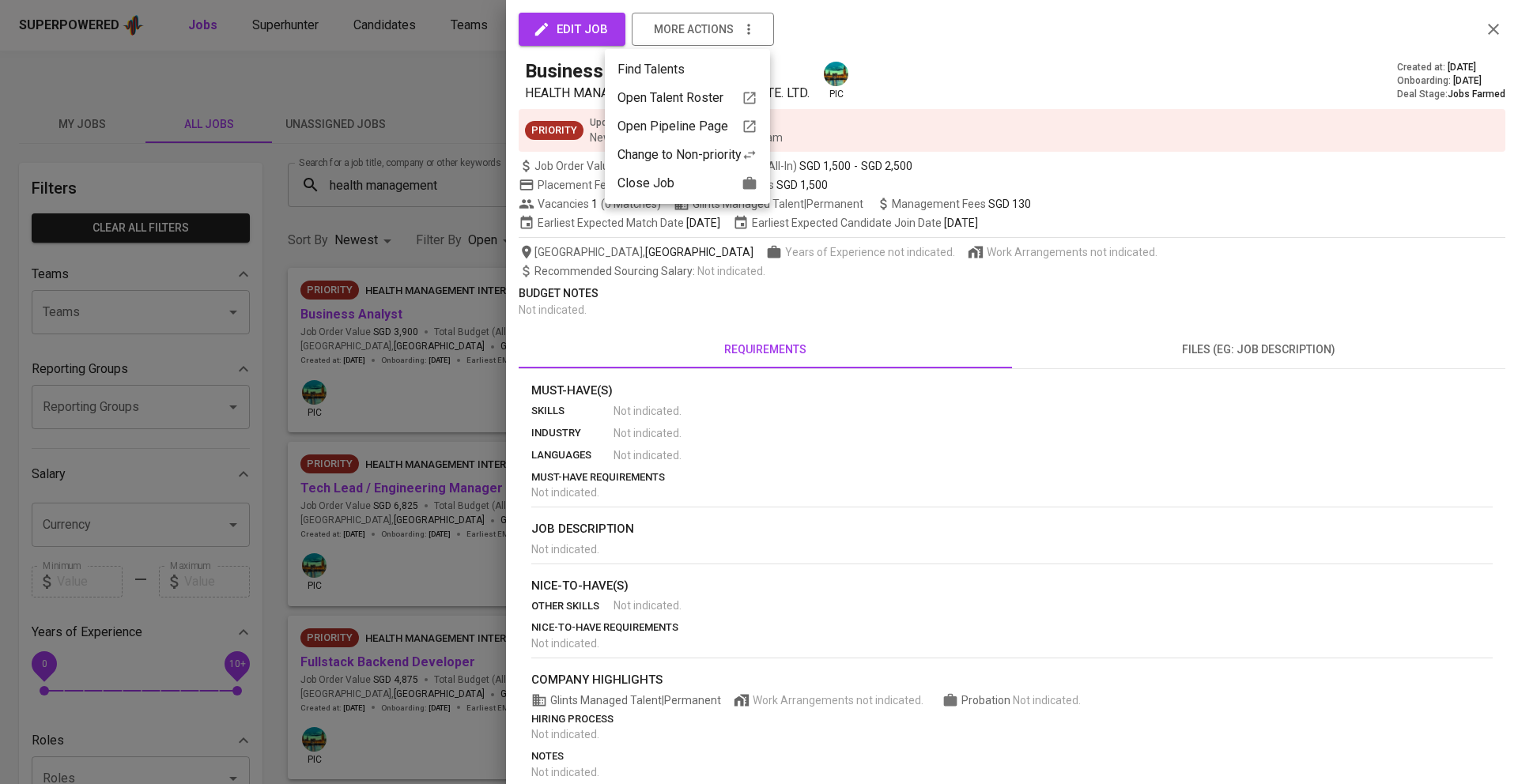
click at [853, 40] on div at bounding box center [759, 392] width 1518 height 784
click at [554, 40] on button "edit job" at bounding box center [572, 29] width 107 height 33
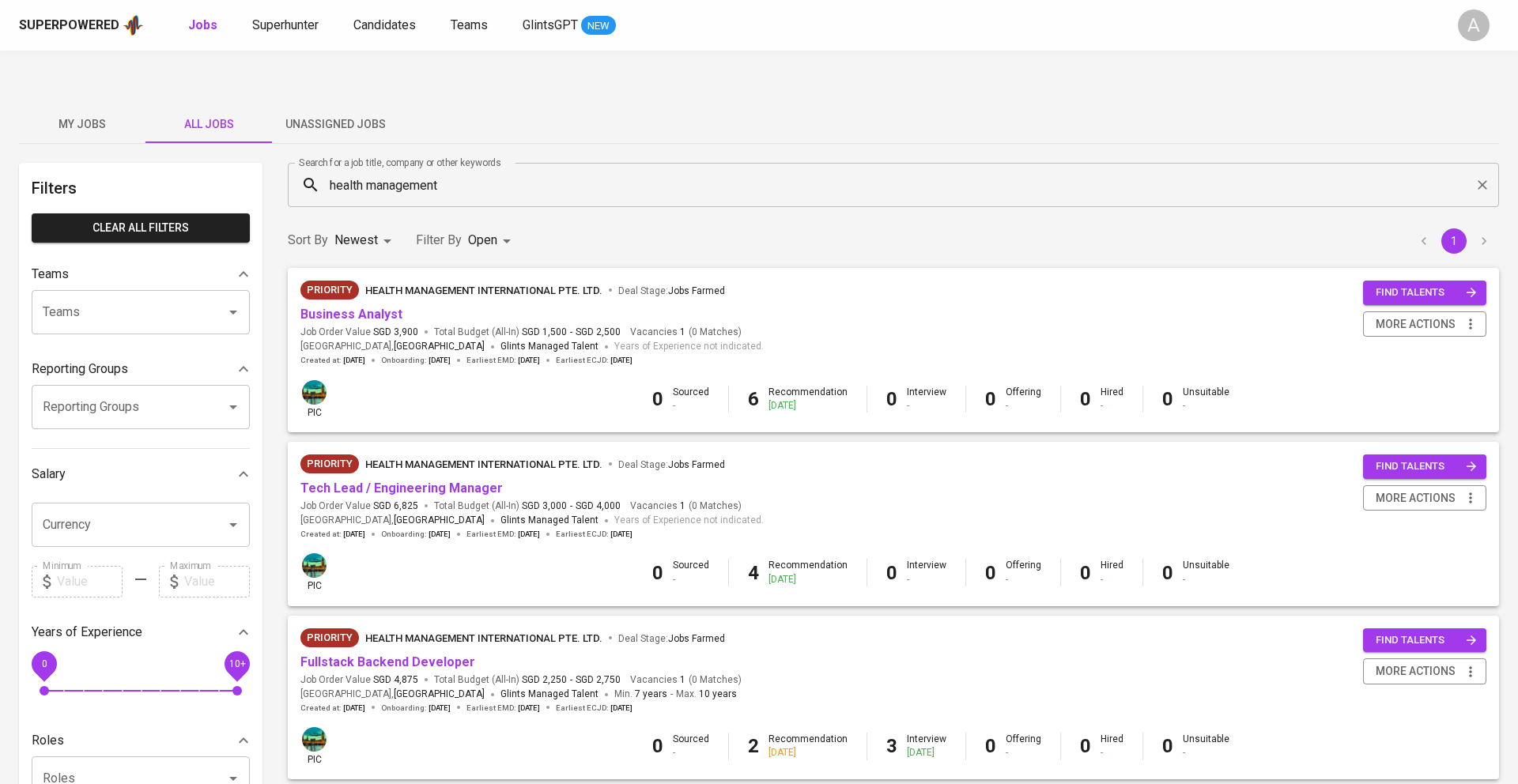
click at [418, 285] on span "HEALTH MANAGEMENT INTERNATIONAL PTE. LTD." at bounding box center [484, 291] width 238 height 12
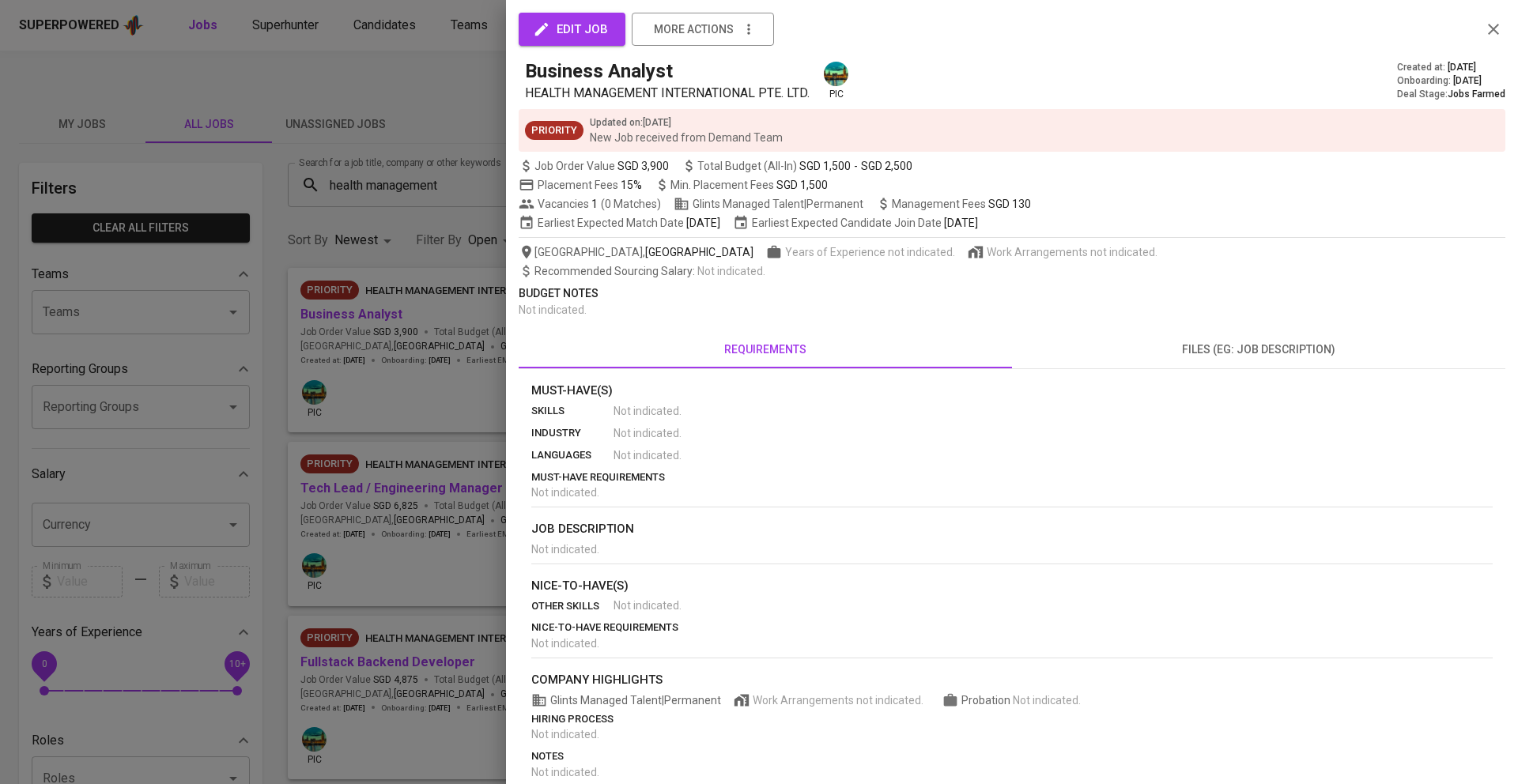
click at [696, 99] on span "HEALTH MANAGEMENT INTERNATIONAL PTE. LTD." at bounding box center [667, 93] width 285 height 15
click at [835, 135] on div "Priority Updated on : [DATE] New Job received from Demand Team" at bounding box center [1012, 131] width 986 height 43
